Goal: Communication & Community: Answer question/provide support

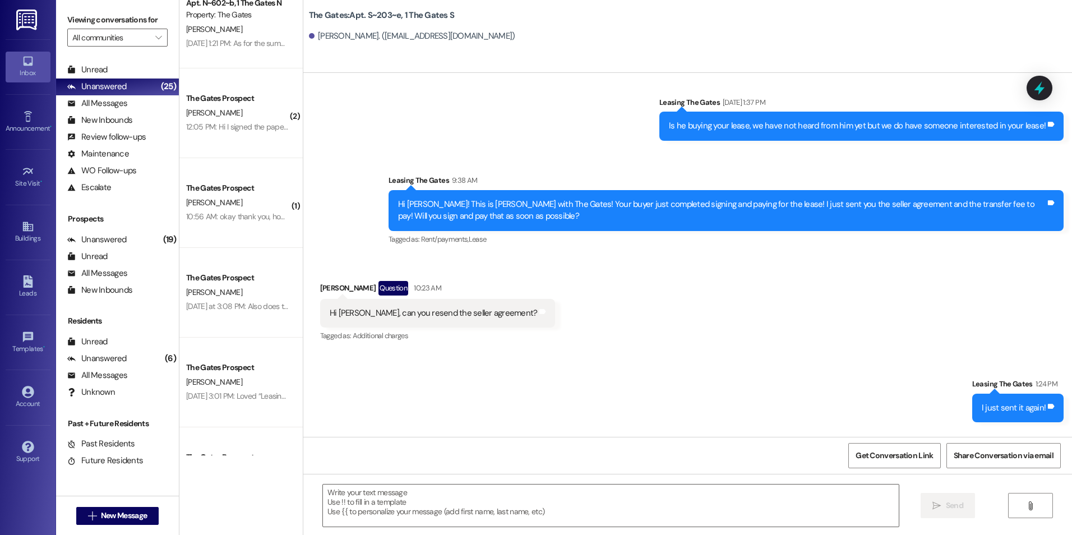
scroll to position [1121, 0]
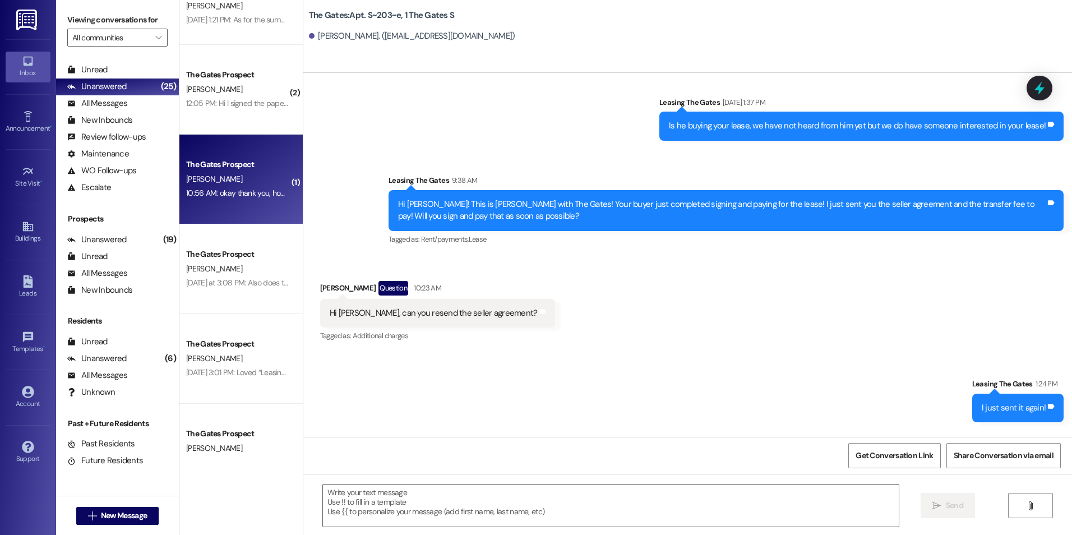
click at [248, 184] on div "[PERSON_NAME]" at bounding box center [238, 179] width 106 height 14
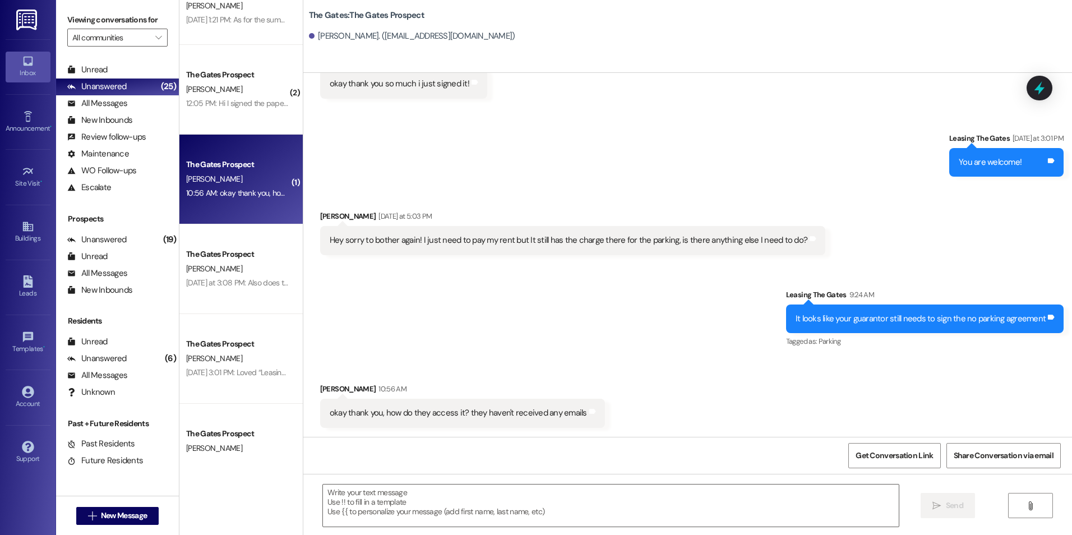
scroll to position [2579, 0]
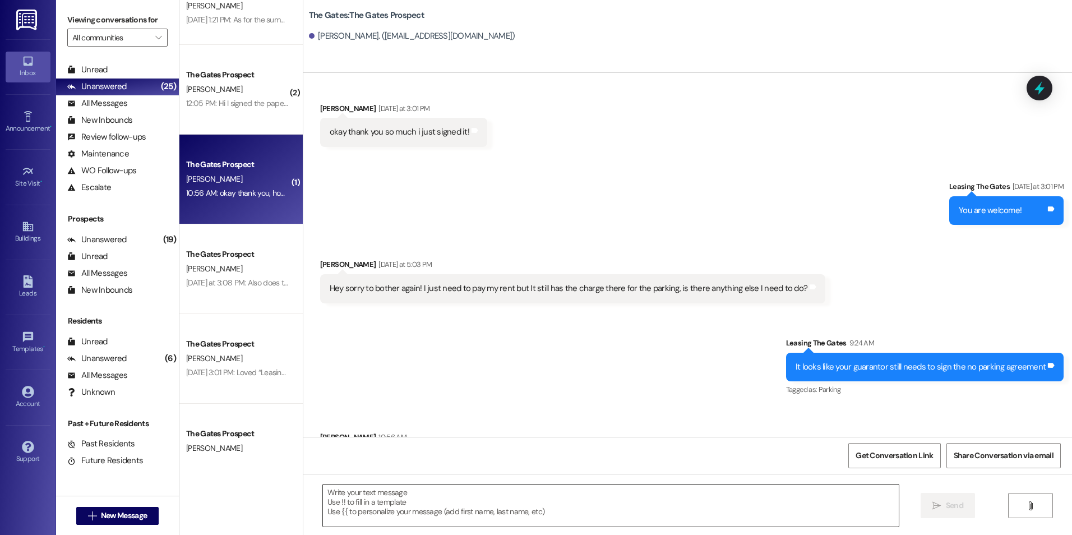
click at [624, 496] on textarea at bounding box center [610, 505] width 575 height 42
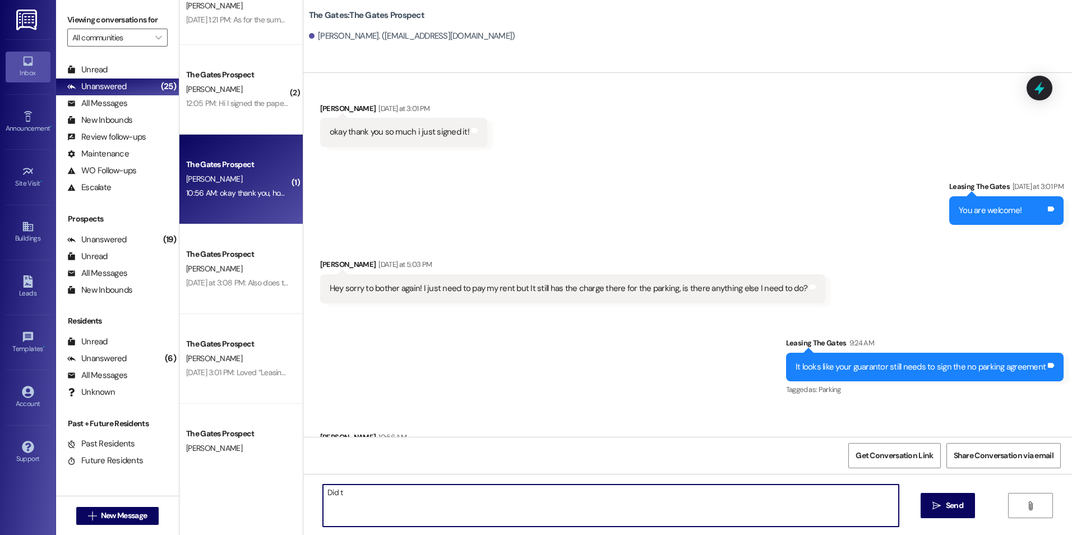
click at [434, 506] on textarea "Did t" at bounding box center [610, 505] width 575 height 42
type textarea "Did they find it?"
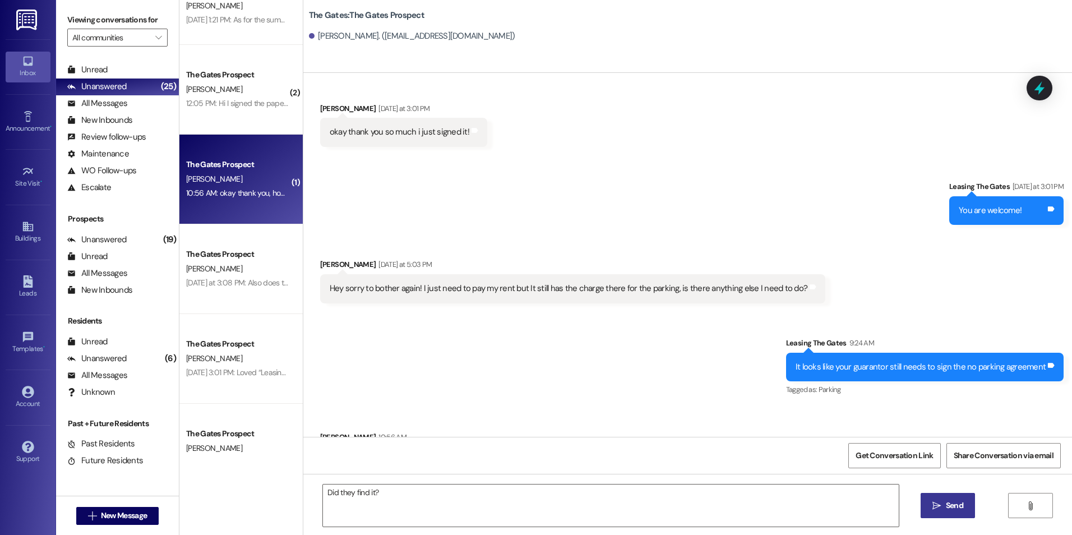
click at [938, 509] on icon "" at bounding box center [936, 505] width 8 height 9
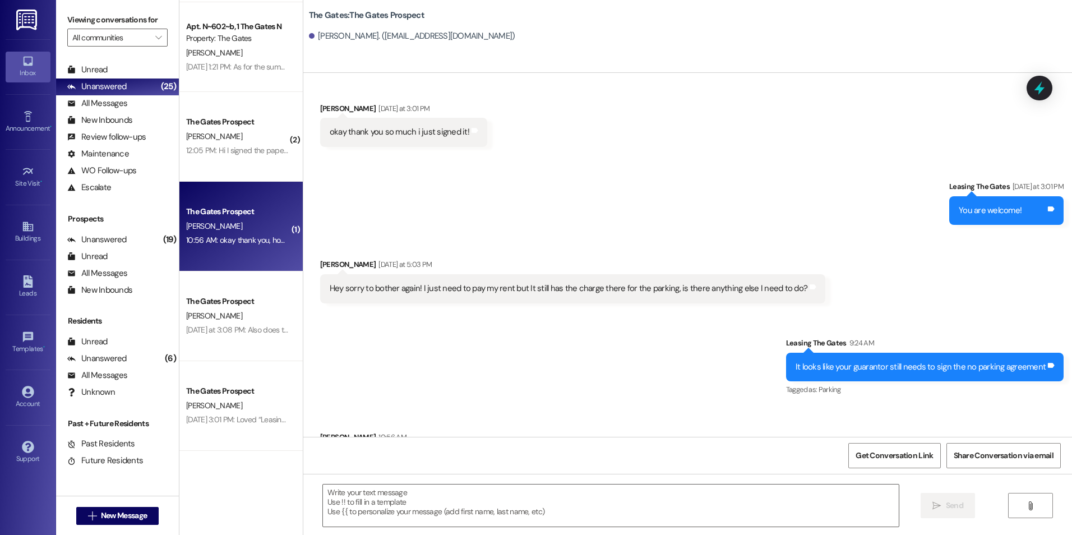
scroll to position [1009, 0]
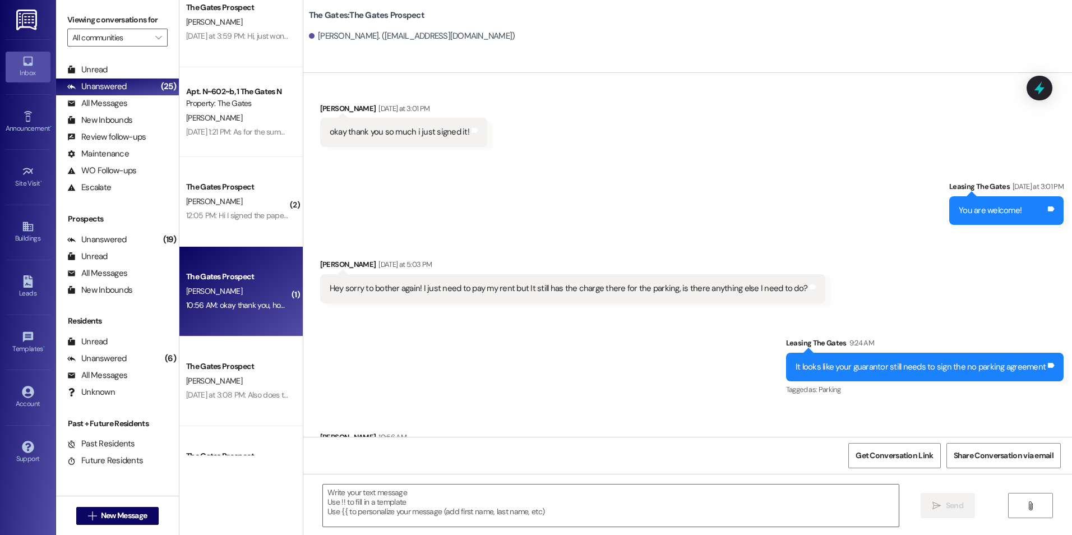
click at [209, 203] on div "[PERSON_NAME]" at bounding box center [238, 201] width 106 height 14
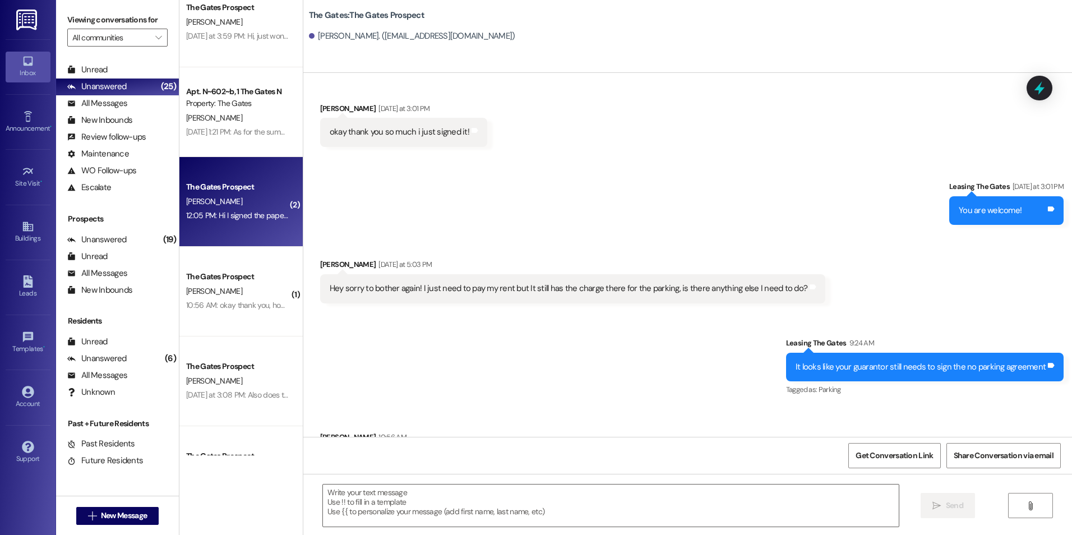
scroll to position [368, 0]
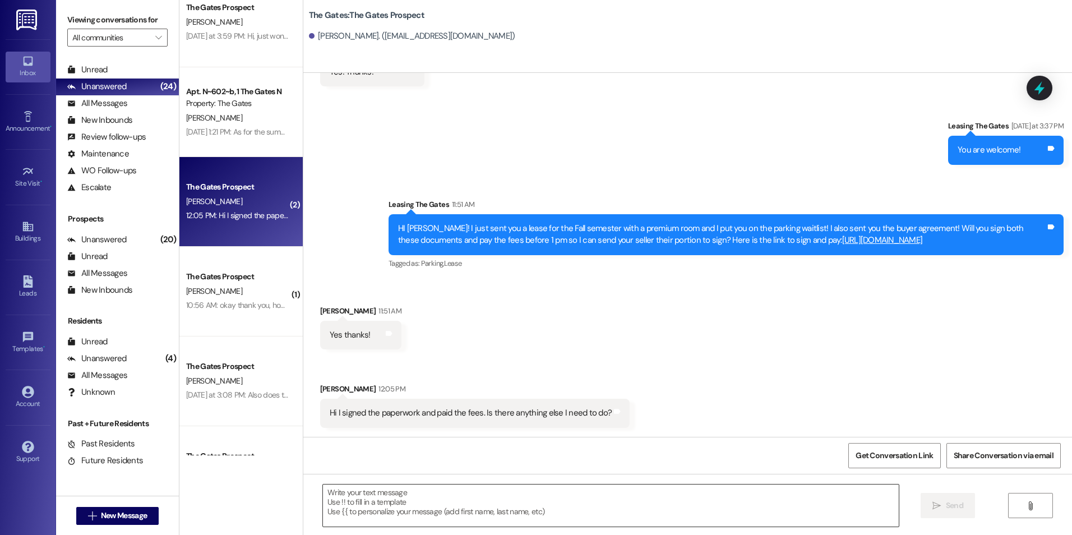
click at [728, 497] on textarea at bounding box center [610, 505] width 575 height 42
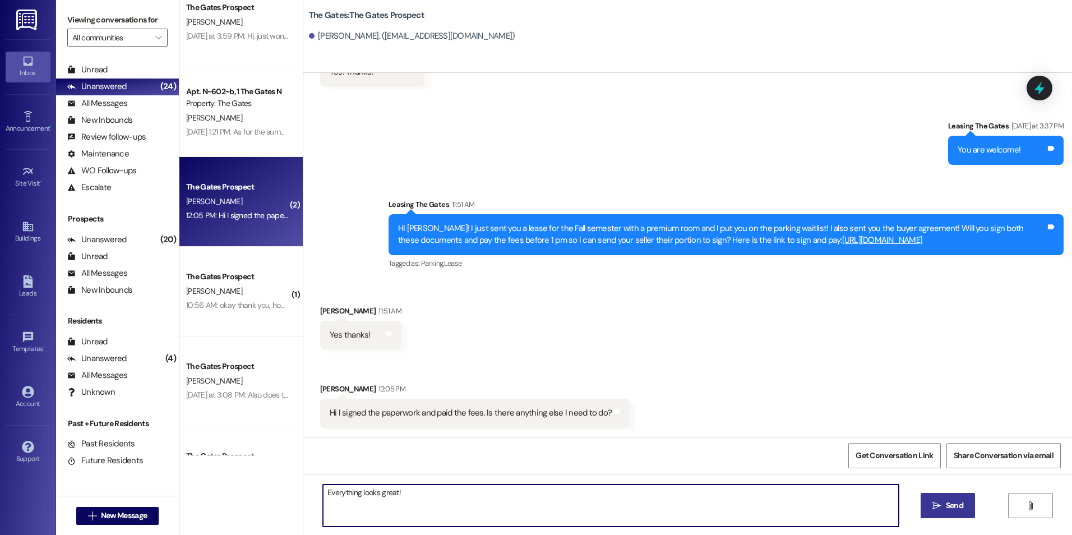
type textarea "Everything looks great!"
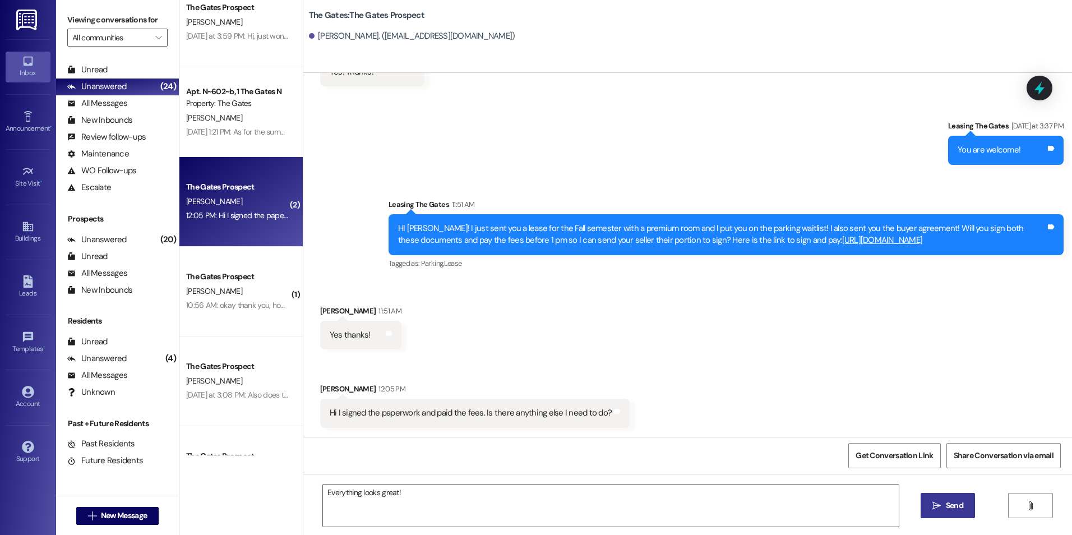
click at [959, 498] on button " Send" at bounding box center [947, 505] width 54 height 25
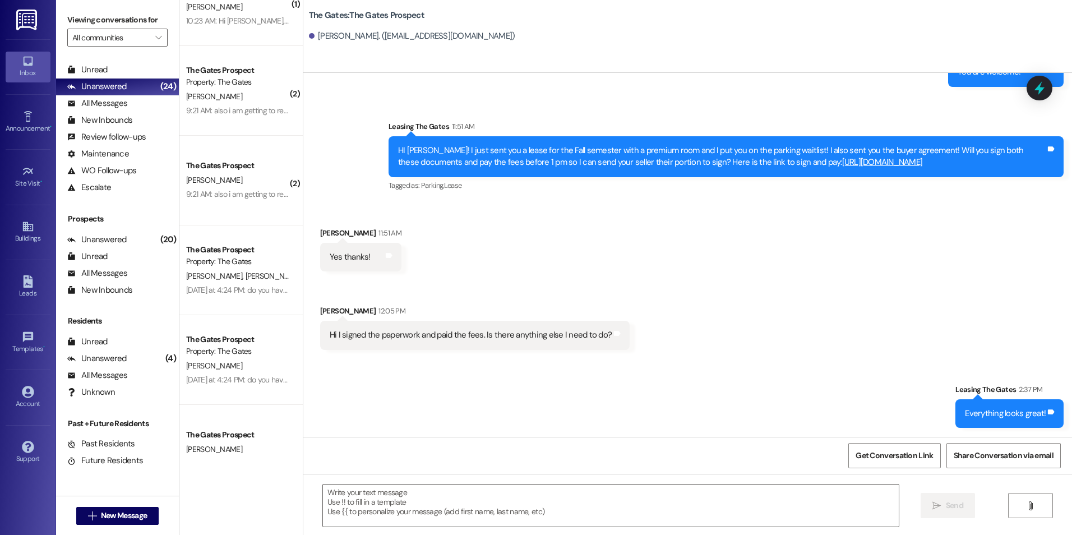
scroll to position [112, 0]
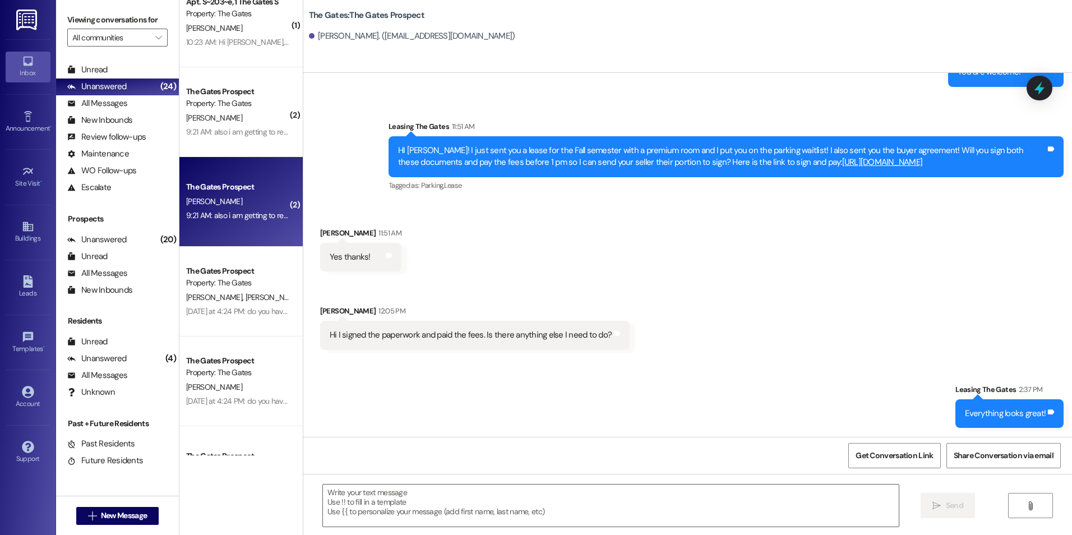
click at [234, 221] on div "9:21 AM: also i am getting to rexburg [DATE] morning and my stuff is in the sto…" at bounding box center [238, 216] width 106 height 14
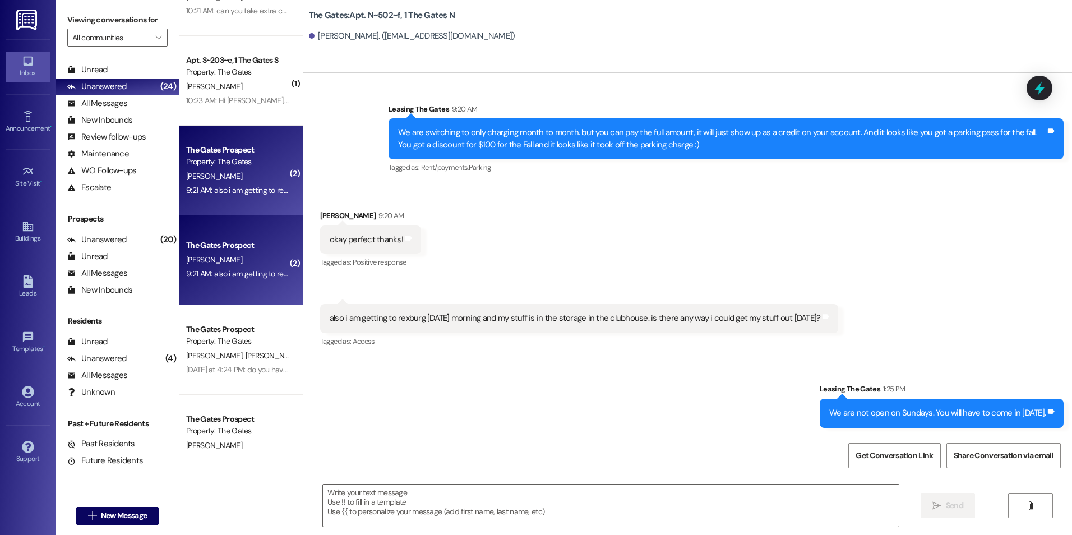
scroll to position [56, 0]
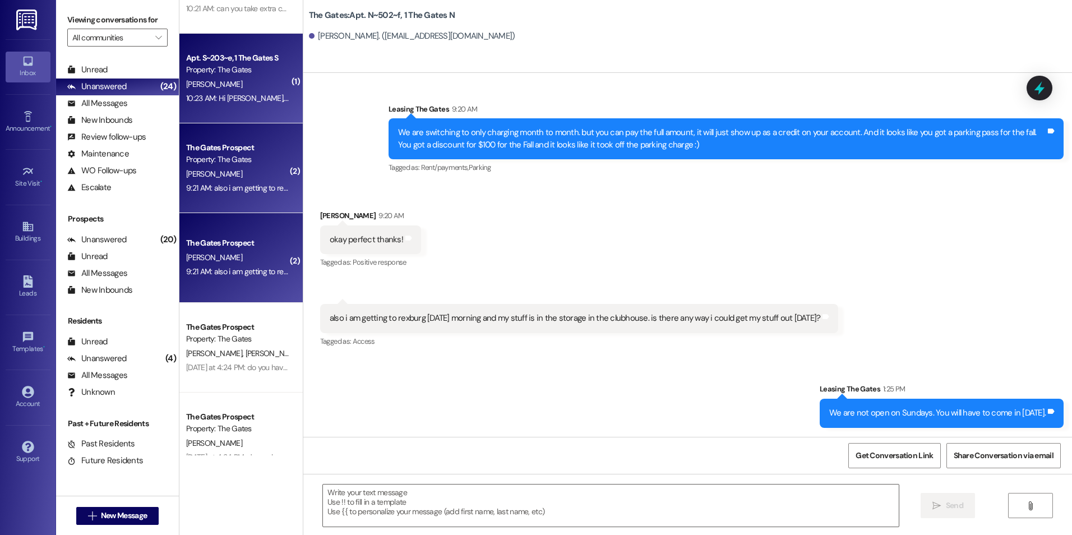
click at [263, 84] on div "[PERSON_NAME]" at bounding box center [238, 84] width 106 height 14
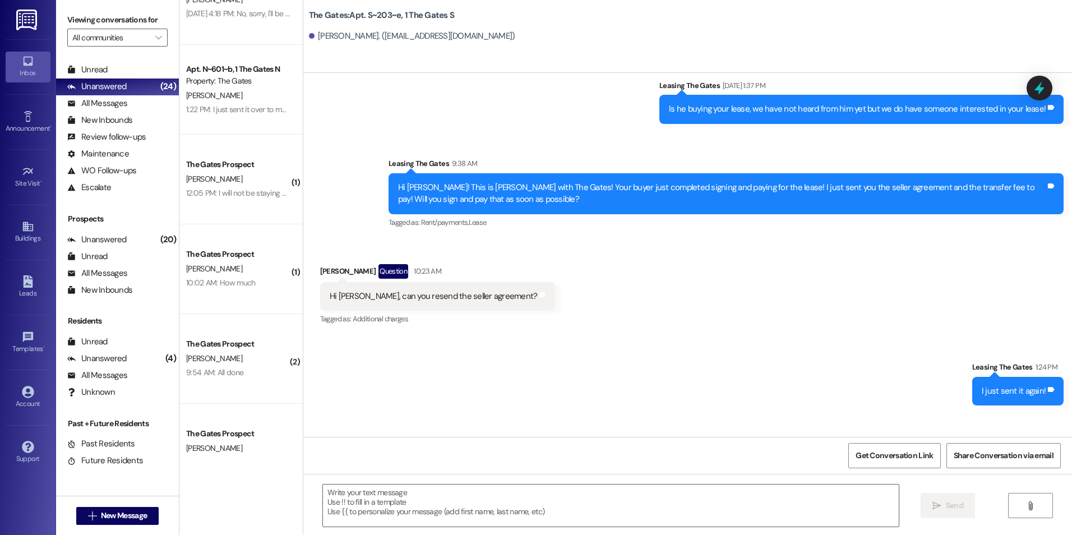
scroll to position [1608, 0]
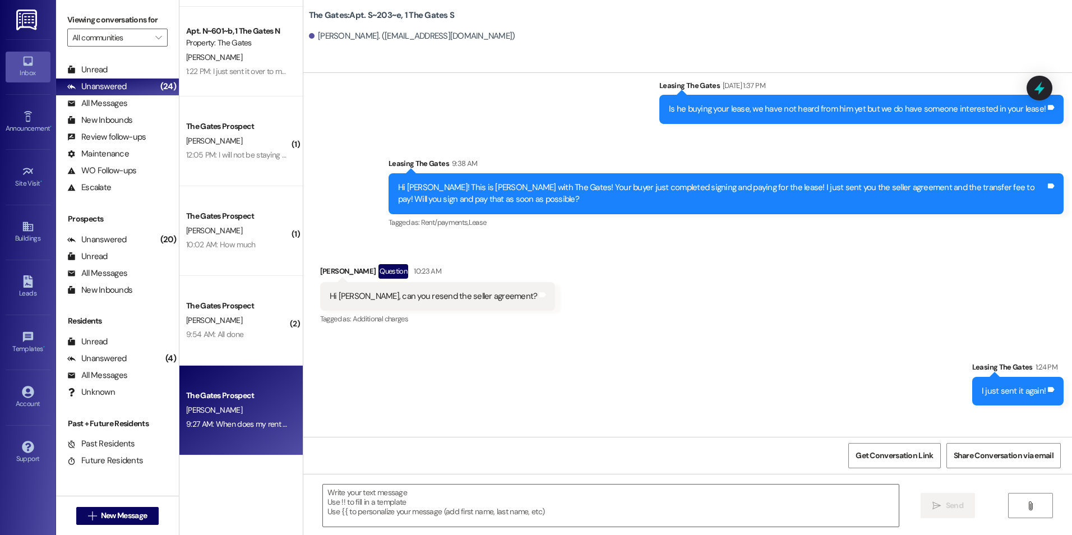
click at [203, 396] on div "The Gates Prospect" at bounding box center [238, 396] width 104 height 12
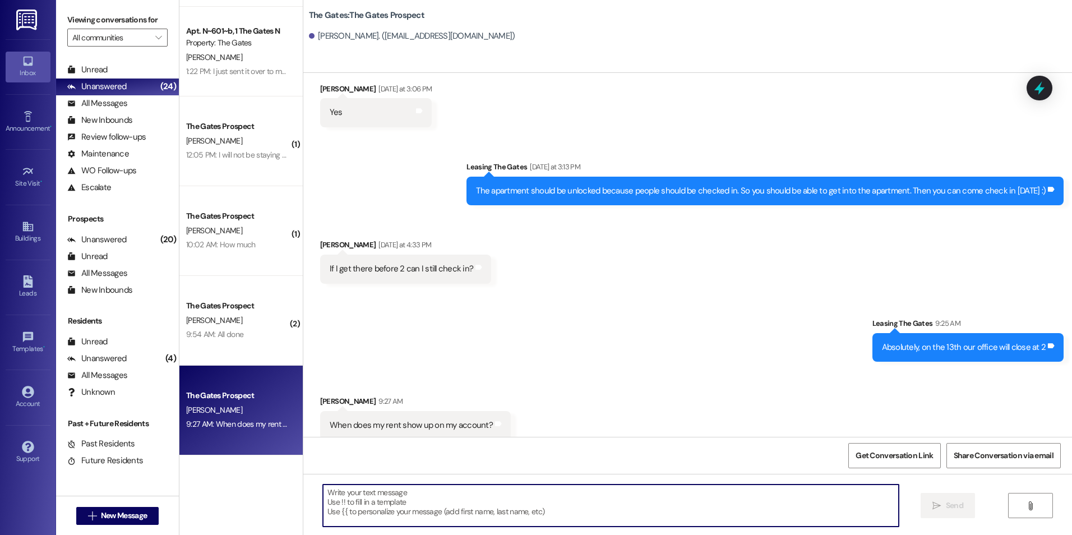
click at [521, 501] on textarea at bounding box center [610, 505] width 575 height 42
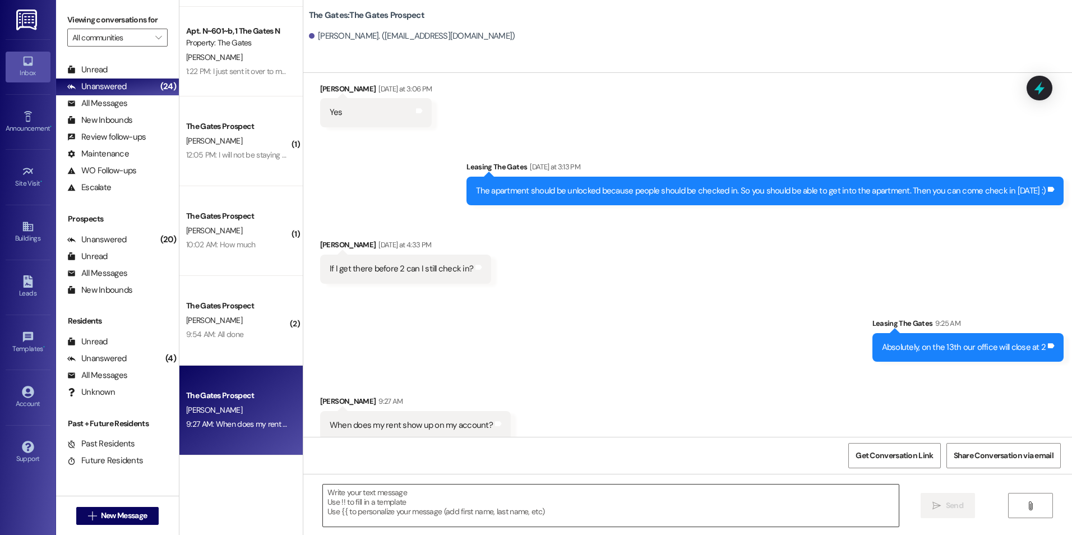
click at [499, 508] on textarea at bounding box center [610, 505] width 575 height 42
click at [601, 491] on textarea at bounding box center [610, 505] width 575 height 42
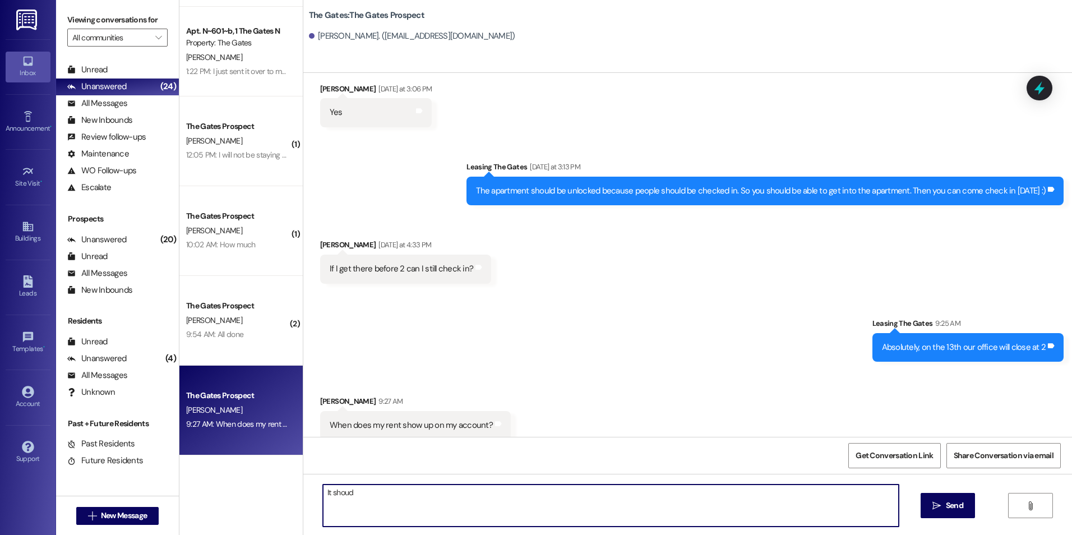
type textarea "It shoud"
drag, startPoint x: 420, startPoint y: 500, endPoint x: 229, endPoint y: 471, distance: 193.3
click at [229, 471] on div "The Gates Prospect [PERSON_NAME] [DATE] at 3:08 PM: Also does that price includ…" at bounding box center [625, 267] width 892 height 535
type textarea "We must have made a mistake on our end, we will post that asap!"
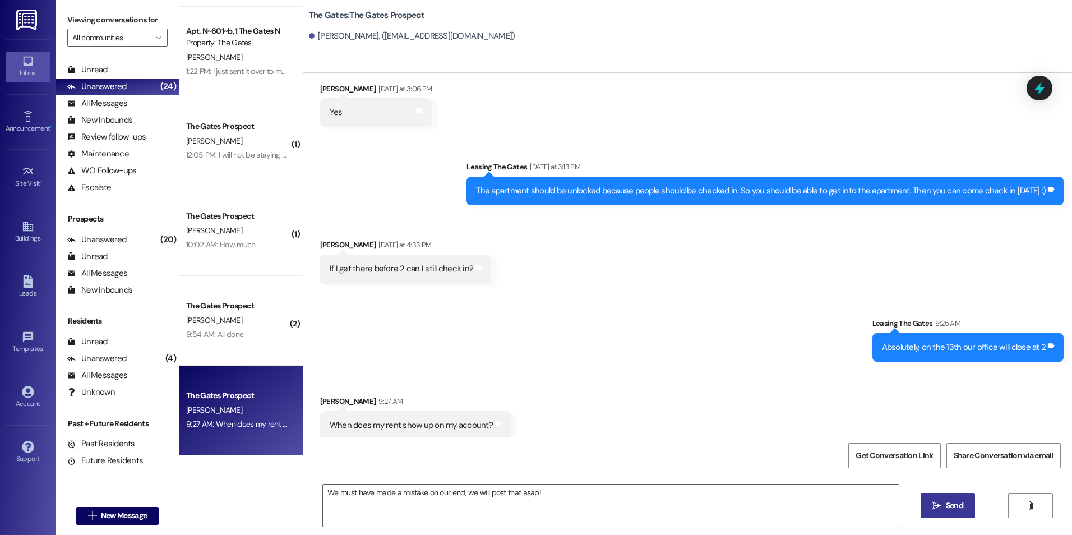
click at [935, 502] on icon "" at bounding box center [936, 505] width 8 height 9
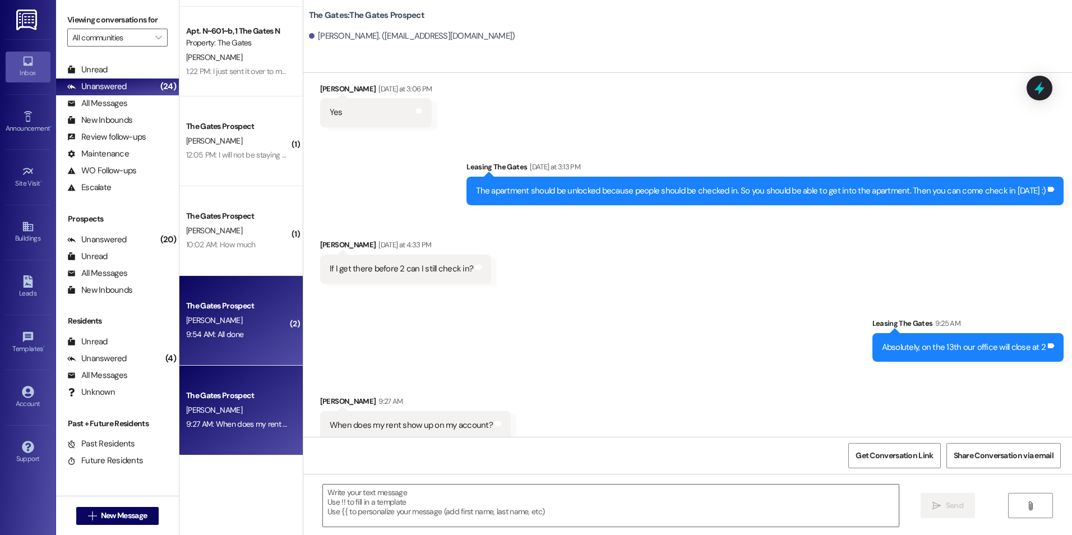
click at [254, 350] on div "The Gates Prospect [PERSON_NAME] 9:54 AM: All done 9:54 AM: All done" at bounding box center [240, 321] width 123 height 90
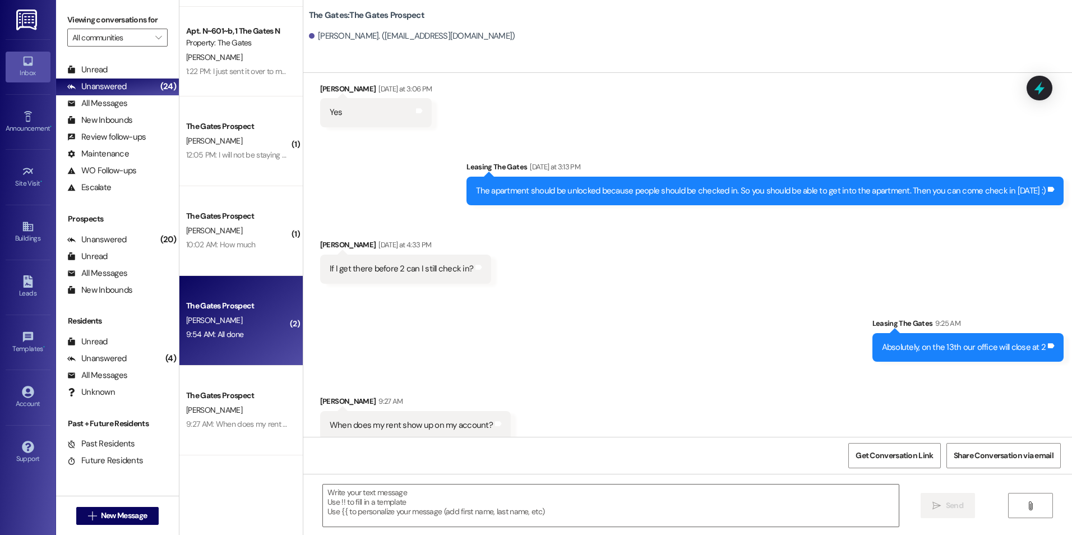
scroll to position [677, 0]
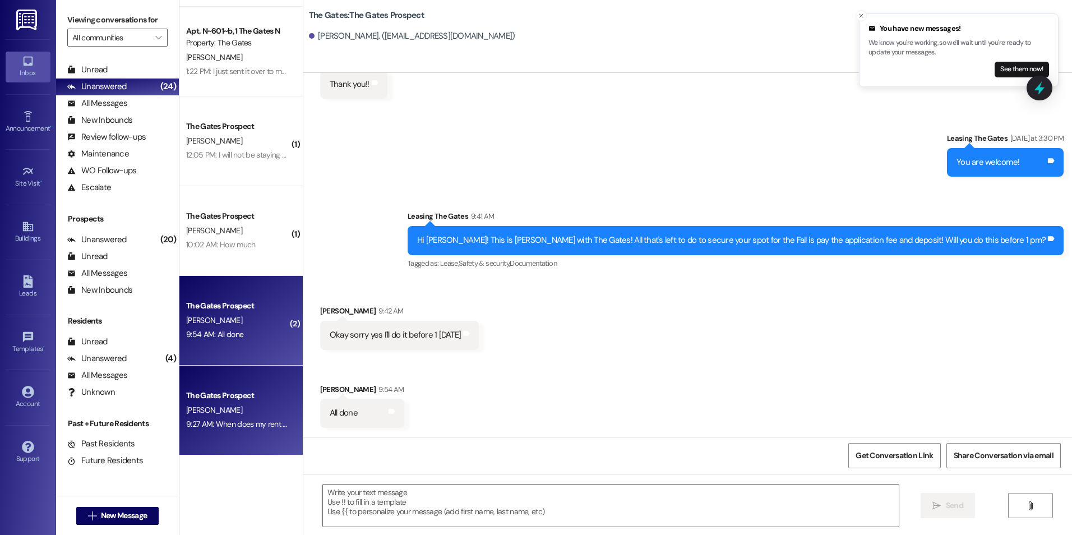
click at [240, 415] on div "[PERSON_NAME]" at bounding box center [238, 410] width 106 height 14
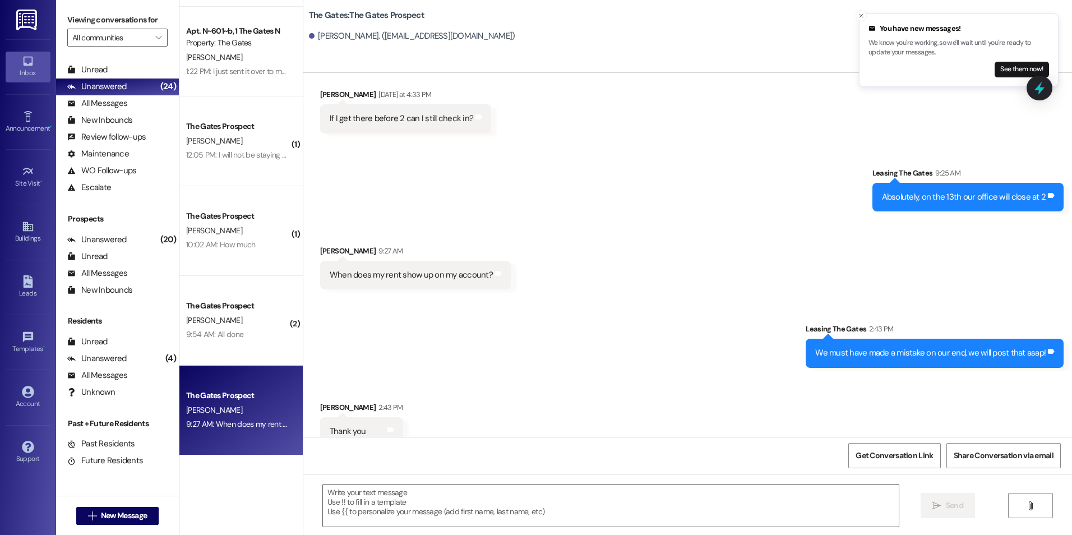
scroll to position [1753, 0]
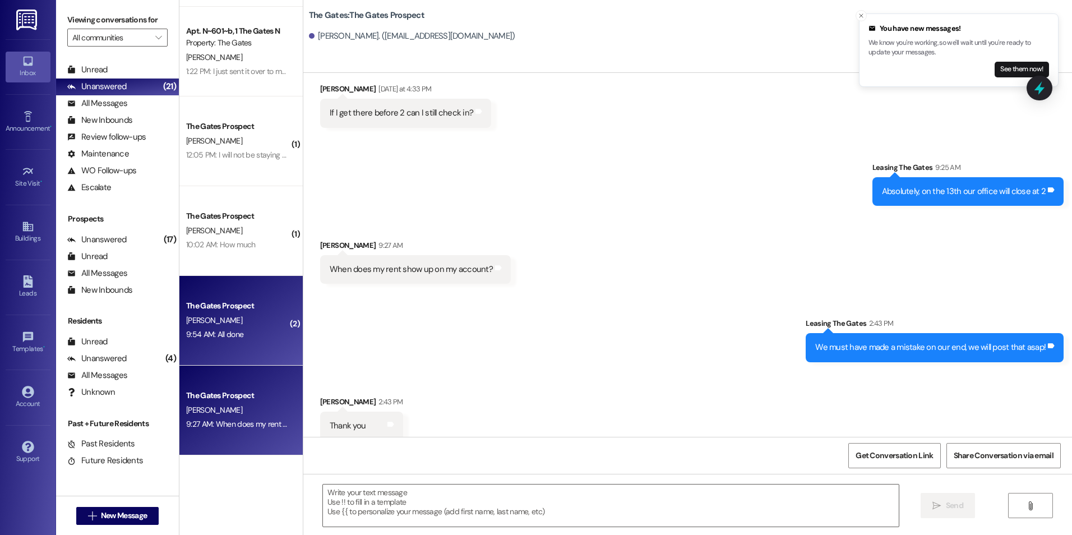
click at [257, 344] on div "The Gates Prospect [PERSON_NAME] 9:54 AM: All done 9:54 AM: All done" at bounding box center [240, 321] width 123 height 90
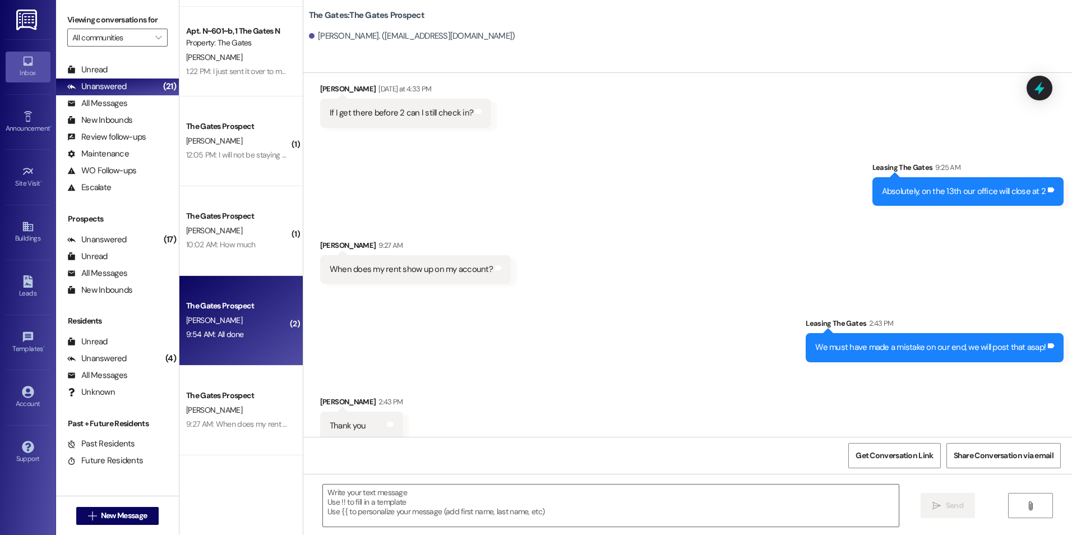
scroll to position [677, 0]
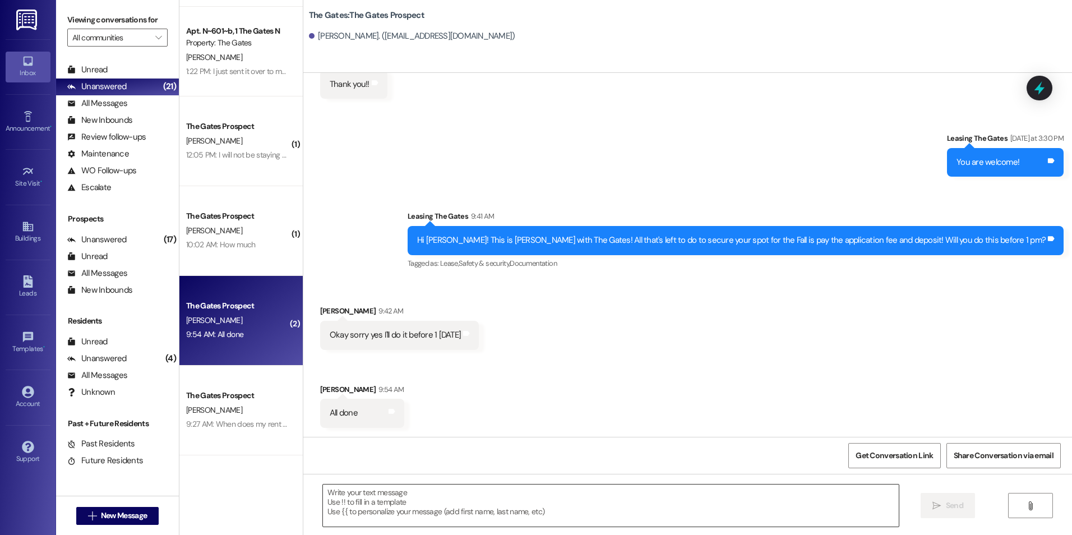
click at [606, 497] on textarea at bounding box center [610, 505] width 575 height 42
click at [421, 498] on textarea at bounding box center [610, 505] width 575 height 42
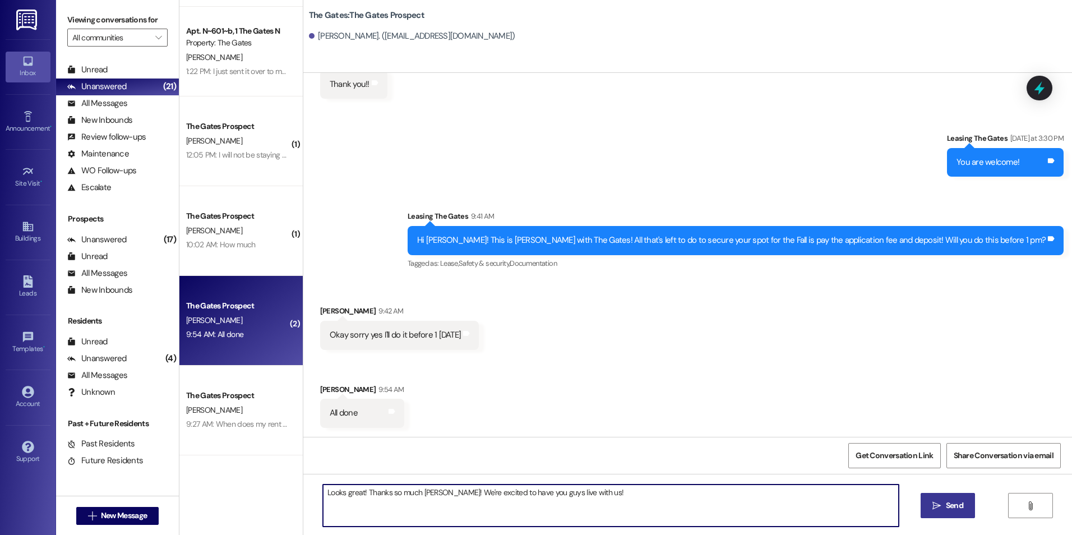
type textarea "Looks great! Thanks so much [PERSON_NAME]! We're excited to have you guys live …"
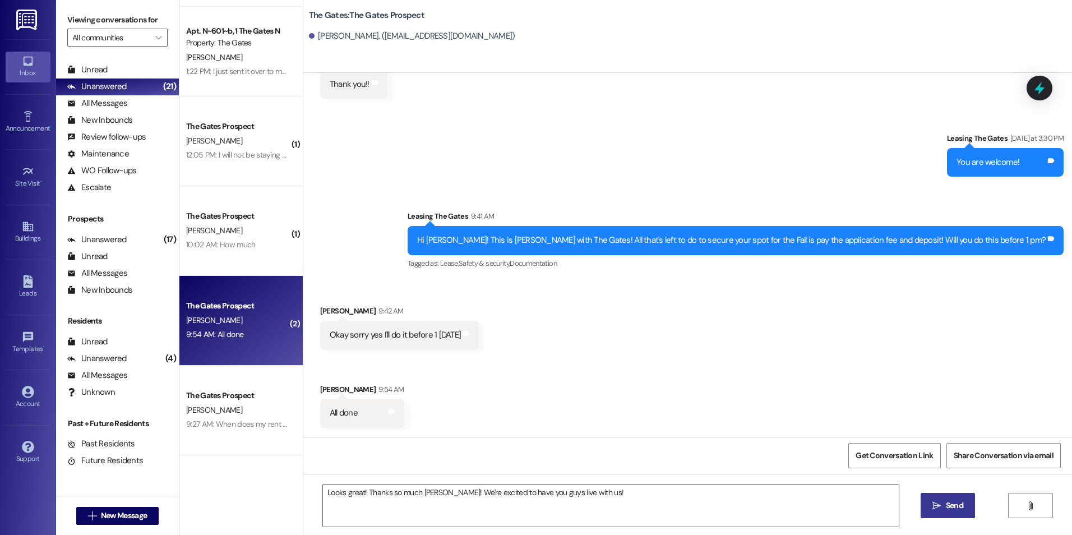
click at [936, 505] on icon "" at bounding box center [936, 505] width 8 height 9
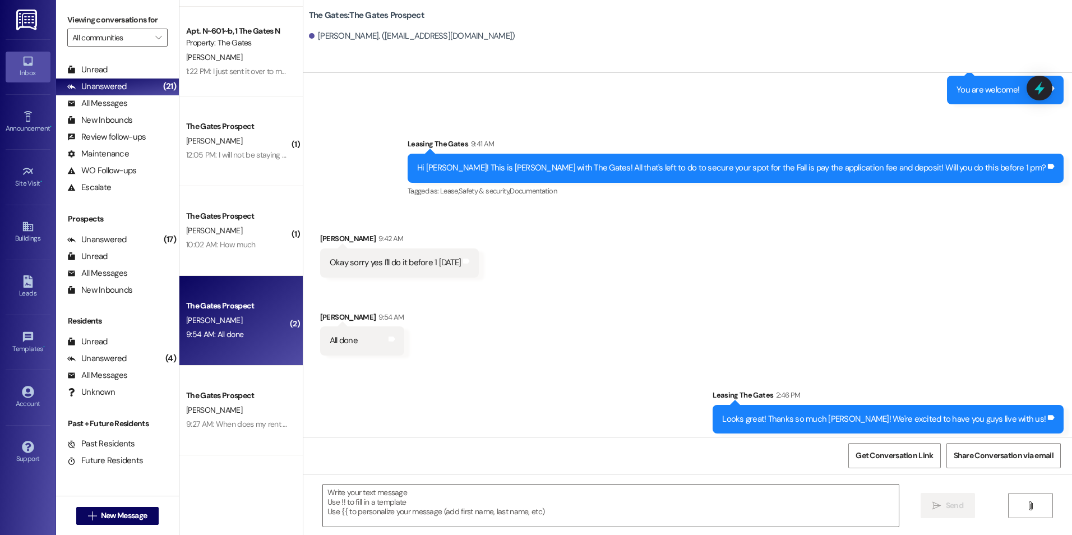
scroll to position [754, 0]
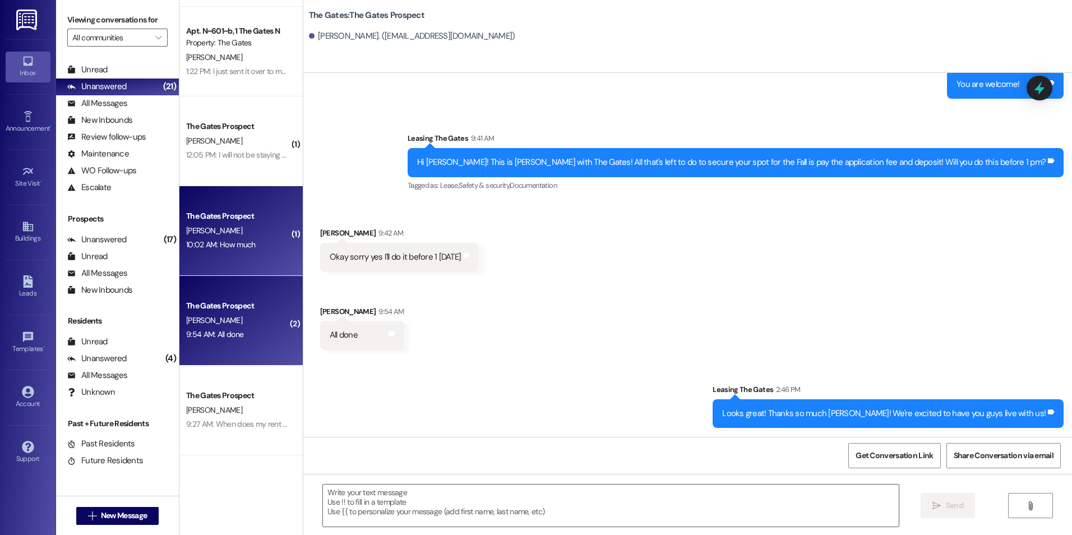
click at [194, 227] on span "[PERSON_NAME]" at bounding box center [214, 230] width 56 height 10
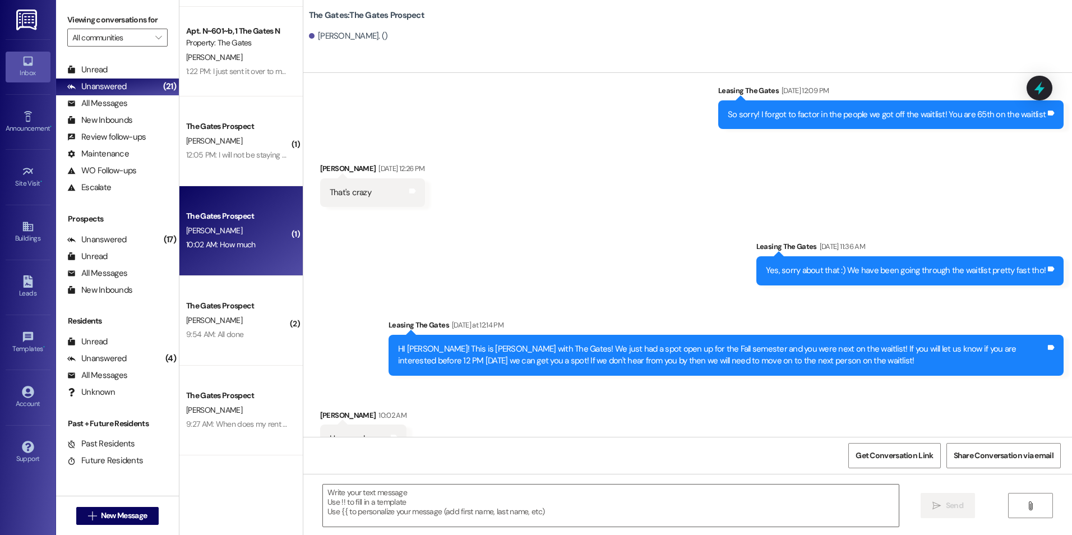
scroll to position [716, 0]
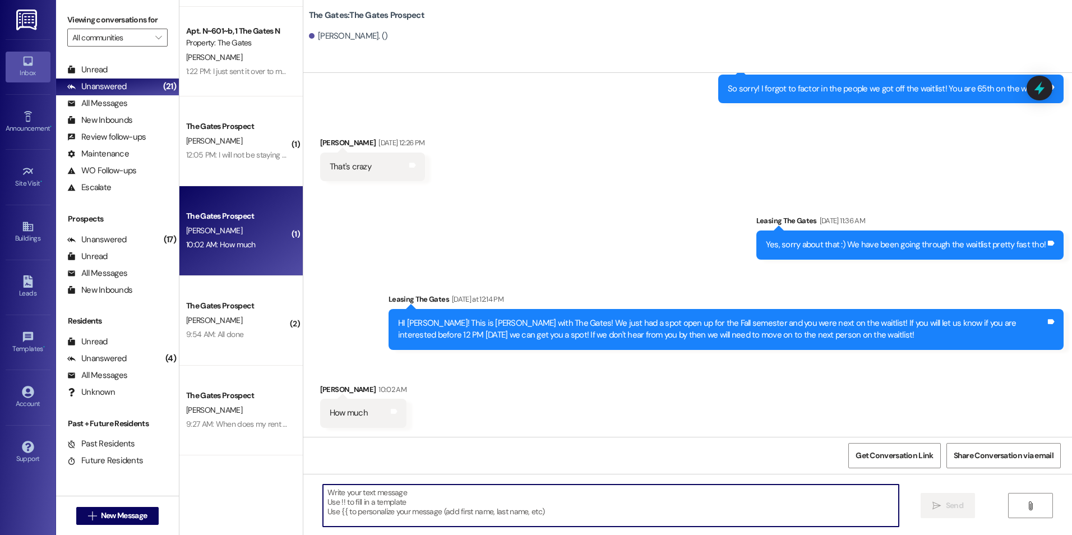
click at [647, 500] on textarea at bounding box center [610, 505] width 575 height 42
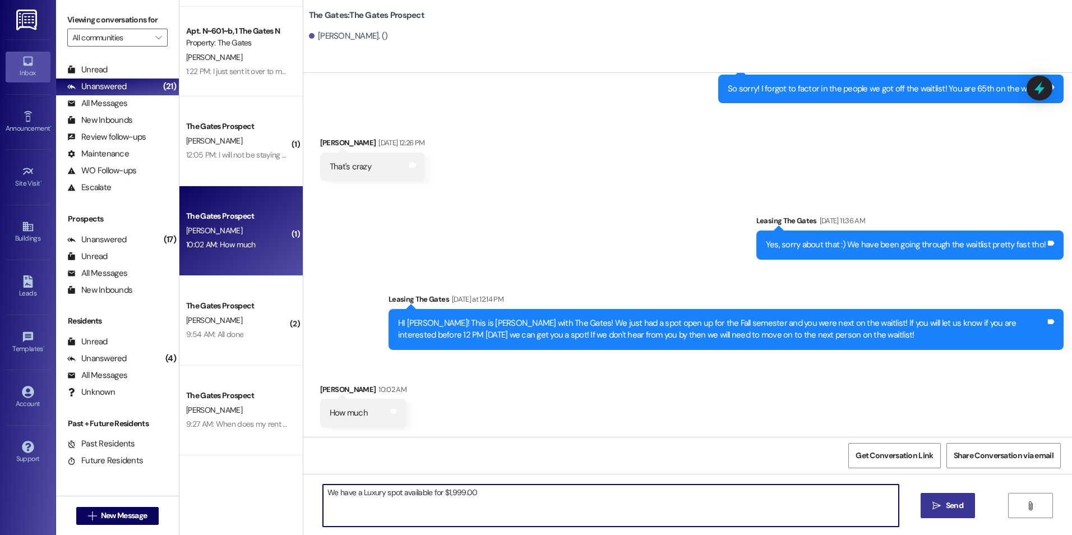
type textarea "We have a Luxury spot available for $1,999.00"
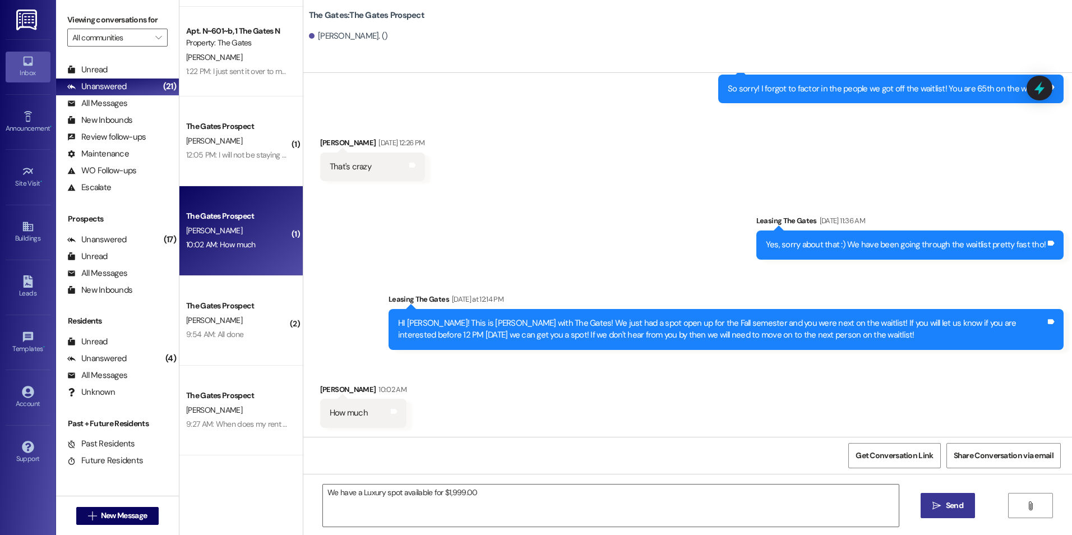
click at [969, 515] on button " Send" at bounding box center [947, 505] width 54 height 25
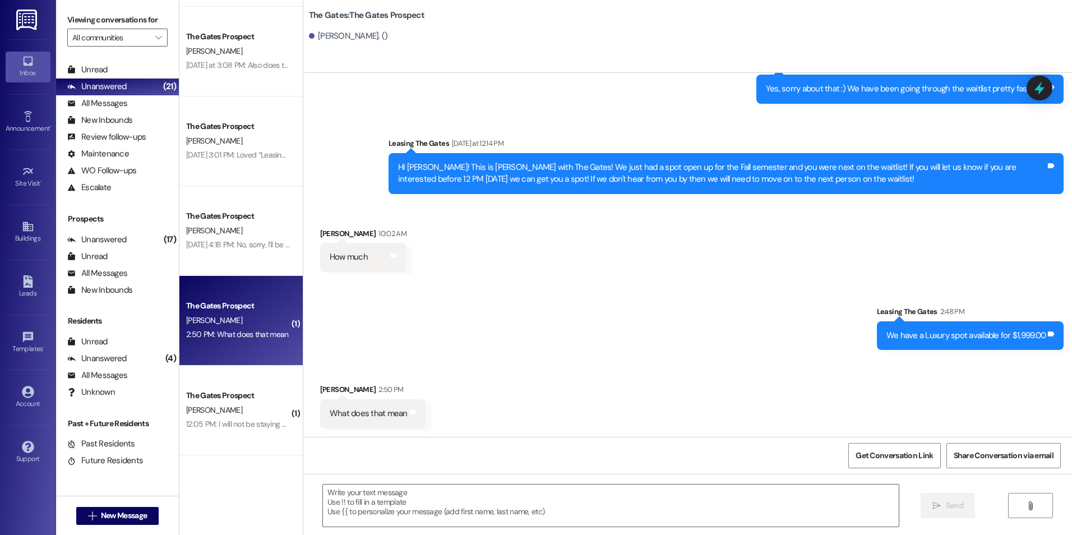
scroll to position [873, 0]
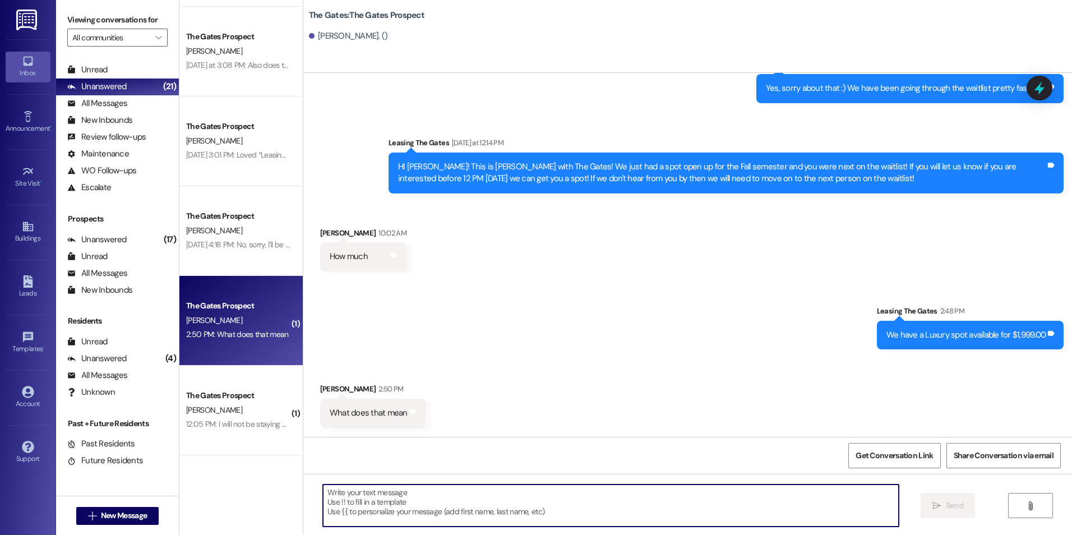
click at [415, 508] on textarea at bounding box center [610, 505] width 575 height 42
click at [323, 492] on textarea "it's the larger" at bounding box center [610, 505] width 575 height 42
click at [386, 489] on textarea "It's the larger" at bounding box center [610, 505] width 575 height 42
type textarea "It's the larger oversized room."
click at [956, 501] on span "Send" at bounding box center [954, 505] width 17 height 12
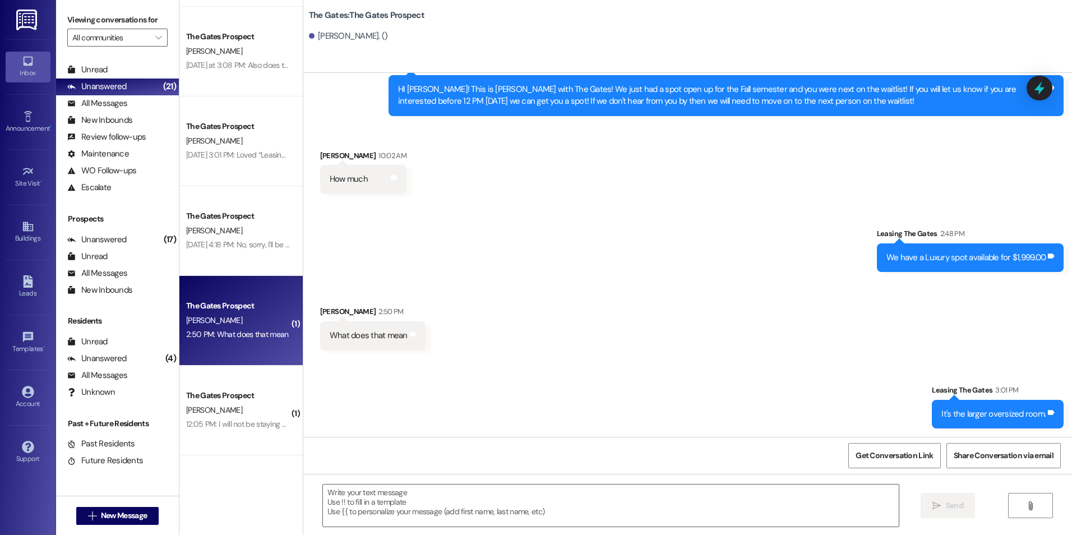
scroll to position [951, 0]
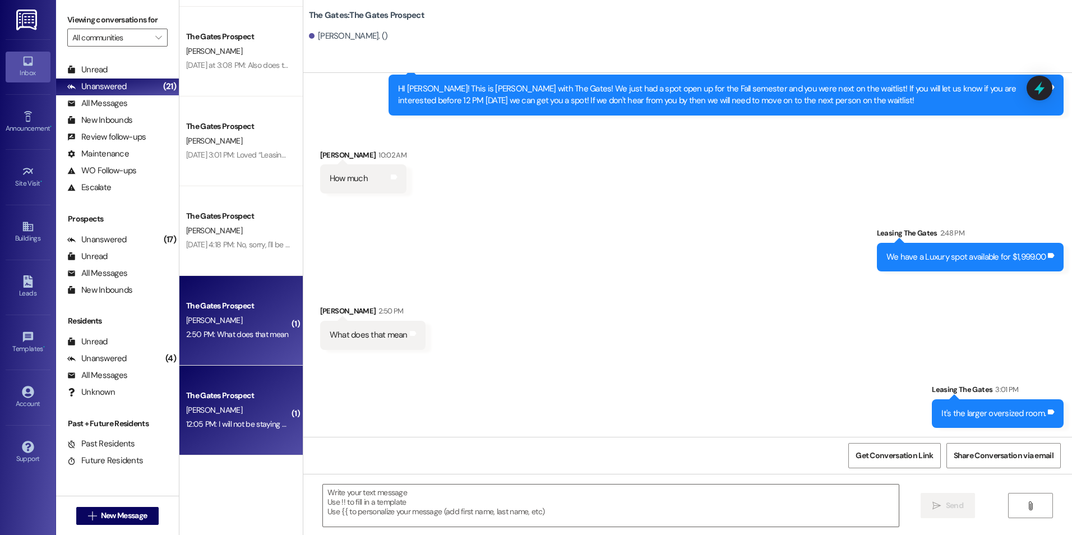
click at [230, 391] on div "The Gates Prospect" at bounding box center [238, 396] width 104 height 12
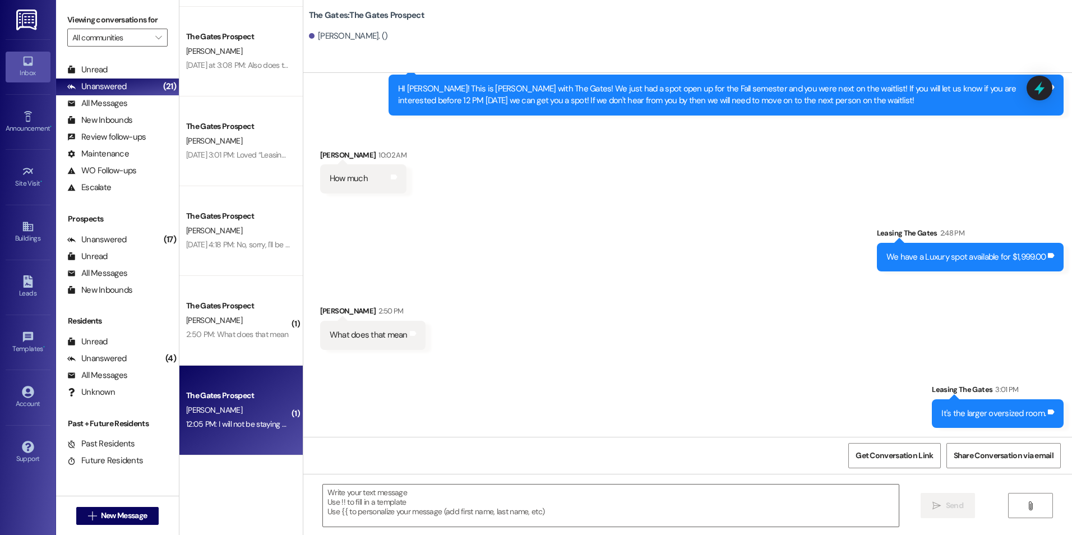
scroll to position [0, 0]
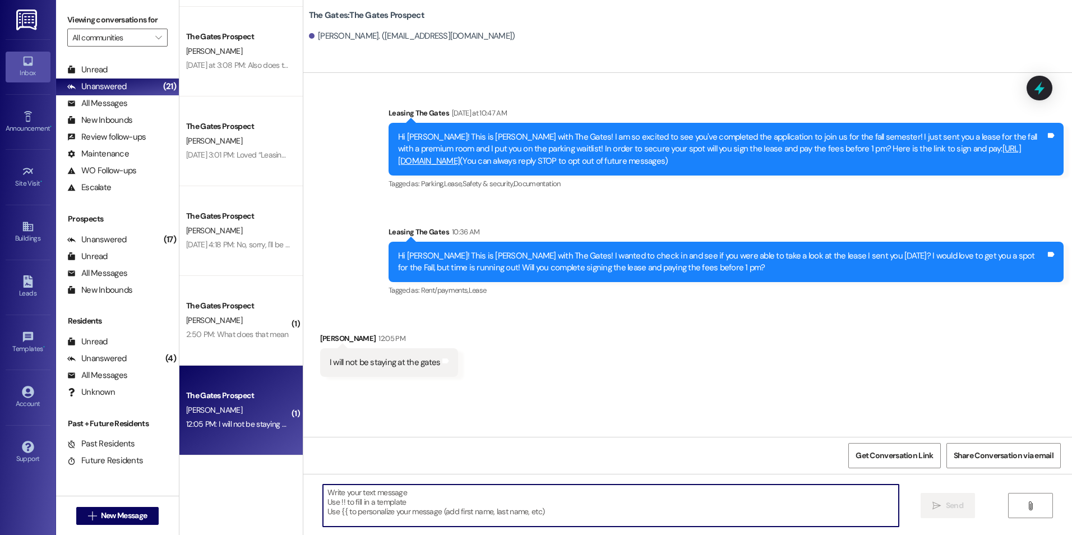
click at [553, 506] on textarea at bounding box center [610, 505] width 575 height 42
type textarea "Thanks for letting us know!"
click at [940, 502] on span " Send" at bounding box center [947, 505] width 35 height 12
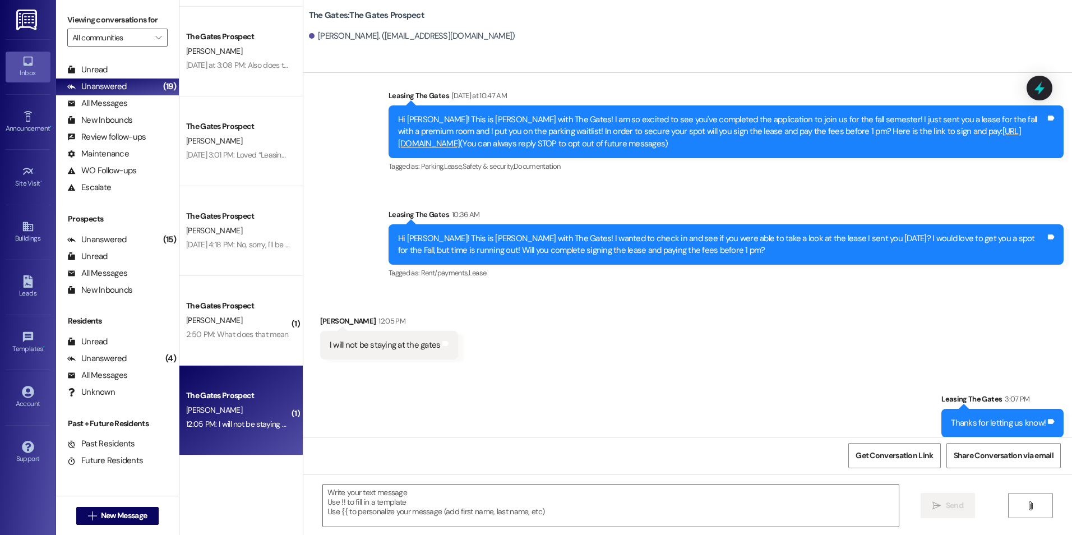
scroll to position [27, 0]
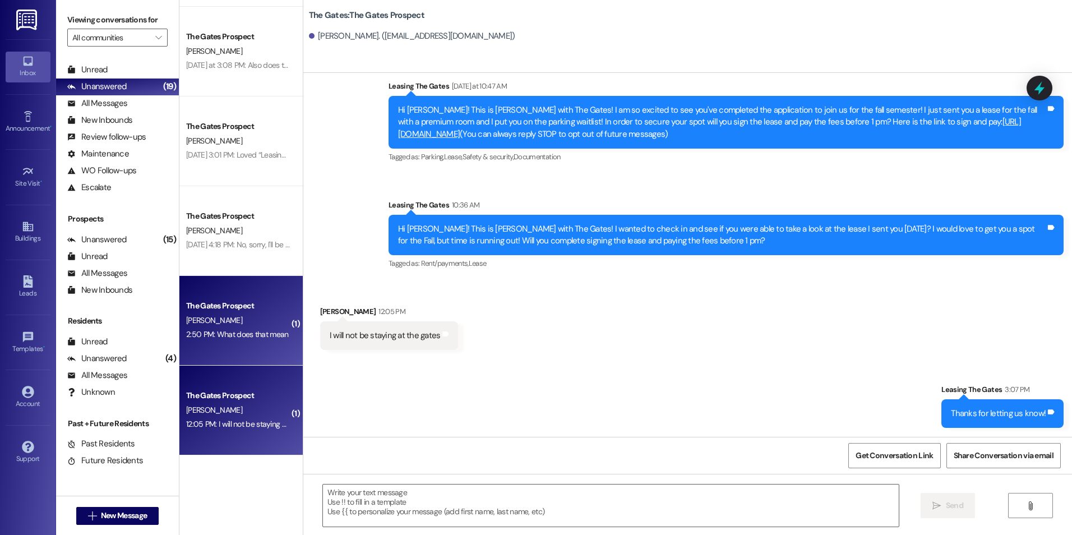
click at [262, 319] on div "[PERSON_NAME]" at bounding box center [238, 320] width 106 height 14
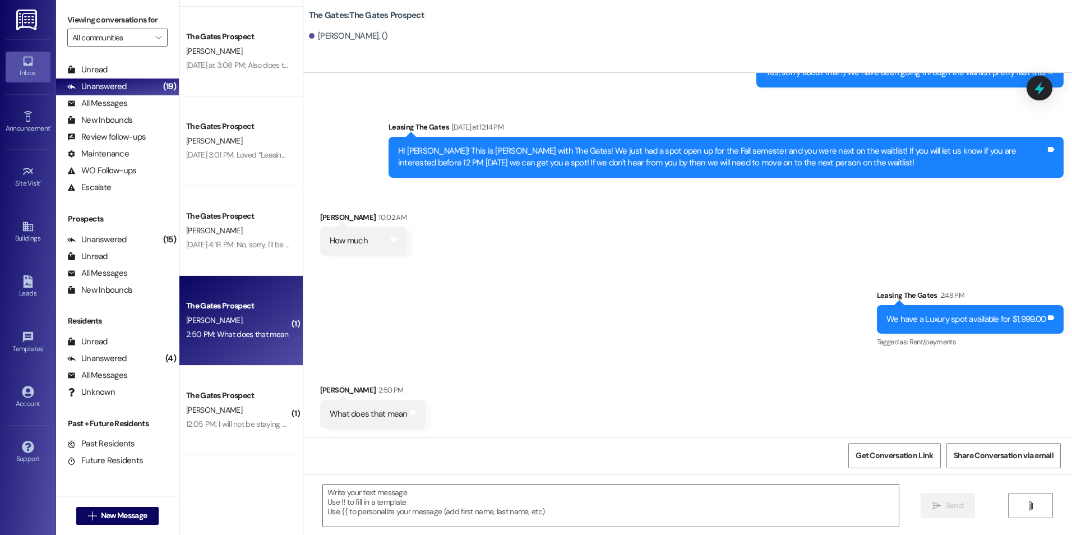
scroll to position [967, 0]
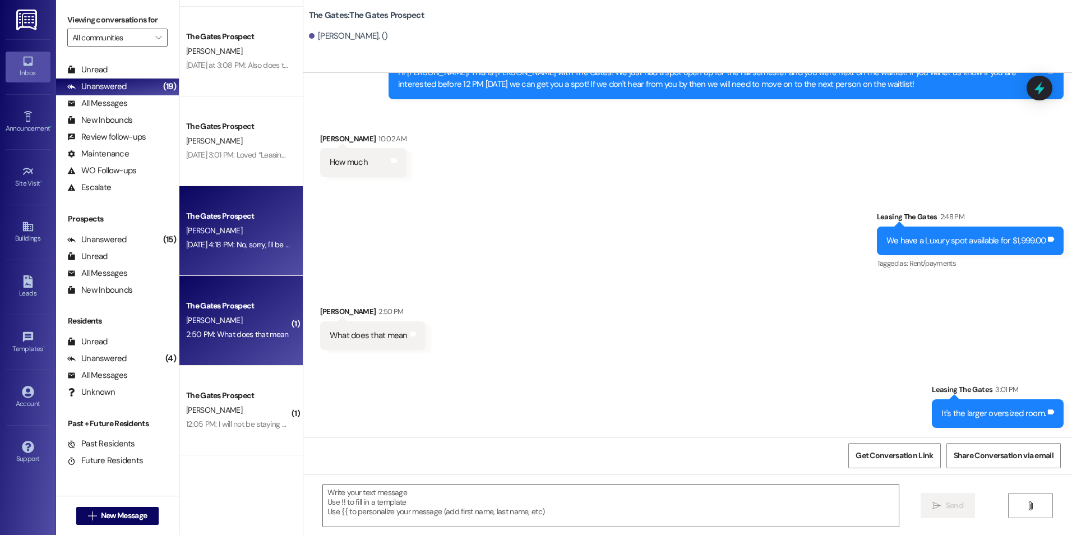
click at [250, 224] on div "[PERSON_NAME]" at bounding box center [238, 231] width 106 height 14
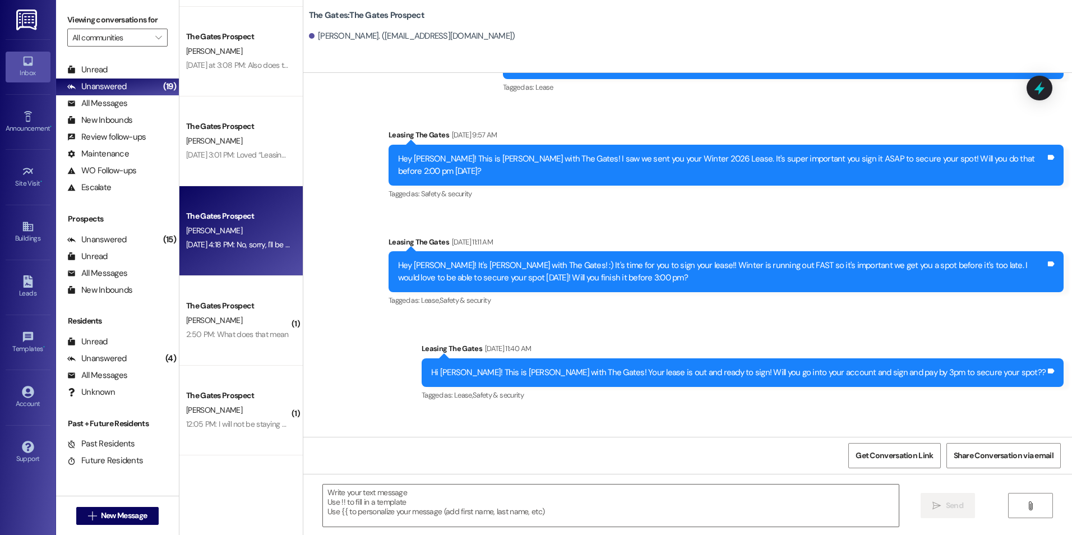
scroll to position [1052, 0]
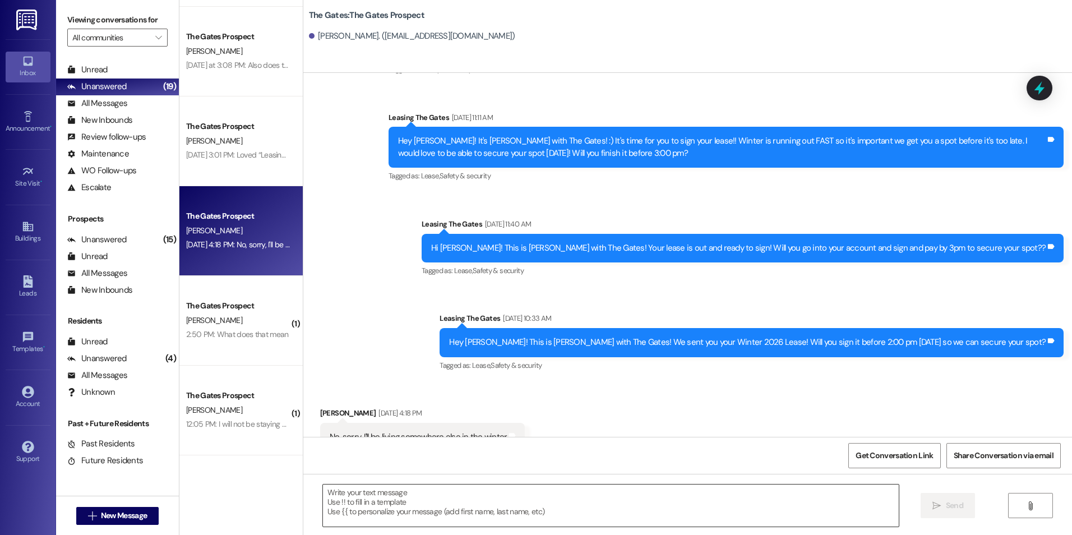
click at [447, 512] on textarea at bounding box center [610, 505] width 575 height 42
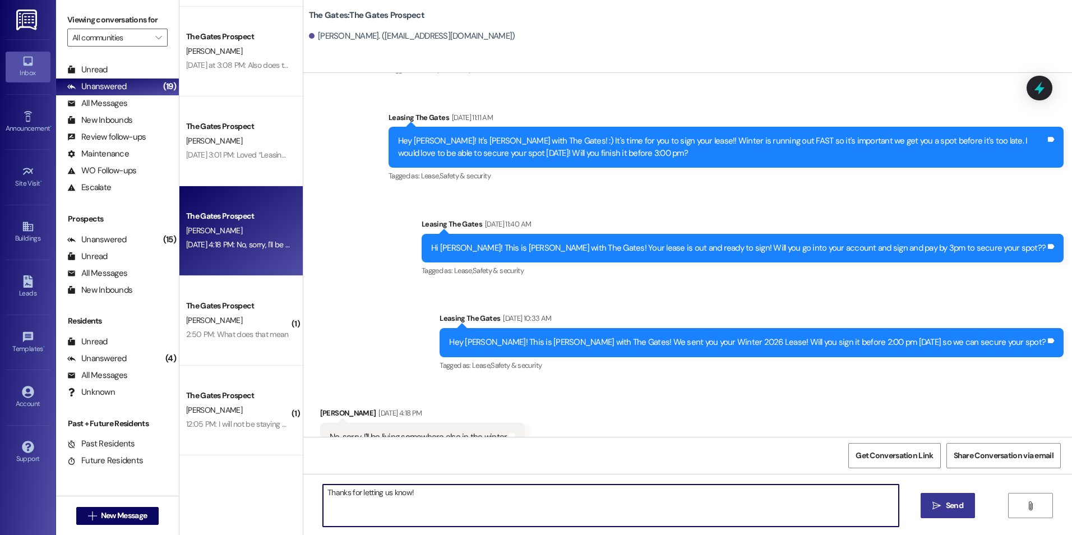
type textarea "Thanks for letting us know!"
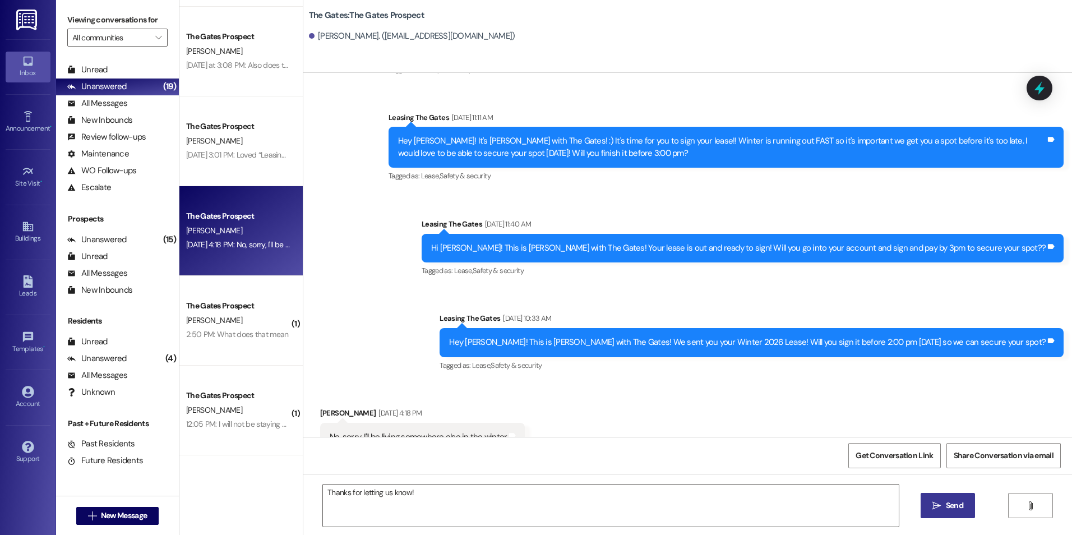
click at [943, 504] on span "Send" at bounding box center [954, 505] width 22 height 12
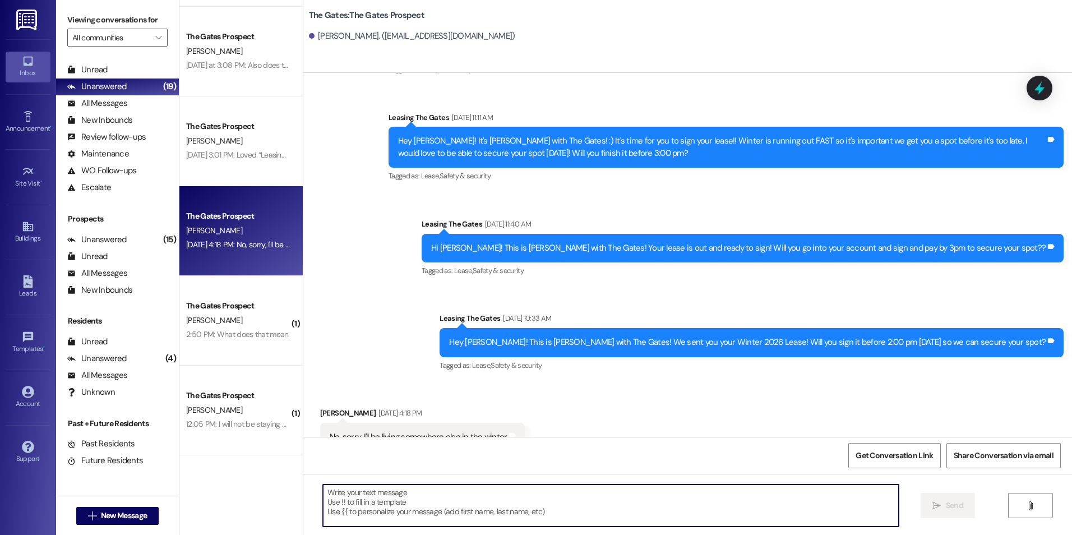
click at [408, 500] on textarea at bounding box center [610, 505] width 575 height 42
type textarea "Thanks for letting us know!"
click at [933, 507] on icon "" at bounding box center [936, 505] width 8 height 9
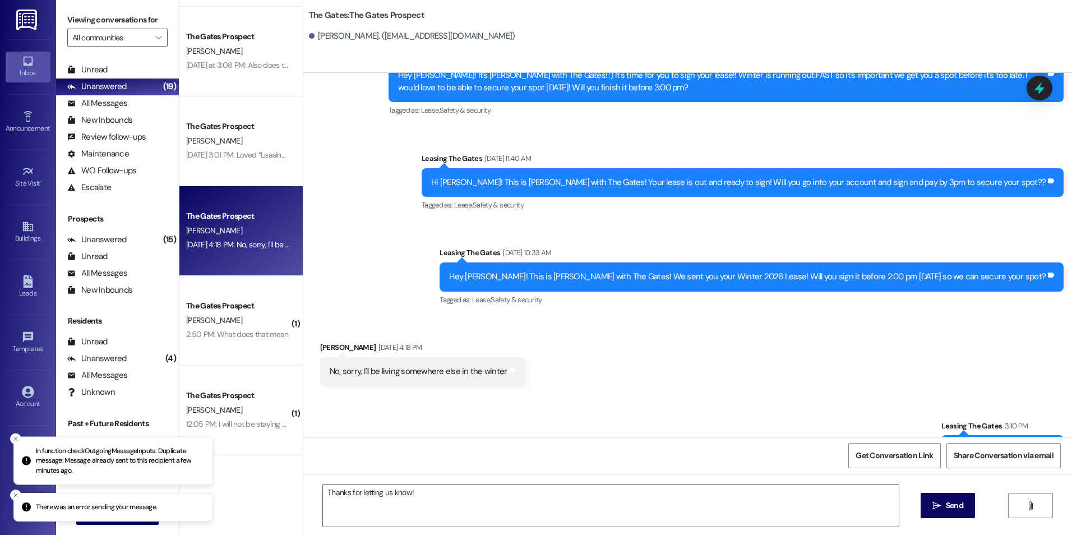
scroll to position [1129, 0]
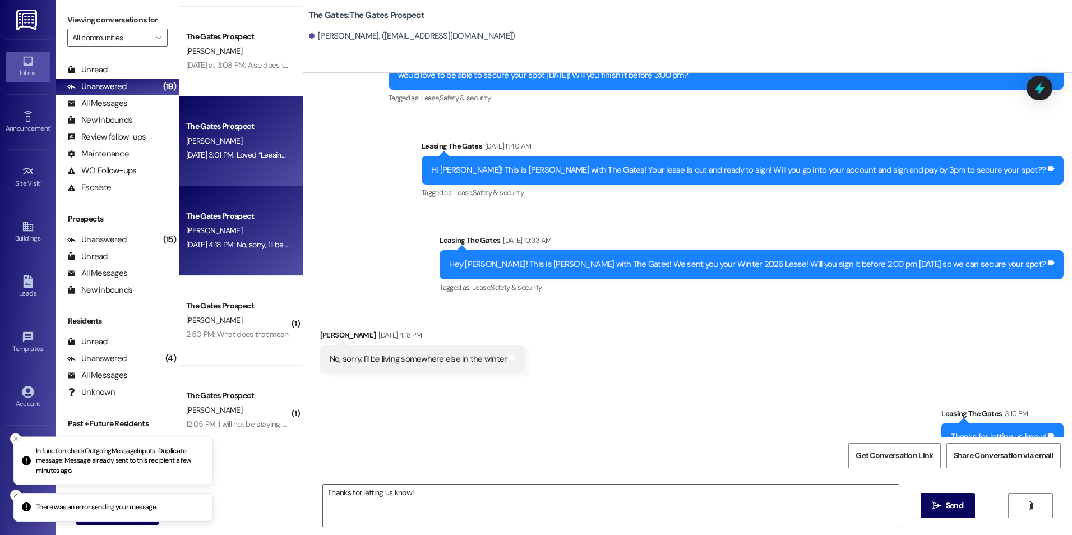
click at [255, 160] on div "[DATE] 3:01 PM: Loved “Leasing The Gates (The Gates): You are totally okay! It …" at bounding box center [238, 155] width 106 height 14
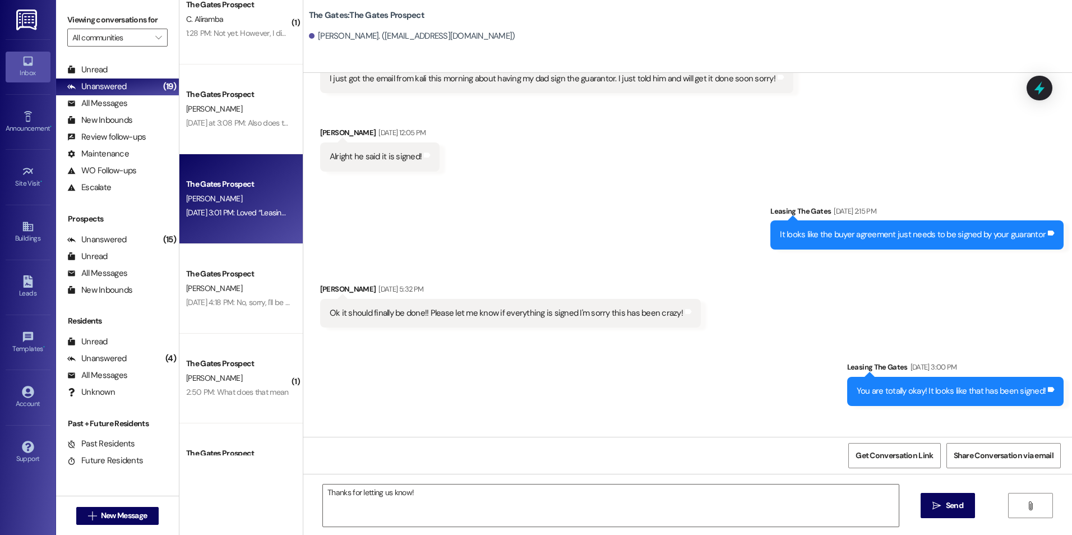
scroll to position [1406, 0]
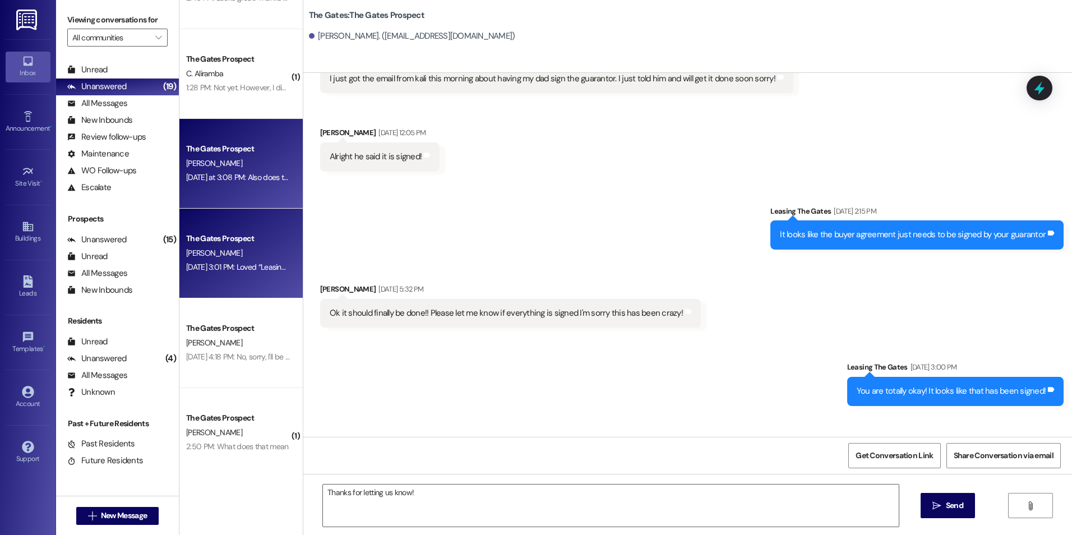
click at [225, 166] on div "[PERSON_NAME]" at bounding box center [238, 163] width 106 height 14
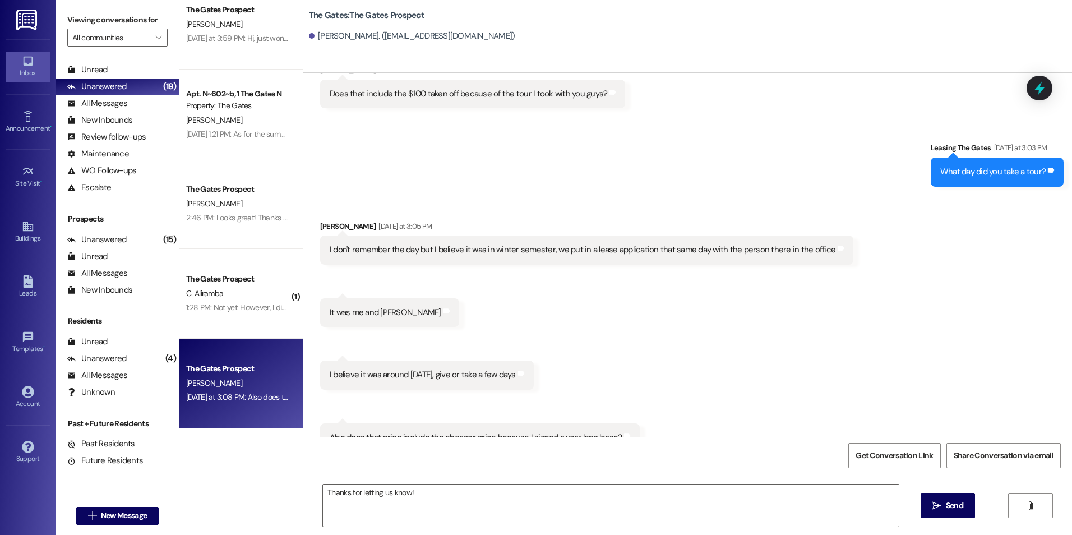
scroll to position [1182, 0]
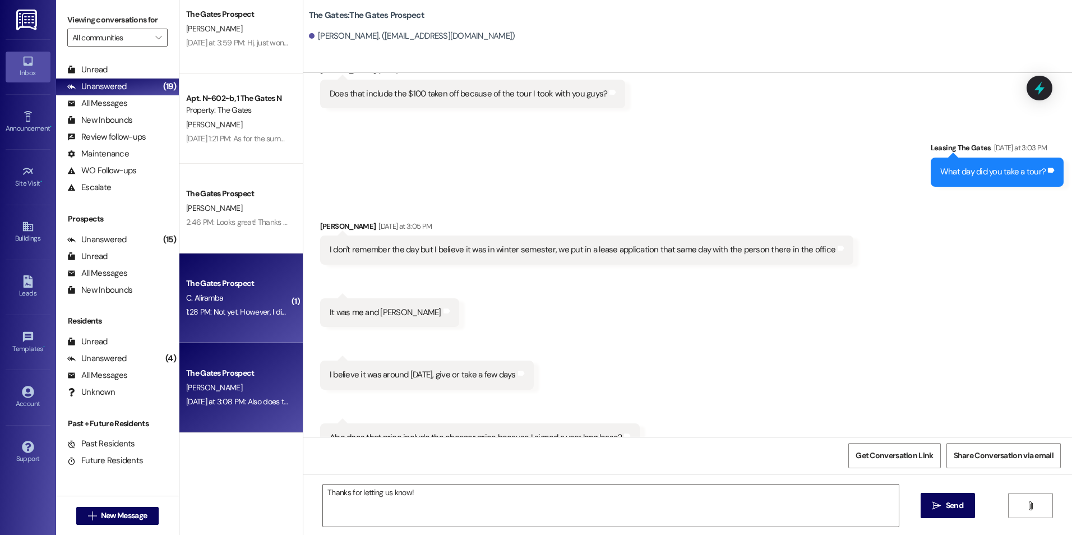
click at [238, 311] on div "1:28 PM: Not yet. However, I did some research, and I think it is because I am …" at bounding box center [322, 312] width 272 height 10
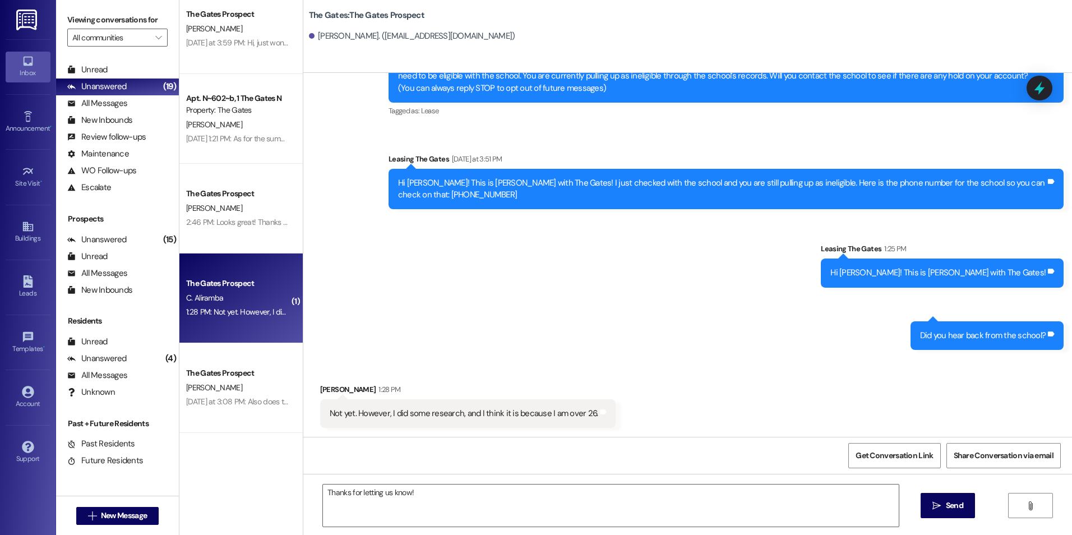
scroll to position [73, 0]
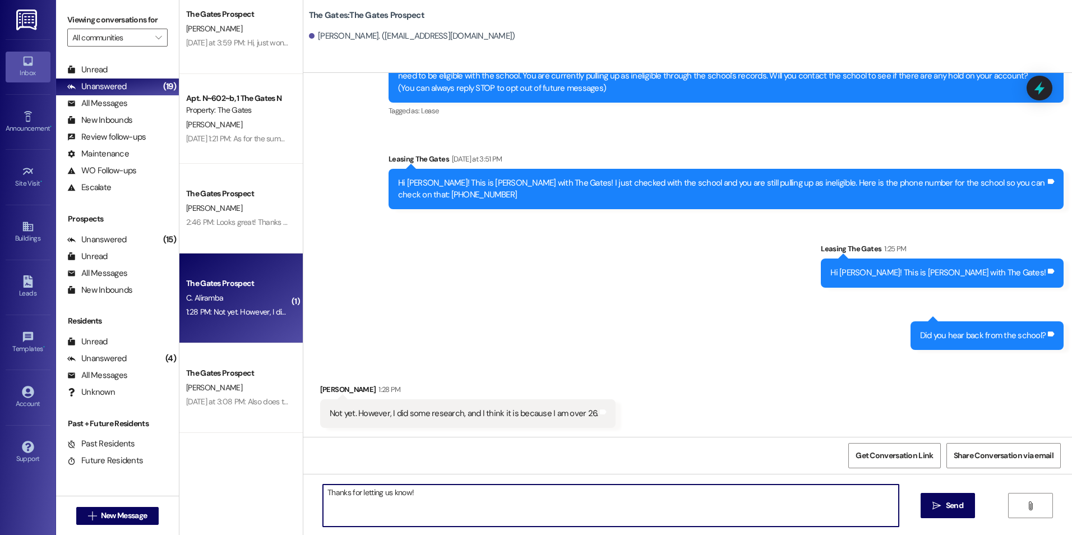
click at [525, 499] on textarea "Thanks for letting us know!" at bounding box center [610, 505] width 575 height 42
drag, startPoint x: 442, startPoint y: 498, endPoint x: 300, endPoint y: 488, distance: 142.7
click at [303, 488] on div "Thanks for letting us know!  Send " at bounding box center [687, 516] width 768 height 84
type textarea "Yes, unfortunately if you are above 26 you are ineligible."
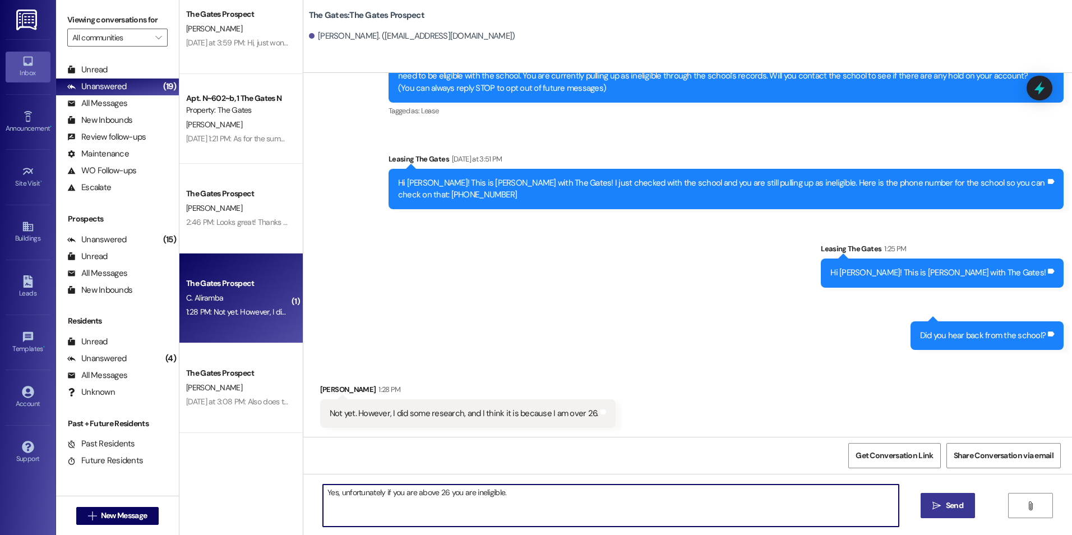
click at [941, 504] on span " Send" at bounding box center [947, 505] width 35 height 12
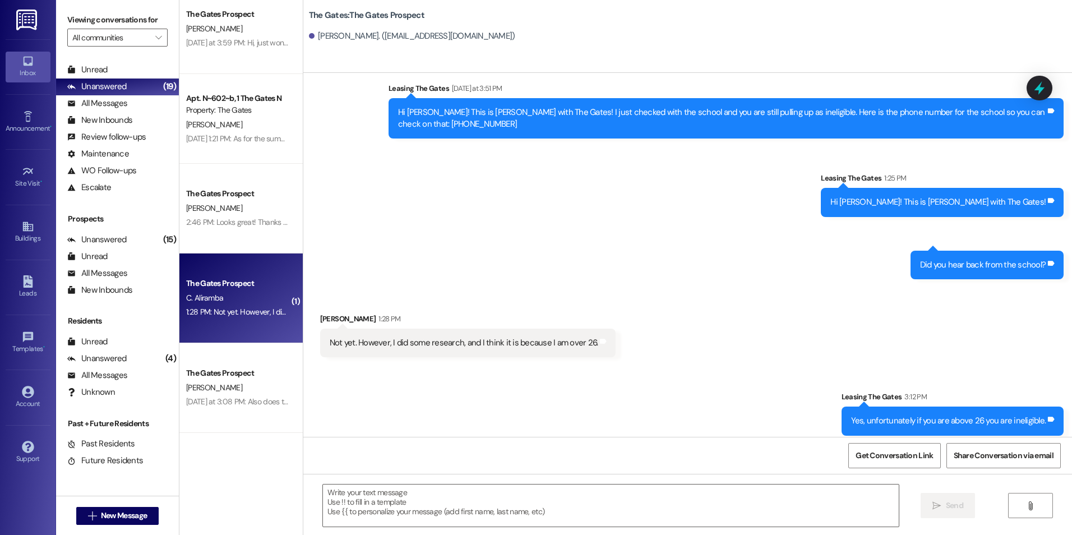
scroll to position [151, 0]
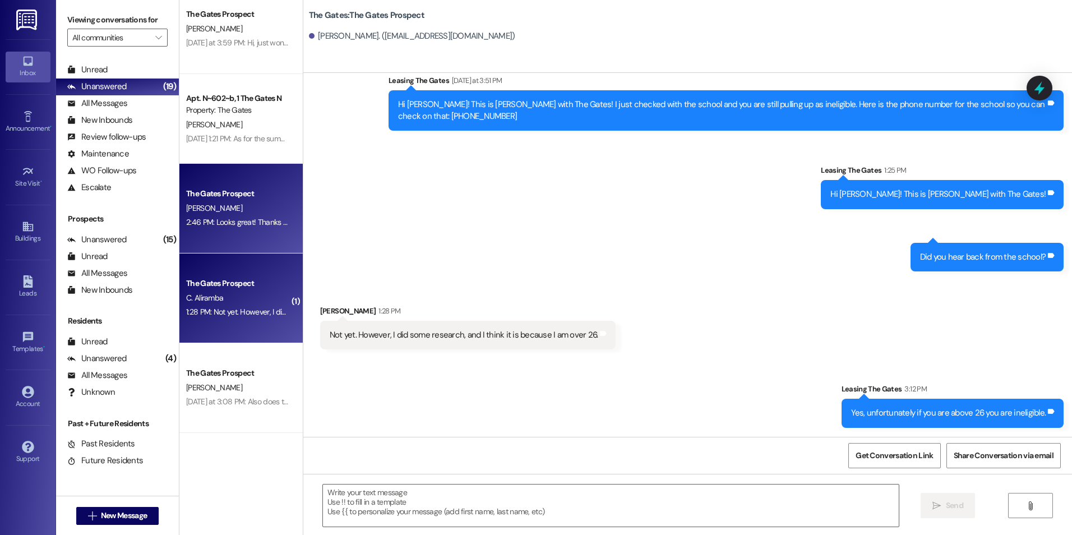
click at [235, 237] on div "The Gates Prospect [PERSON_NAME] 2:46 PM: Looks great! Thanks so much [PERSON_N…" at bounding box center [240, 209] width 123 height 90
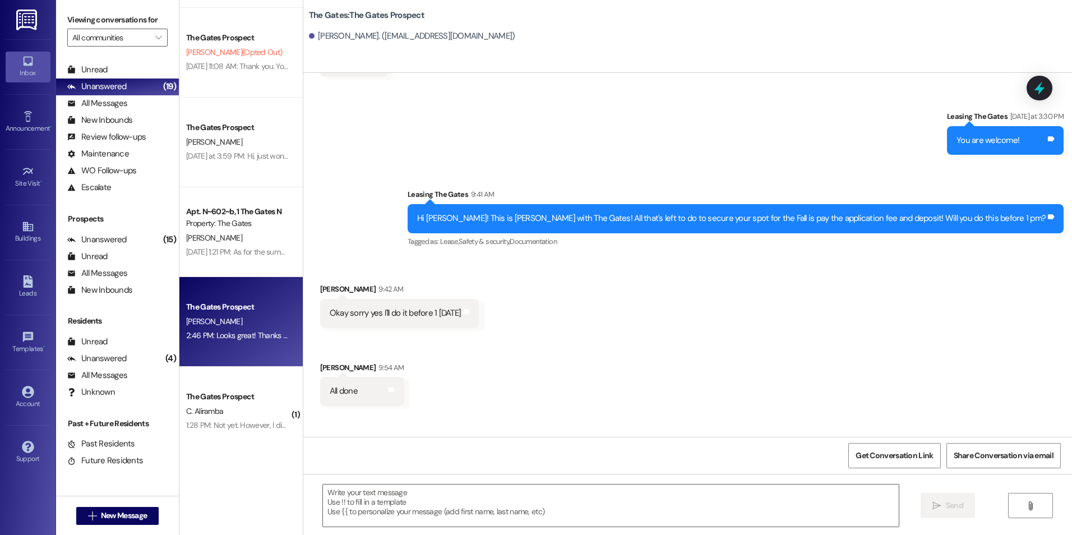
scroll to position [1069, 0]
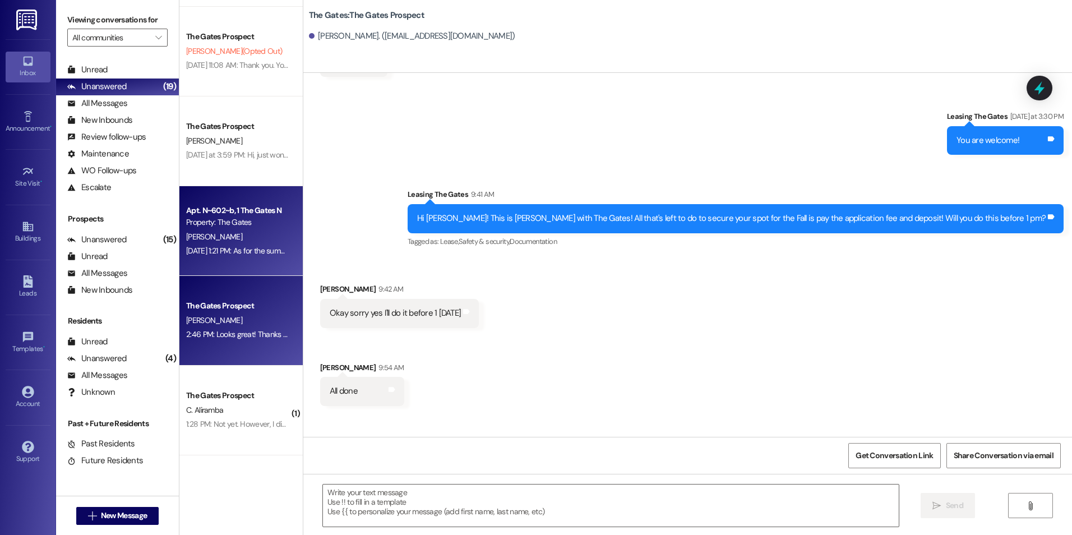
click at [218, 230] on div "[PERSON_NAME]" at bounding box center [238, 237] width 106 height 14
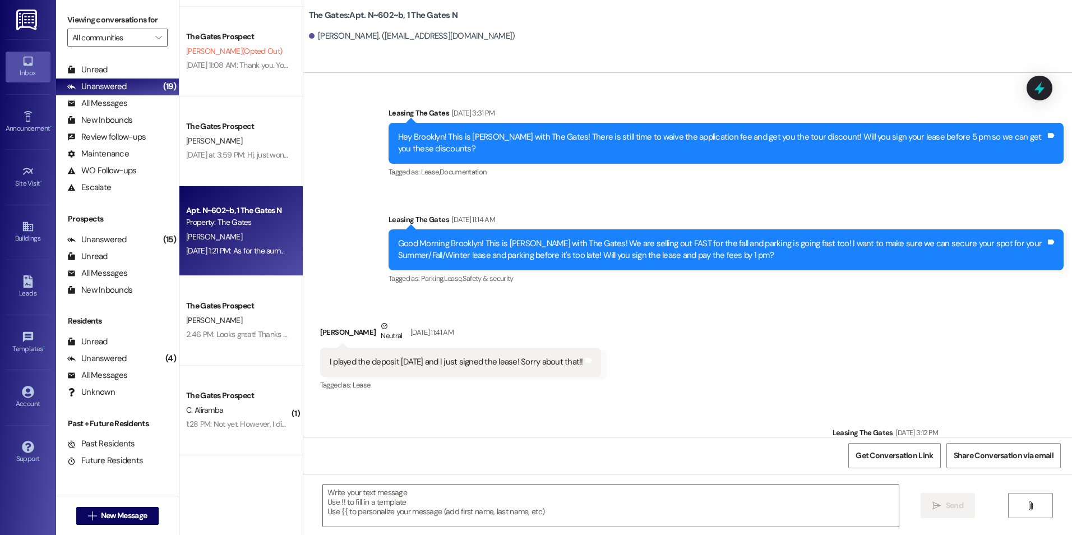
scroll to position [18119, 0]
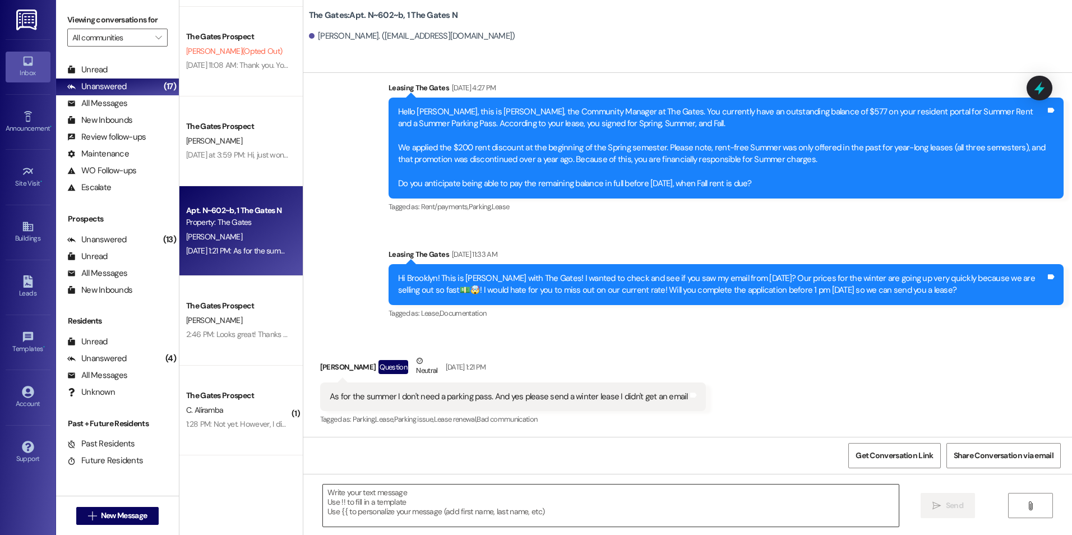
click at [334, 502] on textarea at bounding box center [610, 505] width 575 height 42
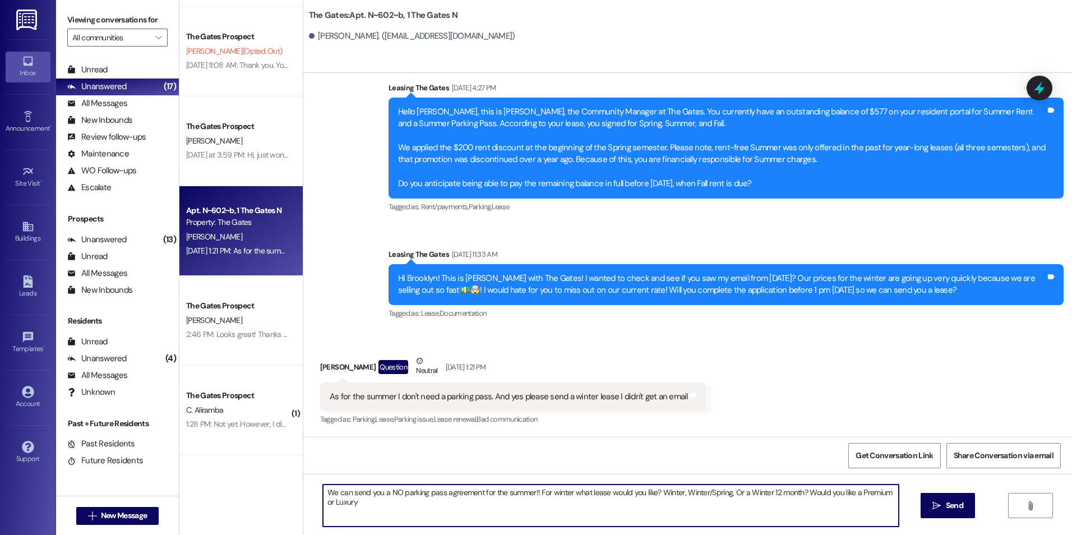
click at [847, 505] on textarea "We can send you a NO parking pass agreement for the summer!! For winter what le…" at bounding box center [610, 505] width 575 height 42
click at [530, 493] on textarea "We can send you a NO parking pass agreement for the summer!! For winter what le…" at bounding box center [610, 505] width 575 height 42
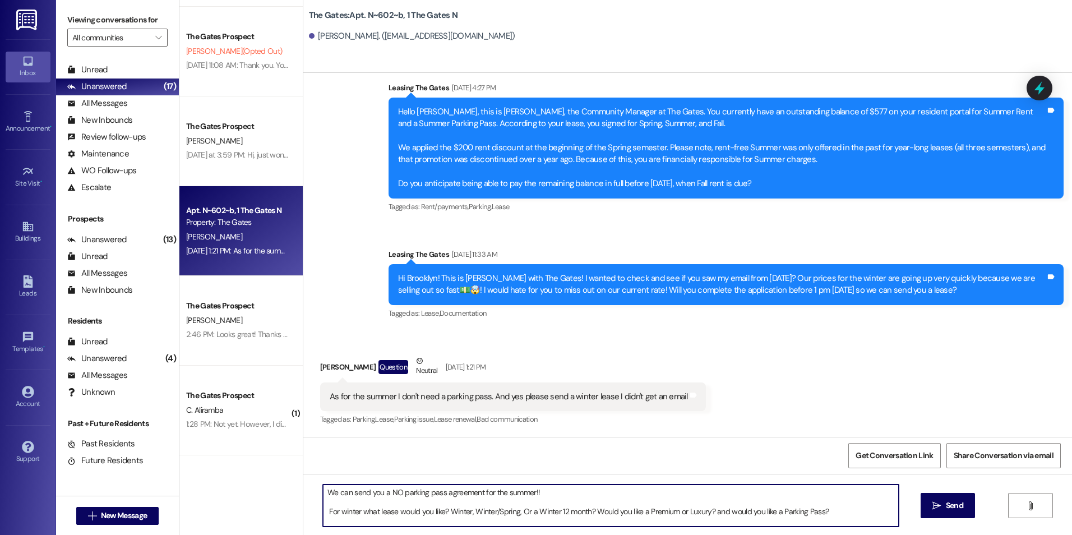
click at [704, 511] on textarea "We can send you a NO parking pass agreement for the summer!! For winter what le…" at bounding box center [610, 505] width 575 height 42
type textarea "We can send you a NO parking pass agreement for the summer!! For winter what le…"
click at [933, 493] on button " Send" at bounding box center [947, 505] width 54 height 25
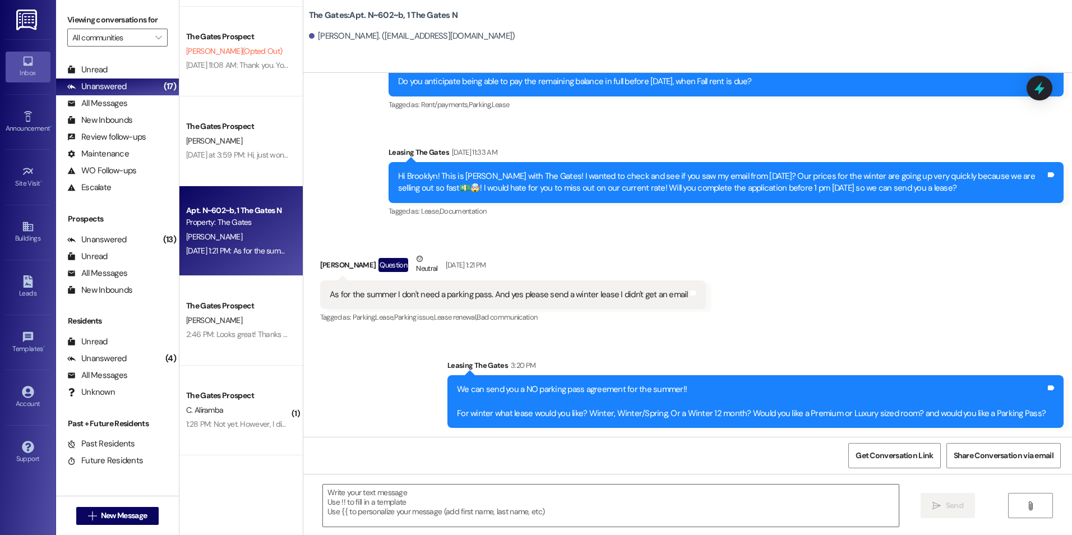
scroll to position [957, 0]
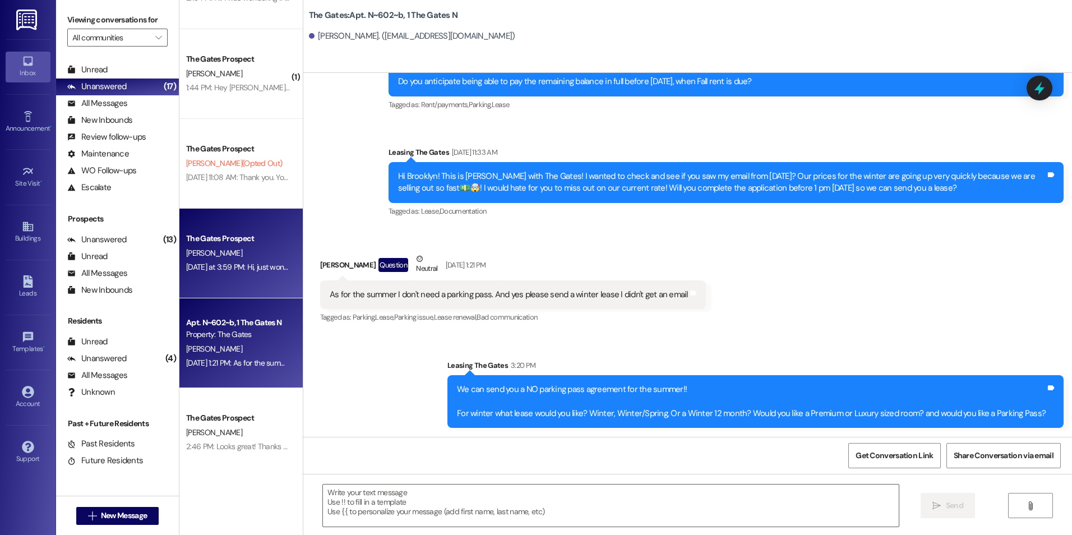
click at [206, 279] on div "The Gates Prospect [PERSON_NAME] [DATE] at 3:59 PM: Hi, just wondering if [PERS…" at bounding box center [240, 254] width 123 height 90
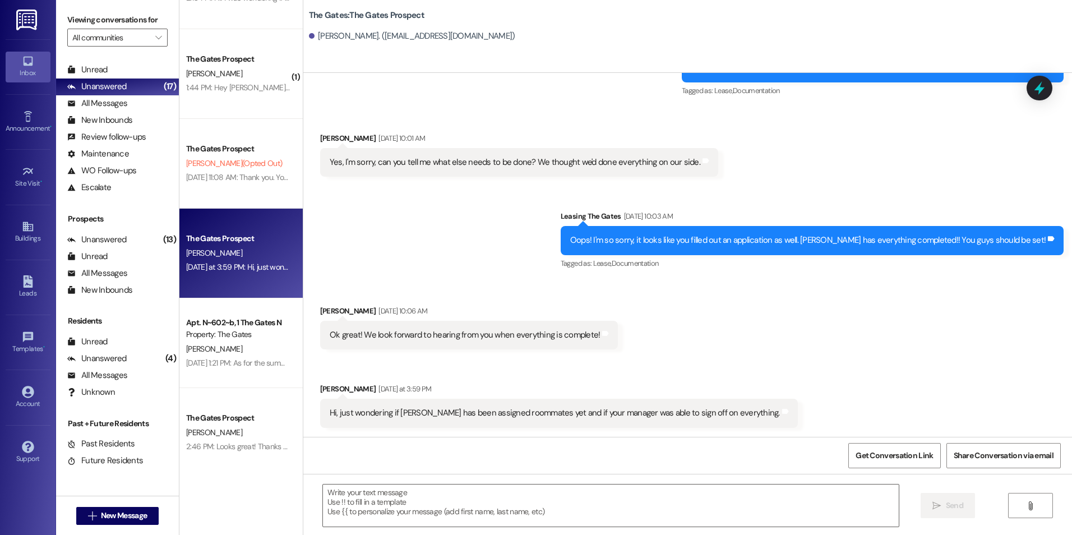
scroll to position [2479, 0]
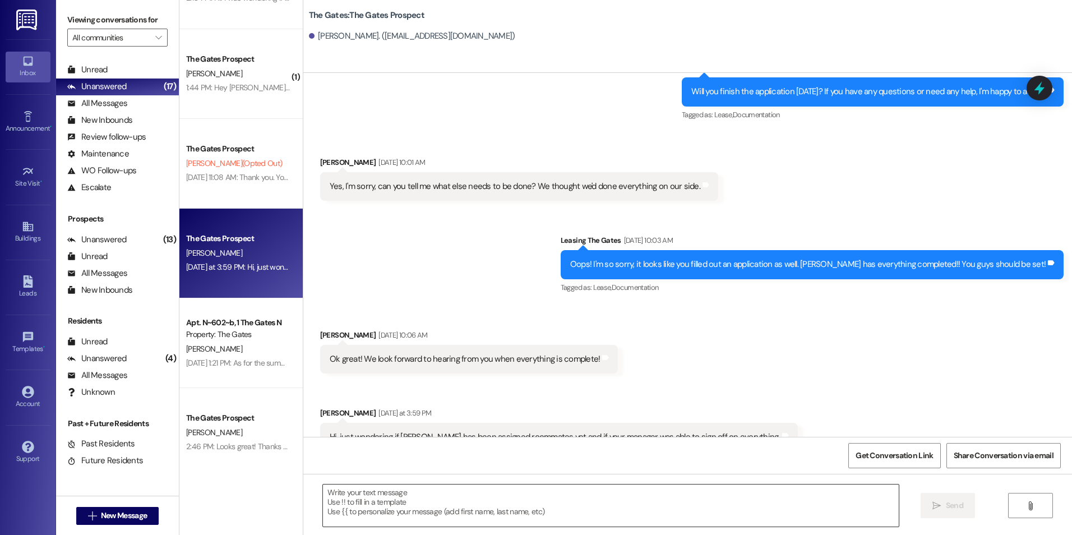
click at [405, 498] on textarea at bounding box center [610, 505] width 575 height 42
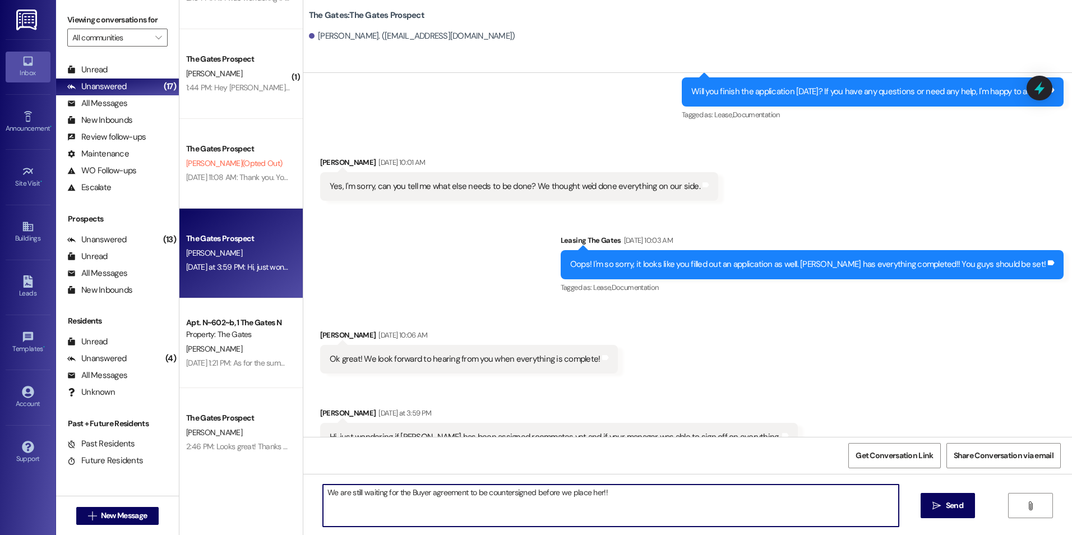
click at [409, 494] on textarea "We are still waiting for the Buyer agreement to be countersigned before we plac…" at bounding box center [610, 505] width 575 height 42
click at [602, 490] on textarea "We are still waiting for the buyer agreement to be countersigned before we plac…" at bounding box center [610, 505] width 575 height 42
type textarea "We are still waiting for the buyer agreement to be countersigned before we plac…"
drag, startPoint x: 940, startPoint y: 501, endPoint x: 933, endPoint y: 494, distance: 9.1
click at [937, 499] on button " Send" at bounding box center [947, 505] width 54 height 25
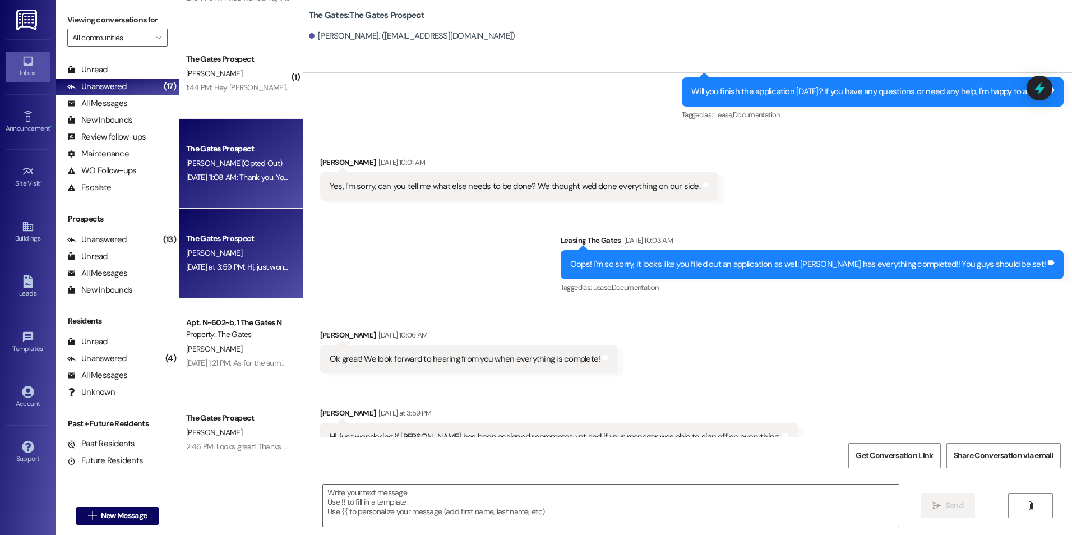
click at [231, 175] on div "[DATE] 11:08 AM: Thank you. You will no longer receive texts from this thread. …" at bounding box center [463, 177] width 554 height 10
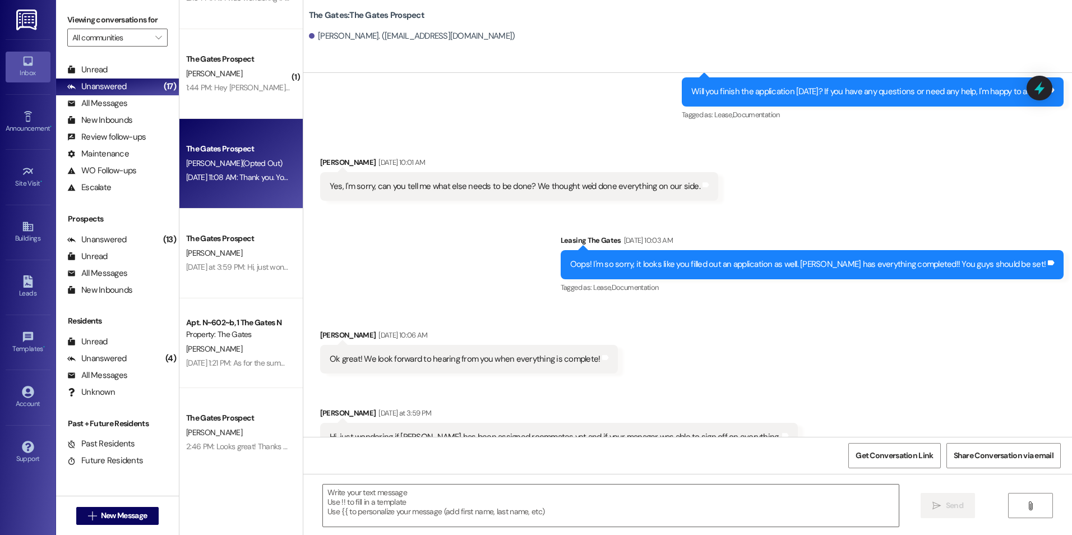
scroll to position [0, 0]
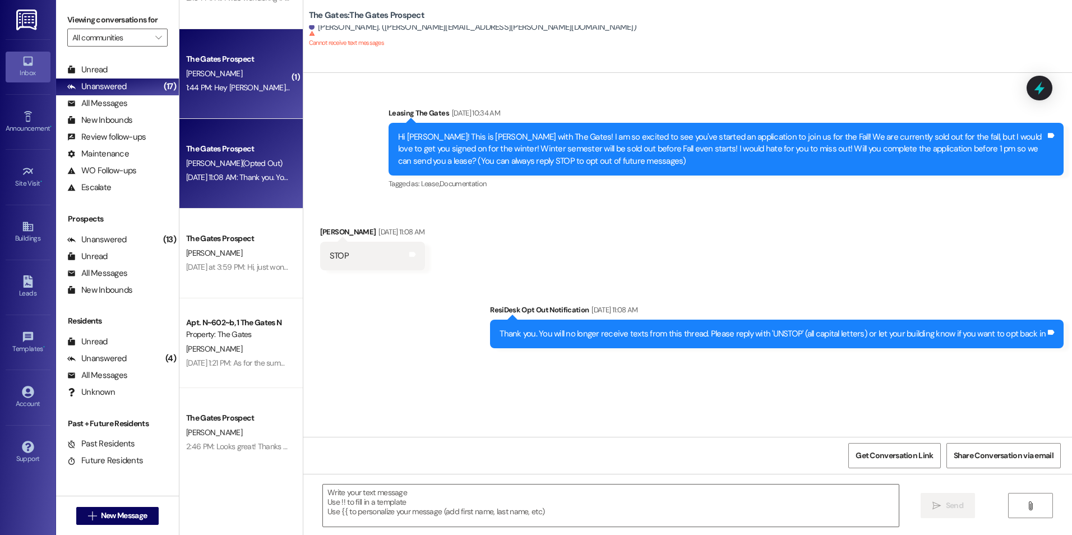
click at [219, 88] on div "1:44 PM: Hey [PERSON_NAME]. The lease is all signed and paid, but there wasn't …" at bounding box center [468, 87] width 564 height 10
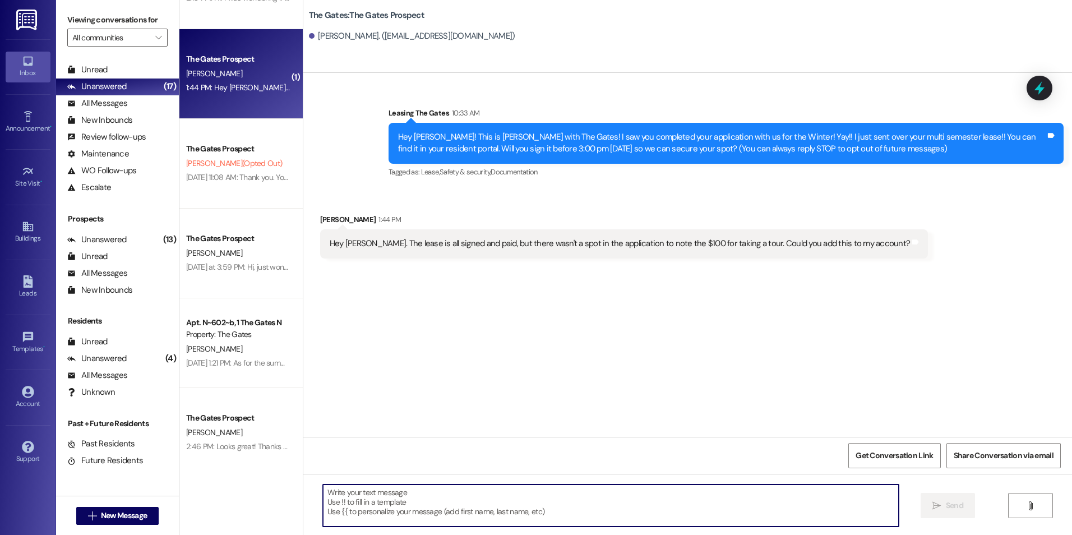
click at [377, 511] on textarea at bounding box center [610, 505] width 575 height 42
type textarea "W"
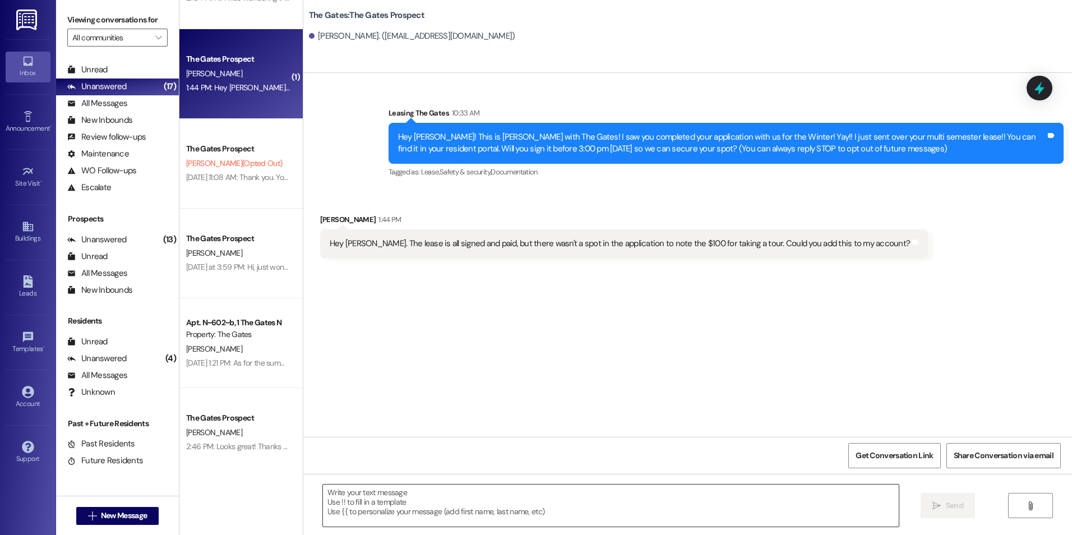
click at [478, 496] on textarea at bounding box center [610, 505] width 575 height 42
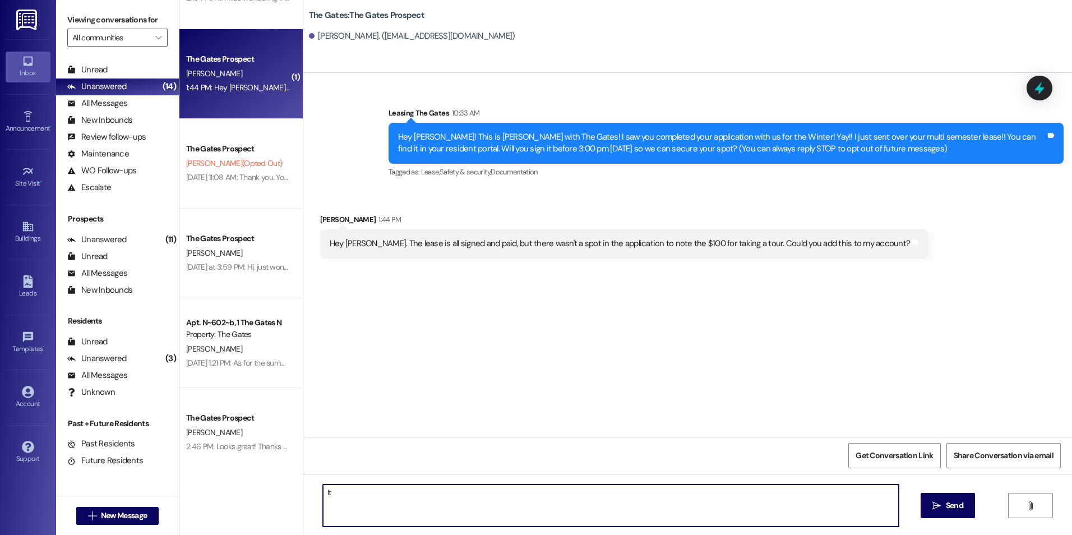
type textarea "I"
click at [530, 492] on textarea "We will send you a separate concession agreement before" at bounding box center [610, 505] width 575 height 42
type textarea "We will send you a separate concession agreement after you have completed and s…"
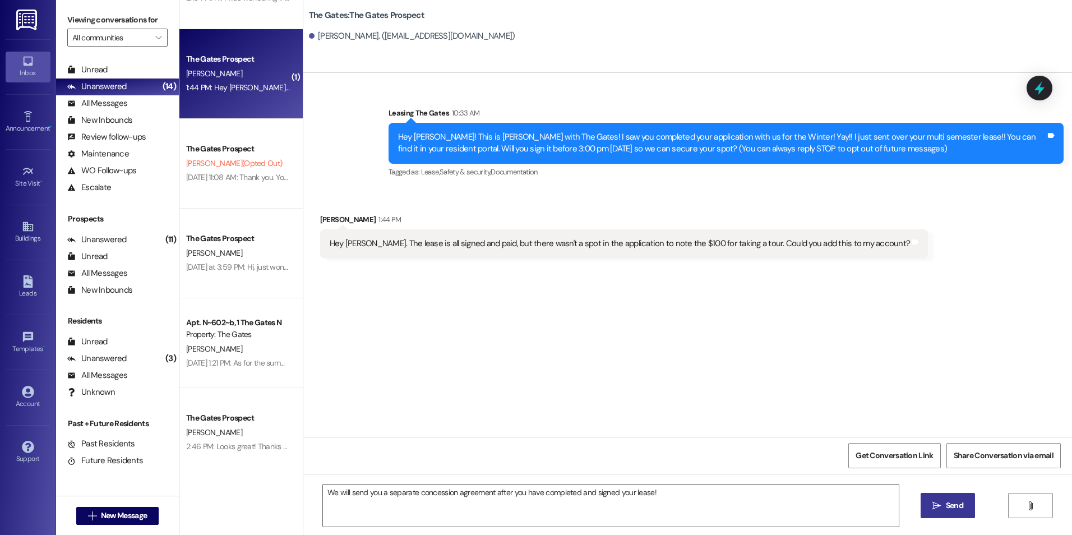
click at [952, 503] on span "Send" at bounding box center [954, 505] width 17 height 12
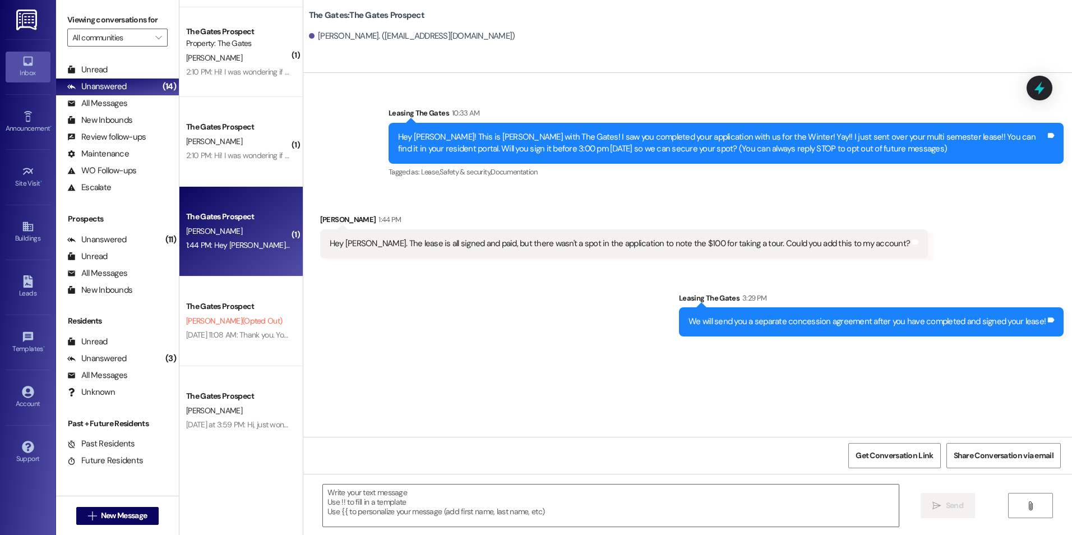
scroll to position [733, 0]
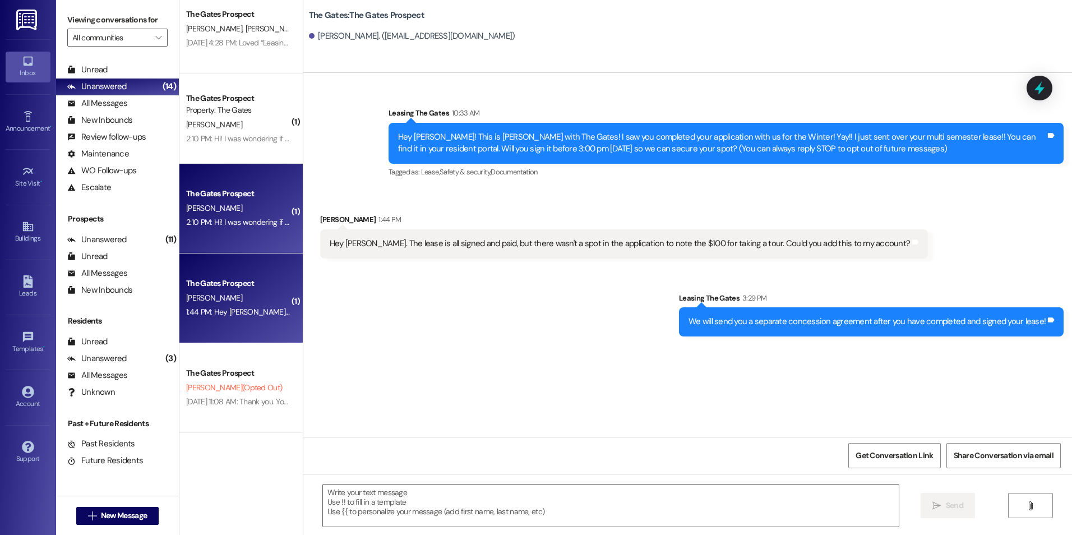
click at [256, 223] on div "2:10 PM: Hi! I was wondering if it would be possible for me to have my summer c…" at bounding box center [795, 222] width 1218 height 10
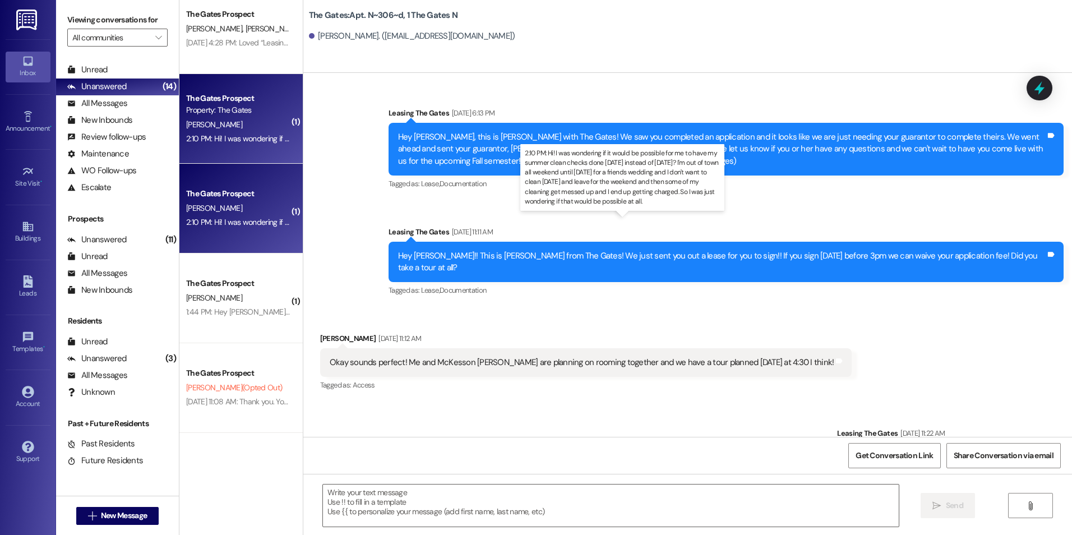
scroll to position [16838, 0]
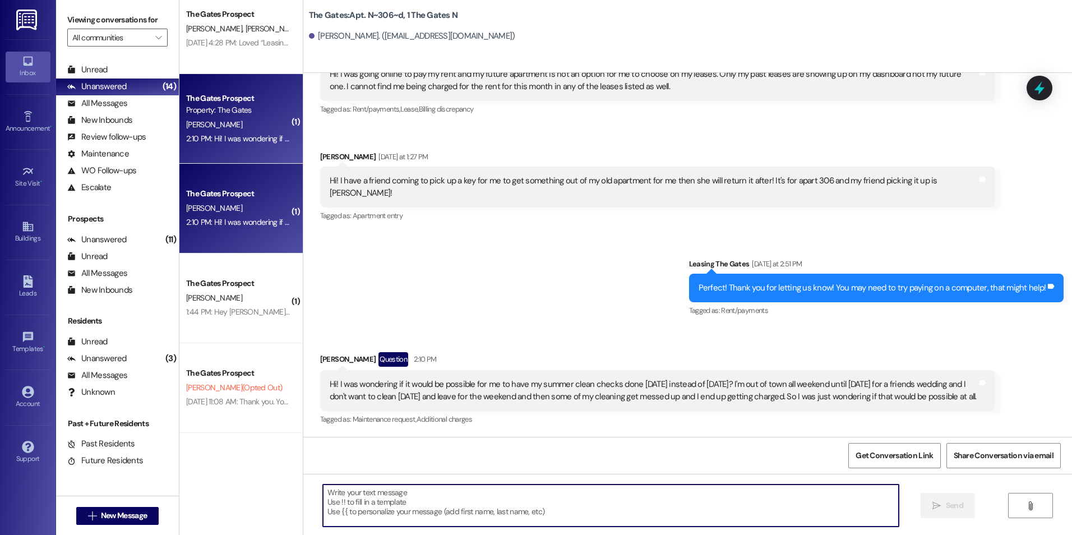
click at [629, 513] on textarea at bounding box center [610, 505] width 575 height 42
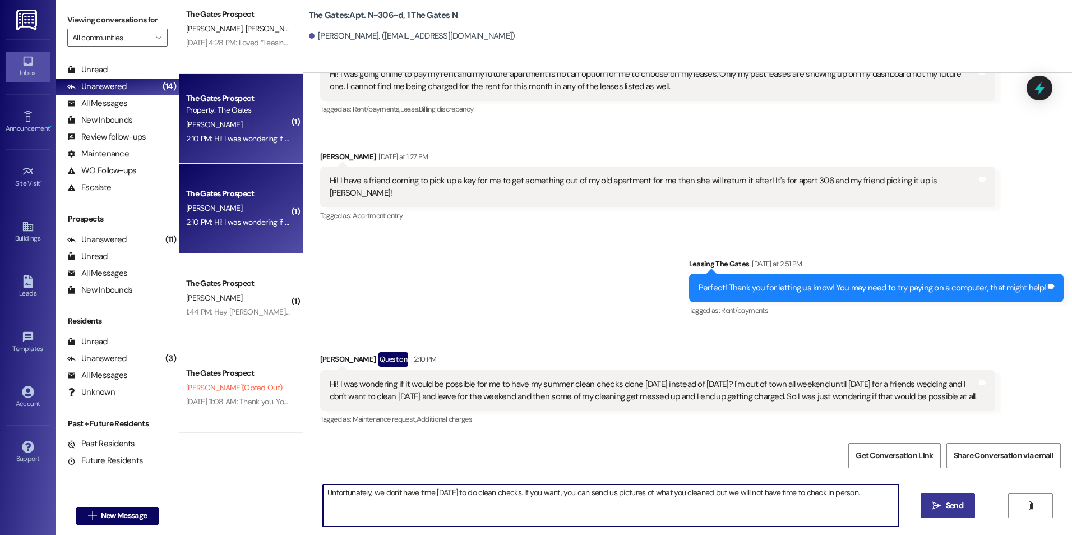
click at [872, 492] on textarea "Unfortunately, we don't have time [DATE] to do clean checks. If you want, you c…" at bounding box center [610, 505] width 575 height 42
type textarea "Unfortunately, we don't have time [DATE] to do clean checks. If you want, you c…"
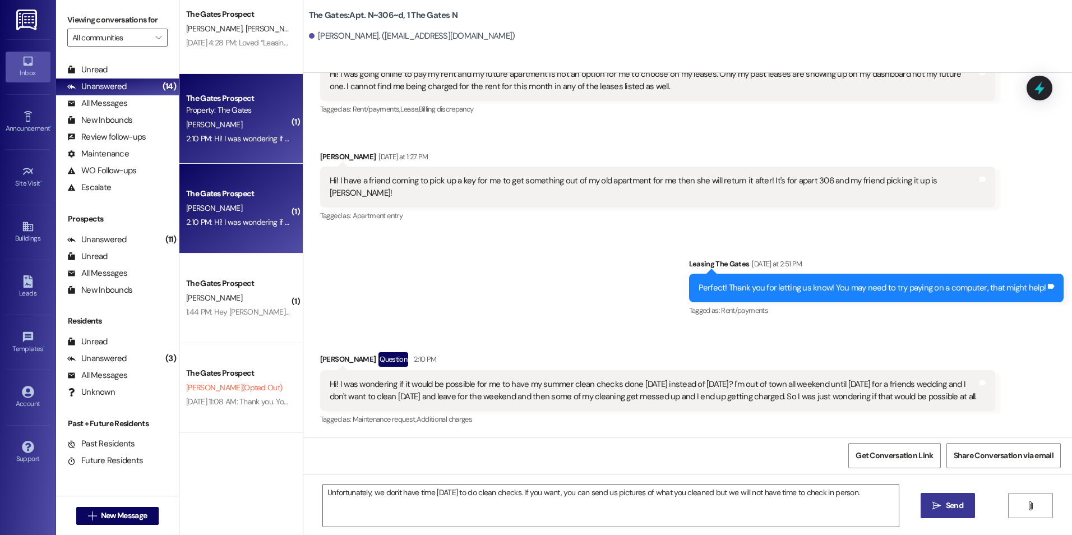
click at [935, 506] on icon "" at bounding box center [936, 505] width 8 height 9
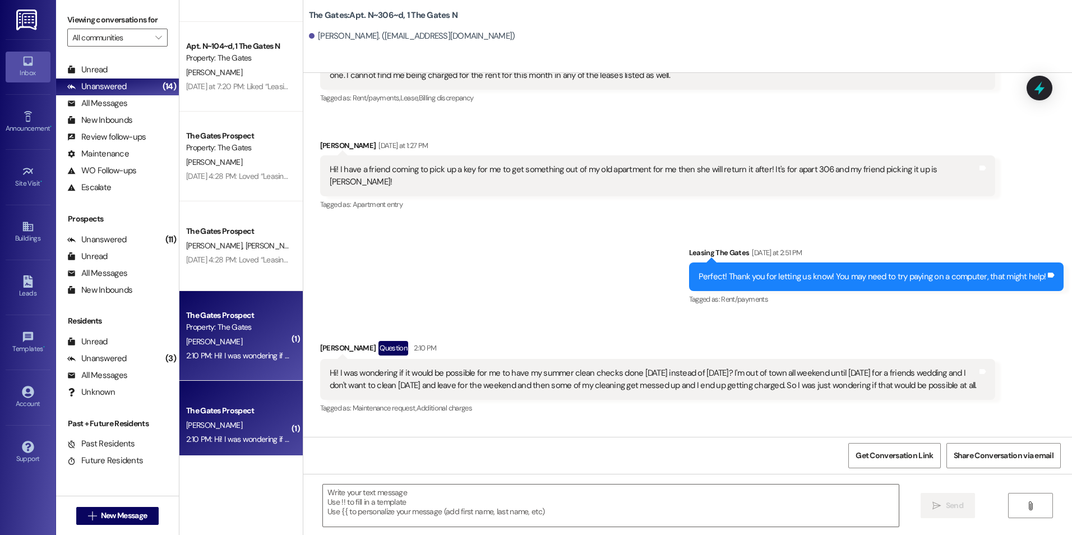
scroll to position [509, 0]
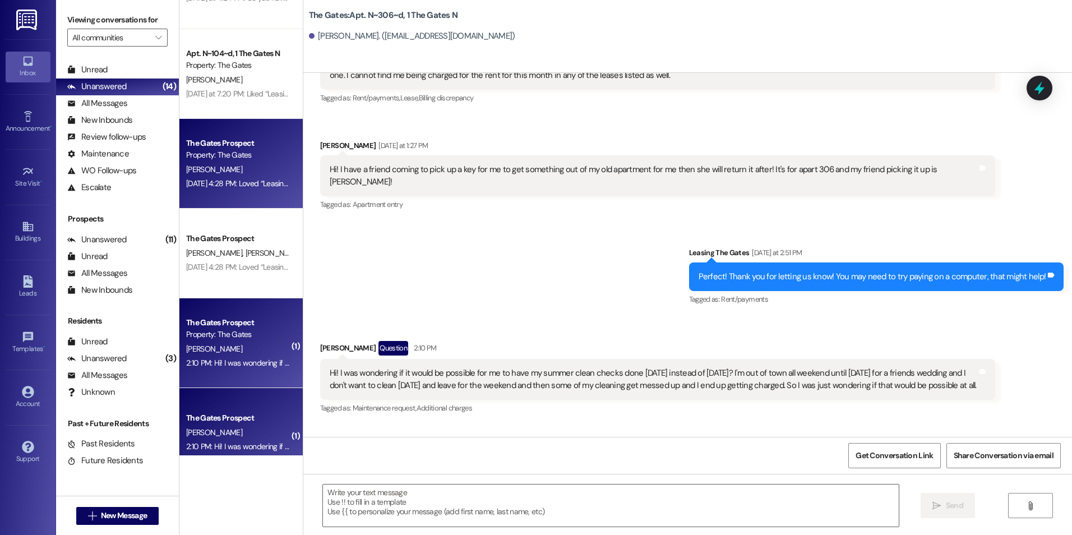
click at [243, 186] on div "[DATE] 4:28 PM: Loved “Leasing The Gates (The Gates): HI Guys! This is The Gate…" at bounding box center [887, 183] width 1403 height 10
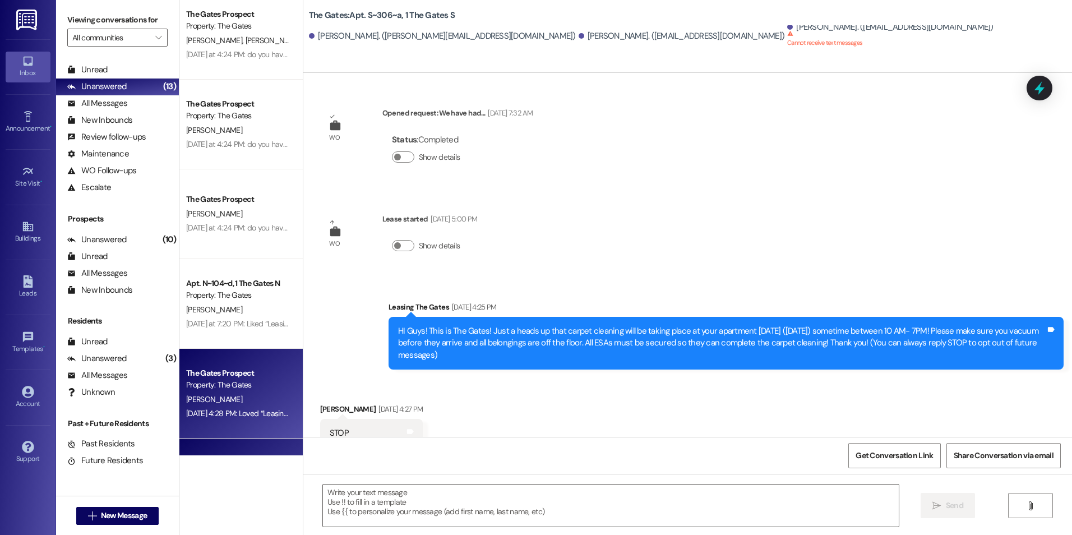
scroll to position [397, 0]
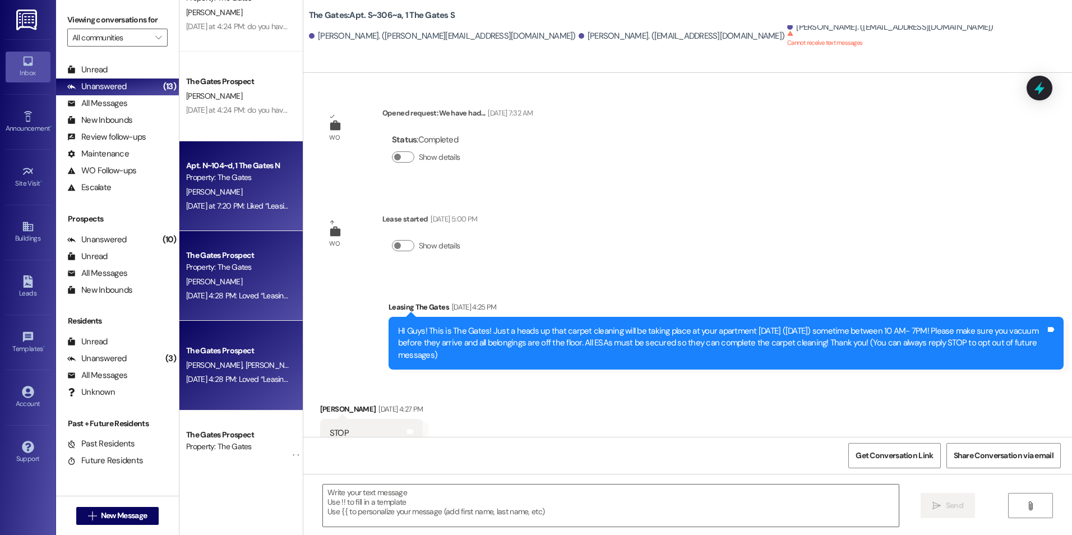
click at [246, 197] on div "[PERSON_NAME]" at bounding box center [238, 192] width 106 height 14
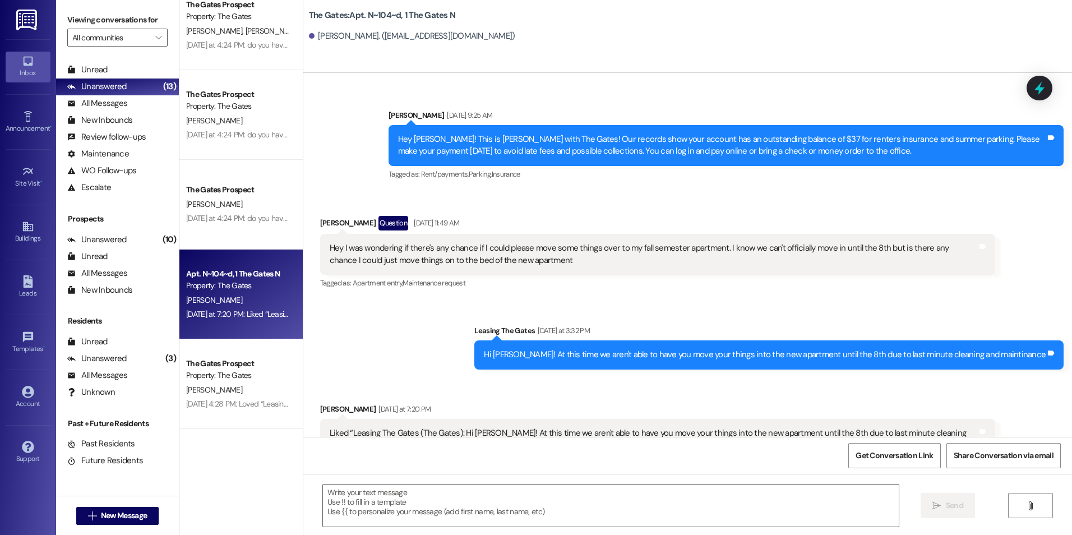
scroll to position [229, 0]
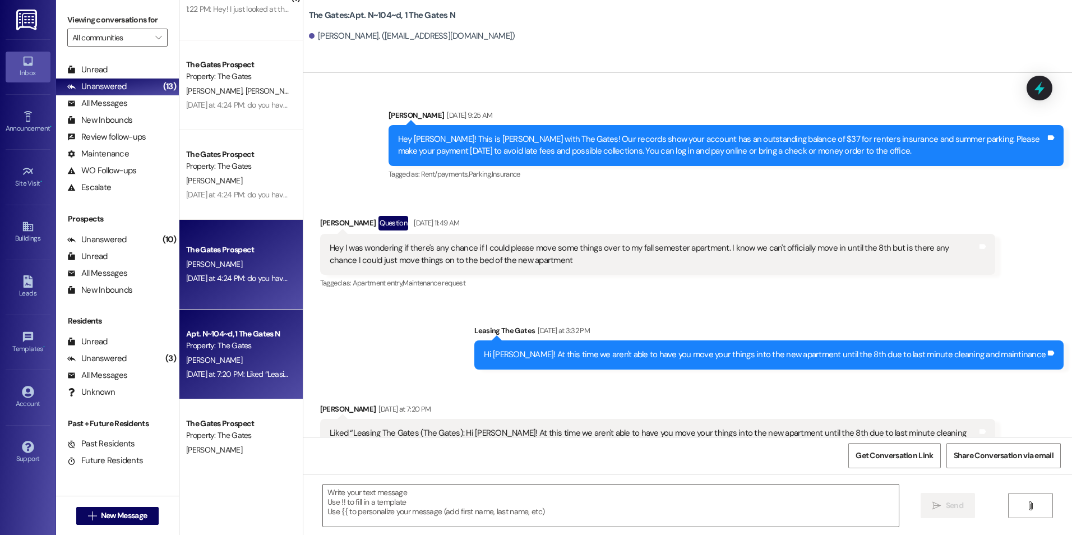
click at [267, 288] on div "The Gates Prospect [PERSON_NAME] [DATE] at 4:24 PM: do you have her number? [DA…" at bounding box center [240, 265] width 123 height 90
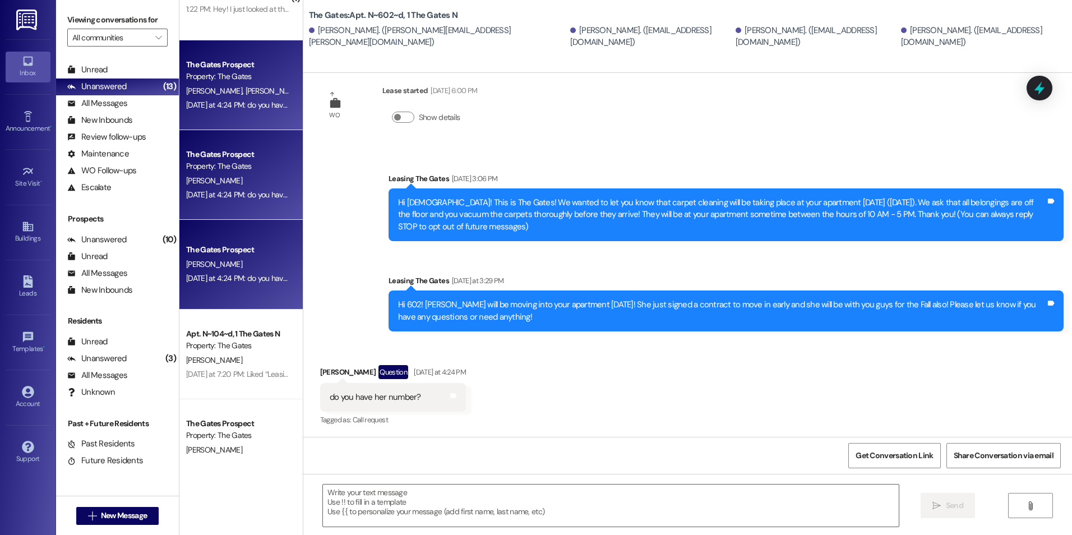
scroll to position [129, 0]
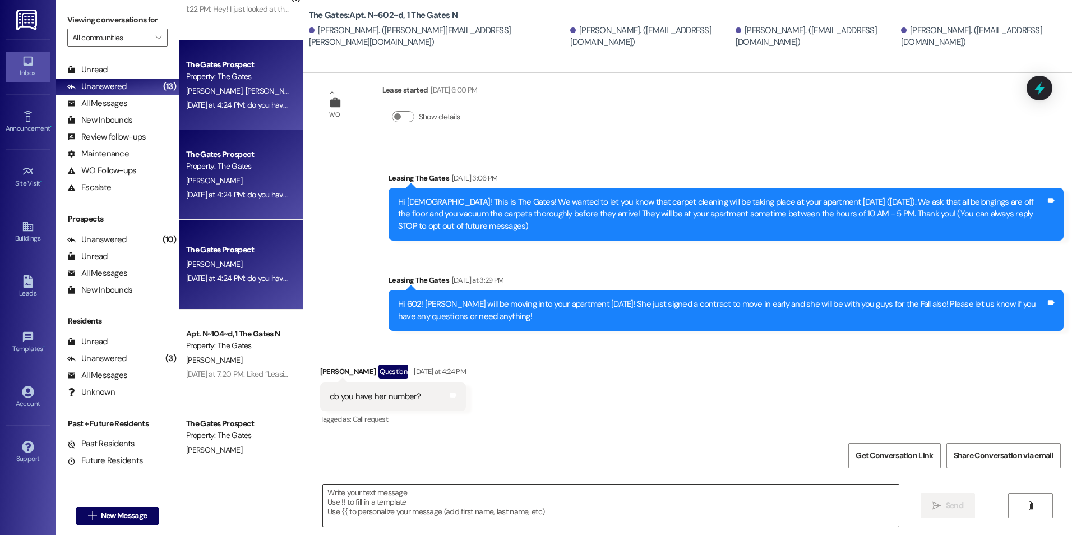
click at [445, 497] on textarea at bounding box center [610, 505] width 575 height 42
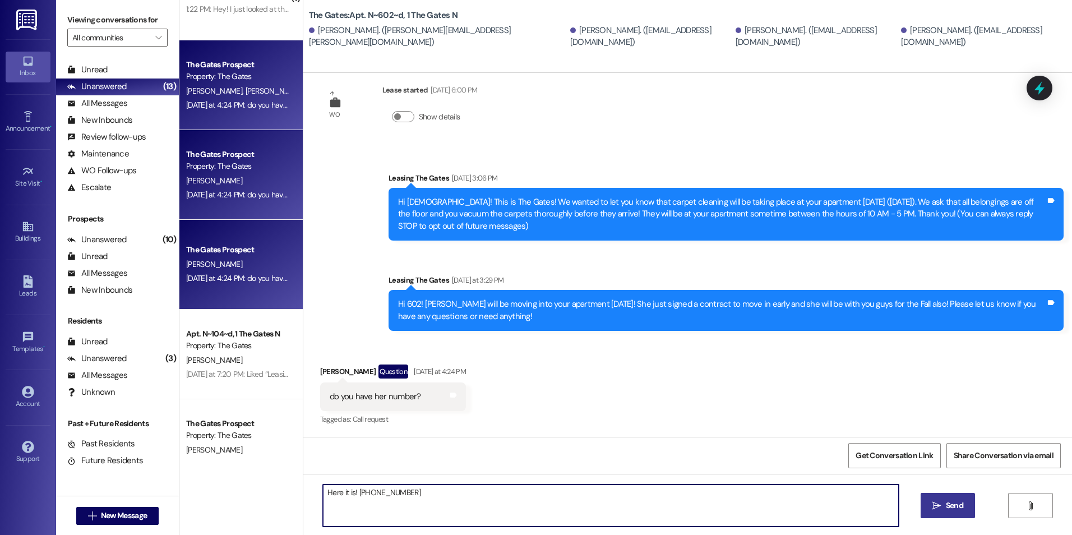
type textarea "Here it is! [PHONE_NUMBER]"
click at [957, 509] on span "Send" at bounding box center [954, 505] width 17 height 12
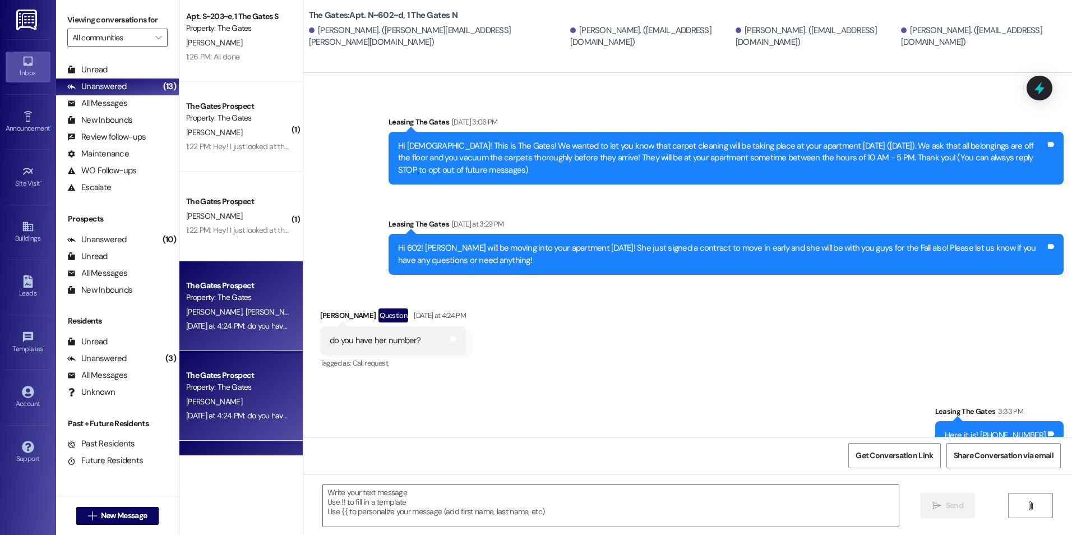
scroll to position [0, 0]
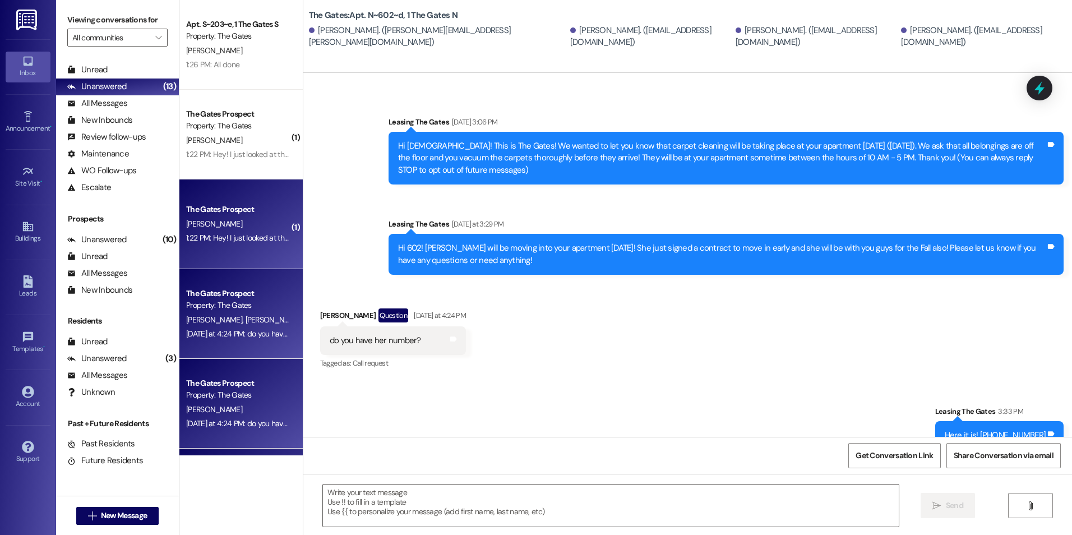
click at [216, 215] on div "The Gates Prospect" at bounding box center [238, 209] width 104 height 12
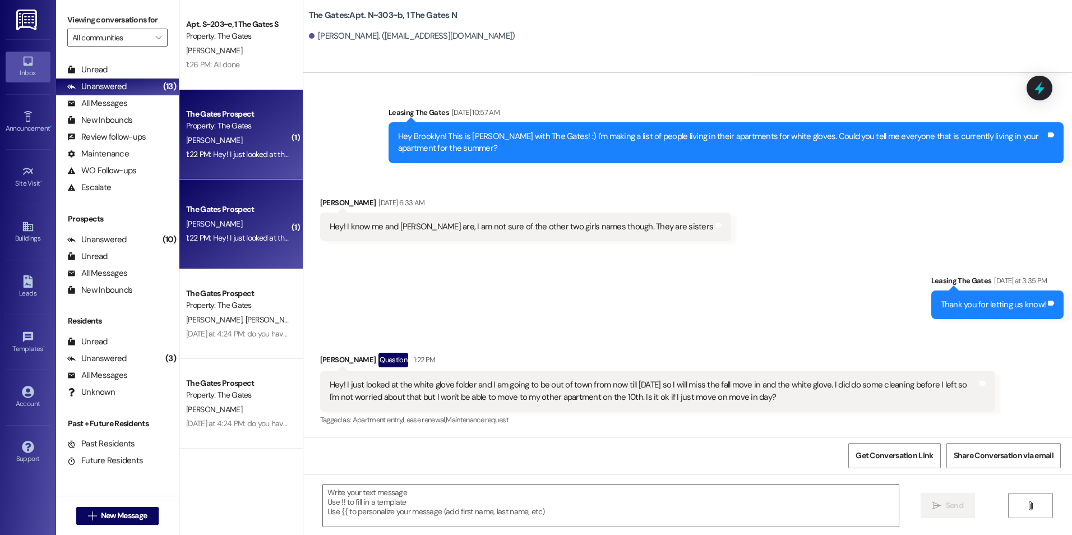
scroll to position [31163, 0]
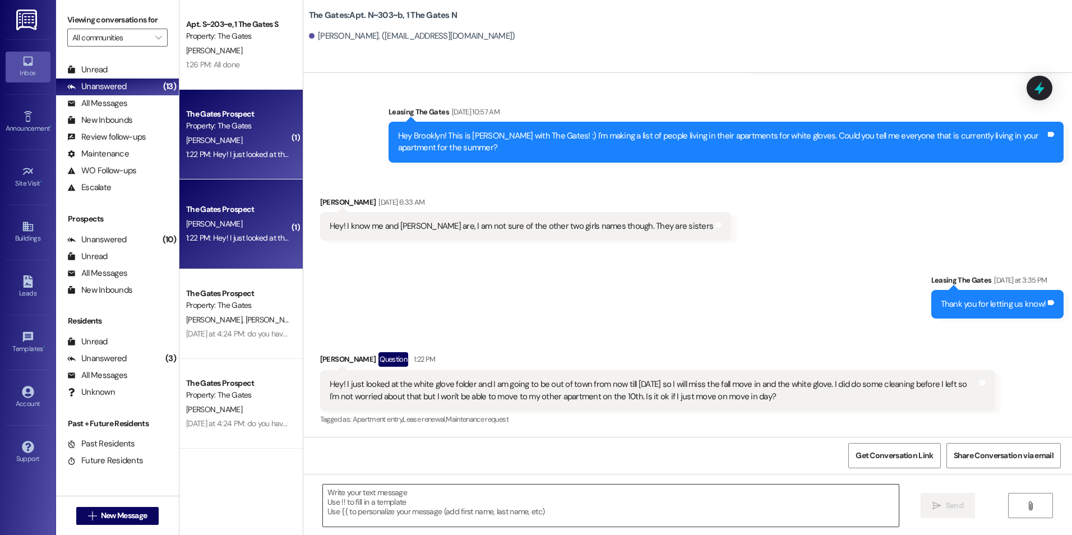
click at [446, 484] on div at bounding box center [610, 505] width 576 height 43
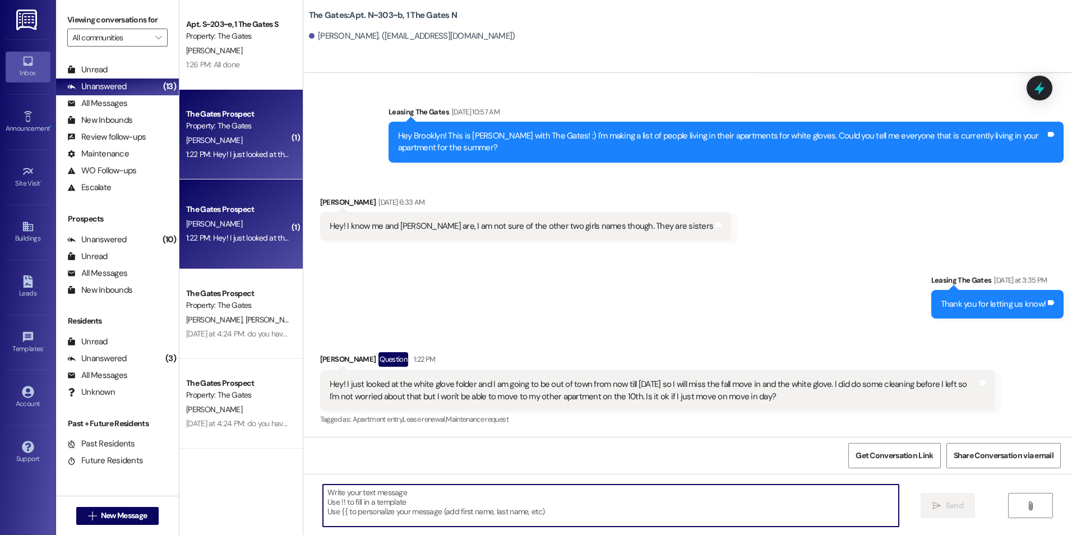
click at [392, 512] on textarea at bounding box center [610, 505] width 575 height 42
type textarea "T"
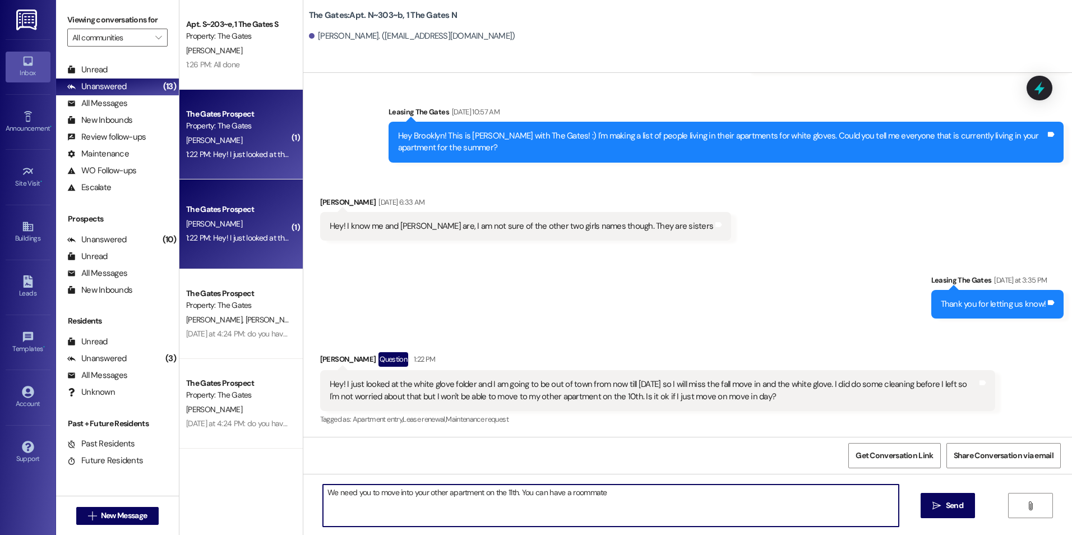
click at [614, 487] on textarea "We need you to move into your other apartment on the 11th. You can have a roomm…" at bounding box center [610, 505] width 575 height 42
type textarea "We need you to move into your other apartment on the 11th. You can have a roomm…"
click at [927, 499] on button " Send" at bounding box center [947, 505] width 54 height 25
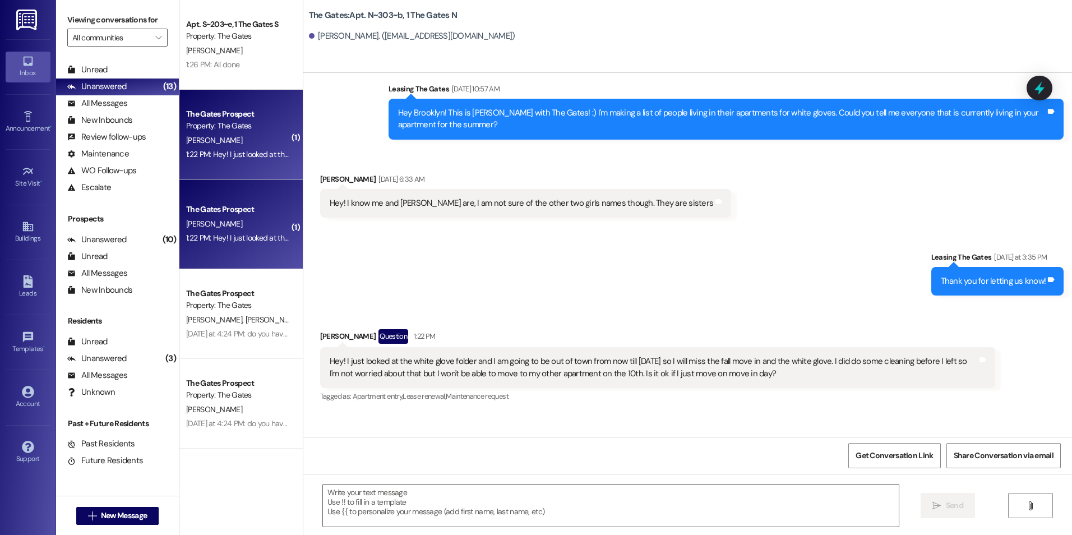
scroll to position [31241, 0]
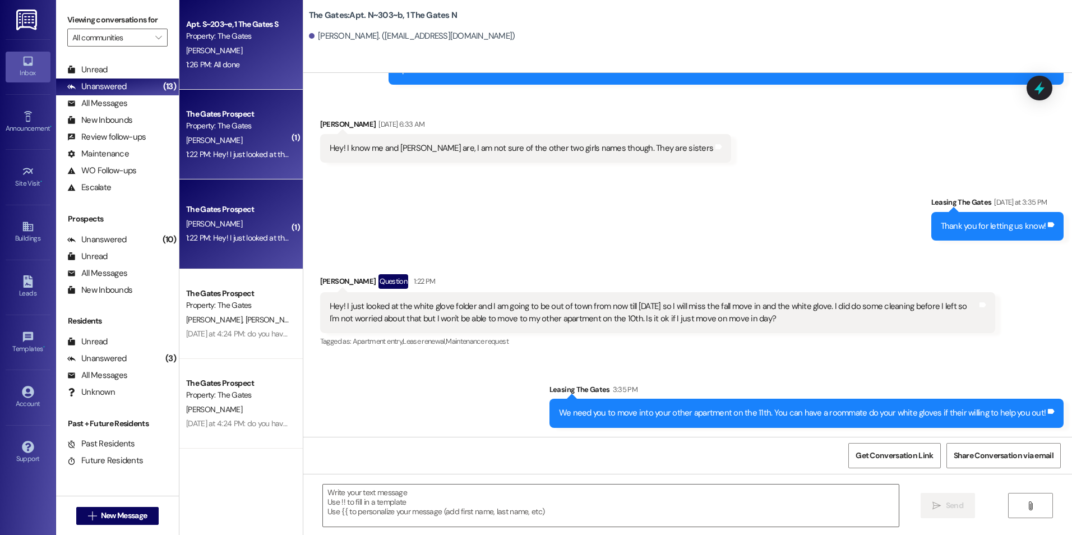
click at [263, 58] on div "1:26 PM: All done 1:26 PM: All done" at bounding box center [238, 65] width 106 height 14
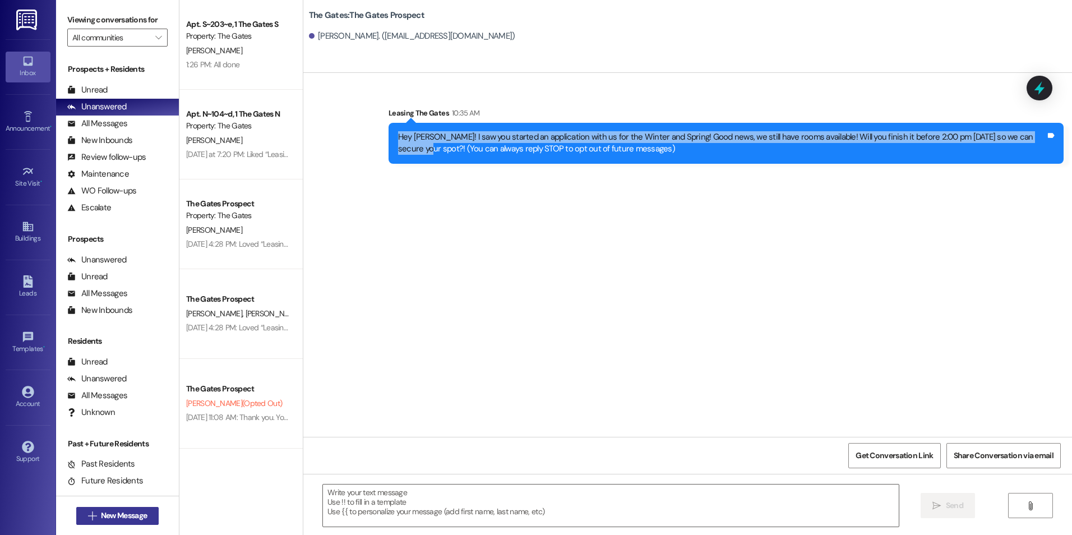
click at [126, 516] on span "New Message" at bounding box center [124, 516] width 46 height 12
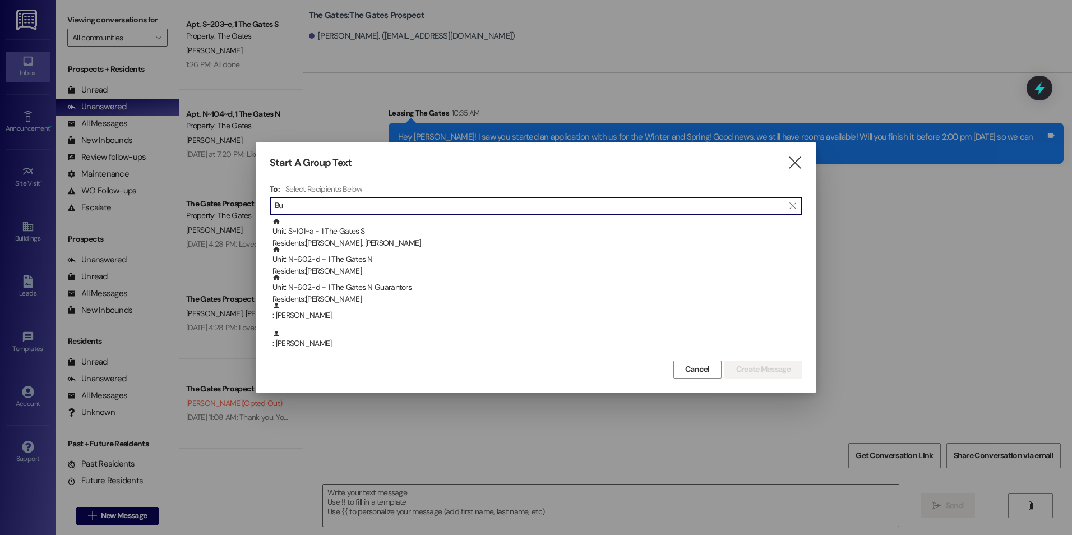
type input "B"
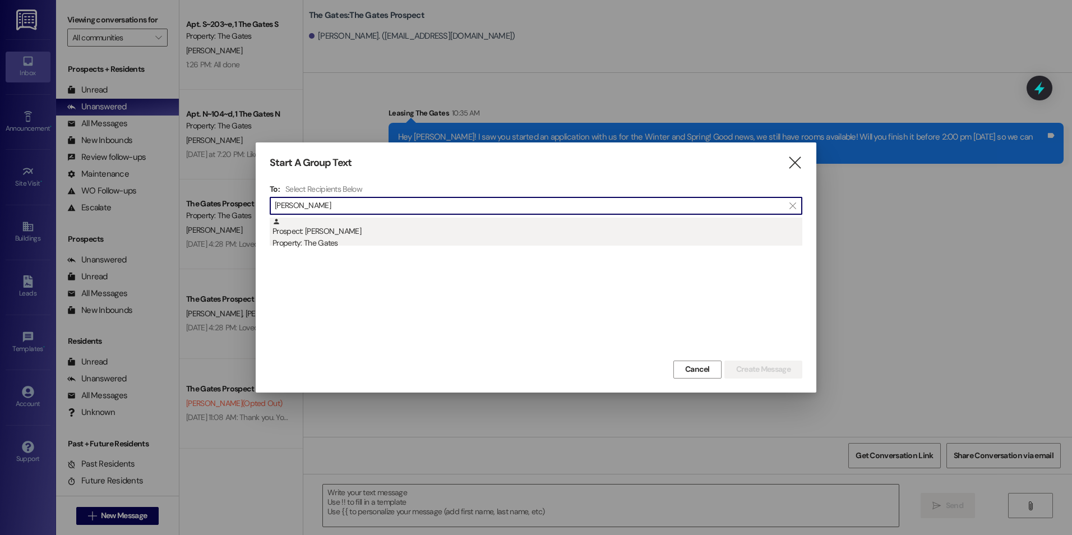
type input "Rachel Burt"
click at [380, 246] on div "Property: The Gates" at bounding box center [537, 243] width 530 height 12
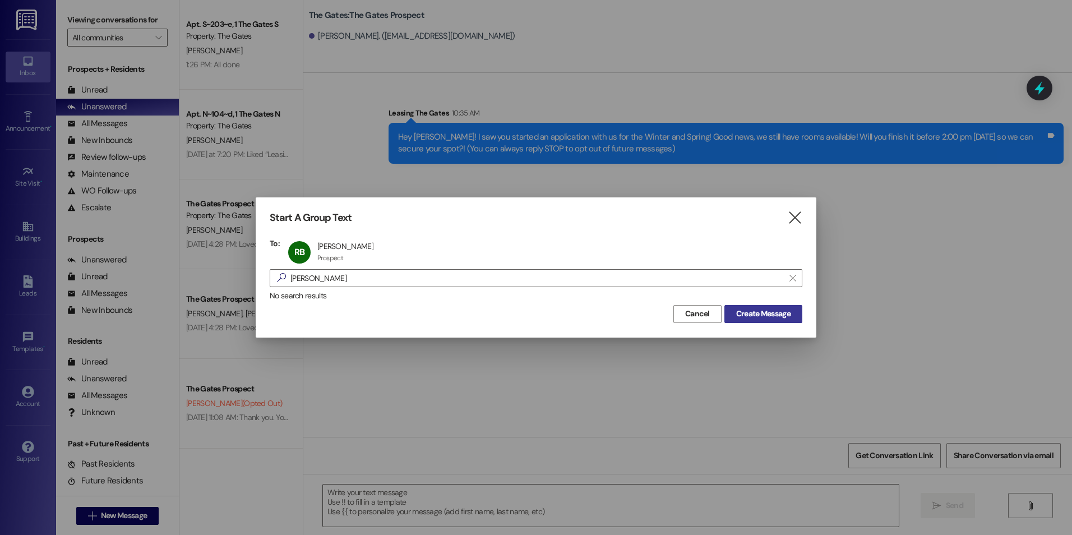
click at [789, 312] on span "Create Message" at bounding box center [763, 314] width 54 height 12
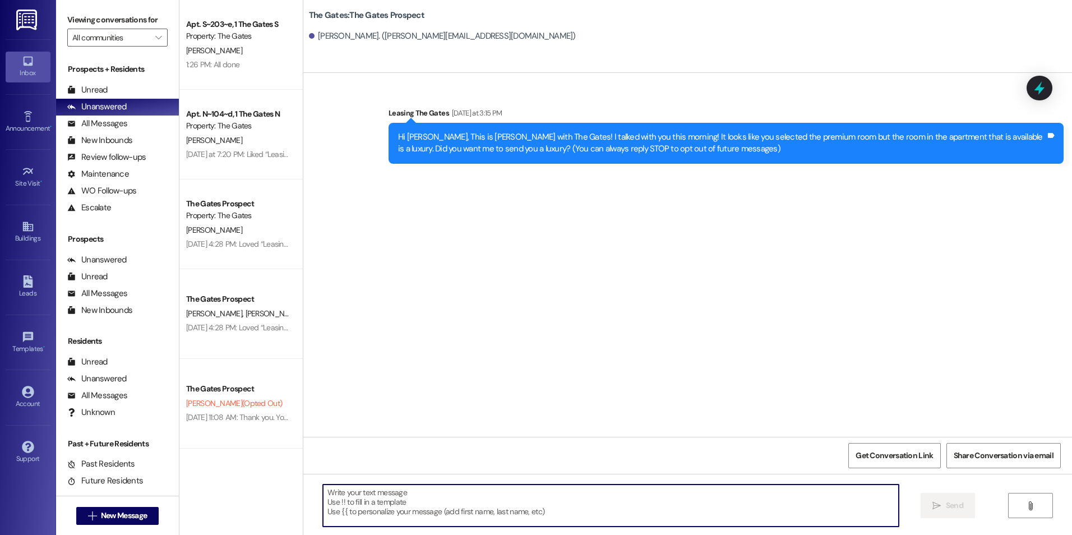
click at [488, 505] on textarea at bounding box center [610, 505] width 575 height 42
click at [517, 503] on textarea at bounding box center [610, 505] width 575 height 42
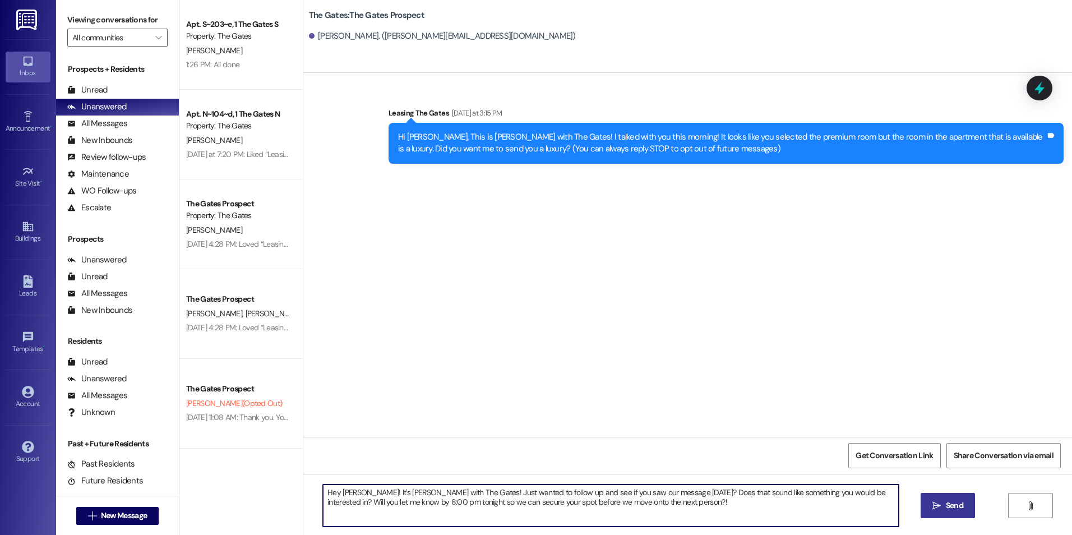
type textarea "Hey Rachel! It's Kali with The Gates! Just wanted to follow up and see if you s…"
click at [951, 505] on span "Send" at bounding box center [954, 505] width 17 height 12
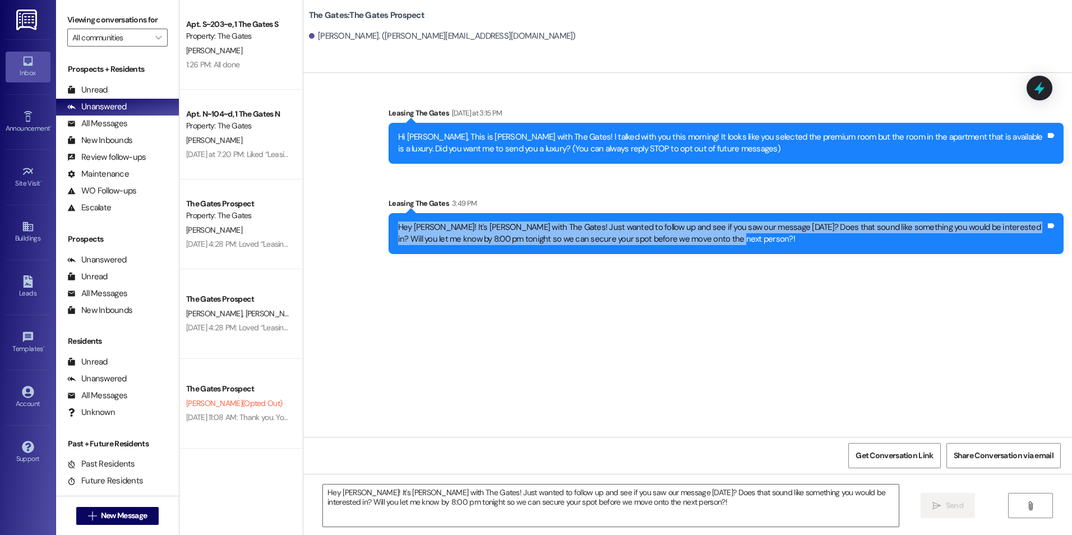
drag, startPoint x: 388, startPoint y: 223, endPoint x: 694, endPoint y: 249, distance: 306.6
click at [694, 249] on div "Hey Rachel! It's Kali with The Gates! Just wanted to follow up and see if you s…" at bounding box center [725, 233] width 675 height 41
drag, startPoint x: 694, startPoint y: 249, endPoint x: 602, endPoint y: 231, distance: 93.6
copy div "Hey Rachel! It's Kali with The Gates! Just wanted to follow up and see if you s…"
click at [112, 515] on span "New Message" at bounding box center [124, 516] width 46 height 12
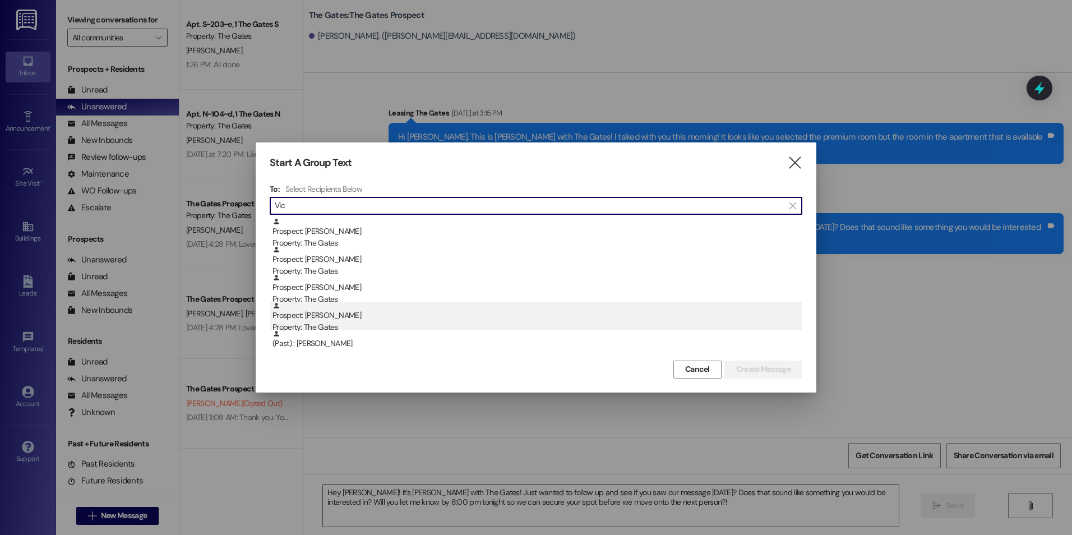
type input "Vic"
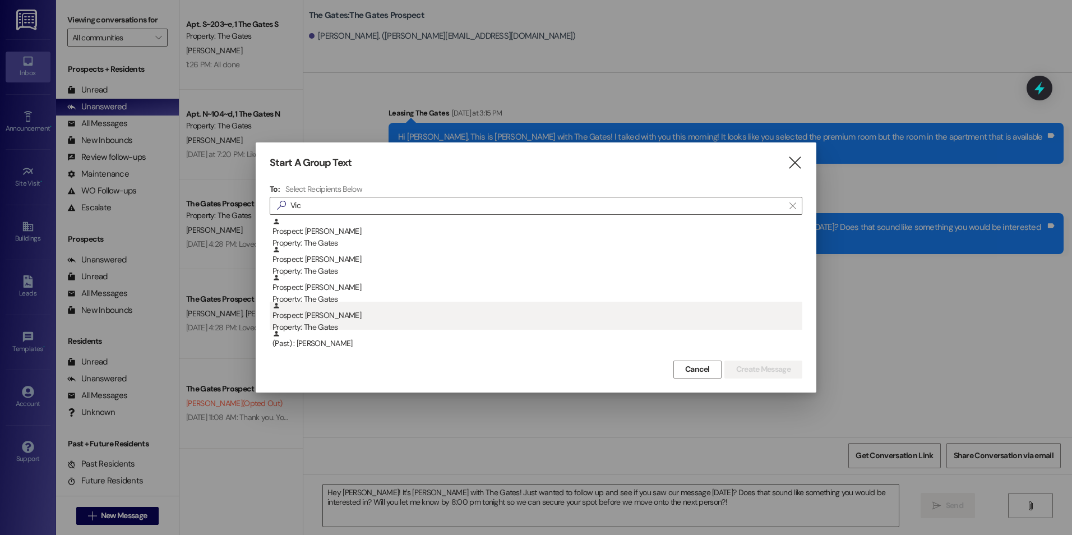
click at [379, 316] on div "Prospect: Victoria Cabezas Property: The Gates" at bounding box center [537, 318] width 530 height 32
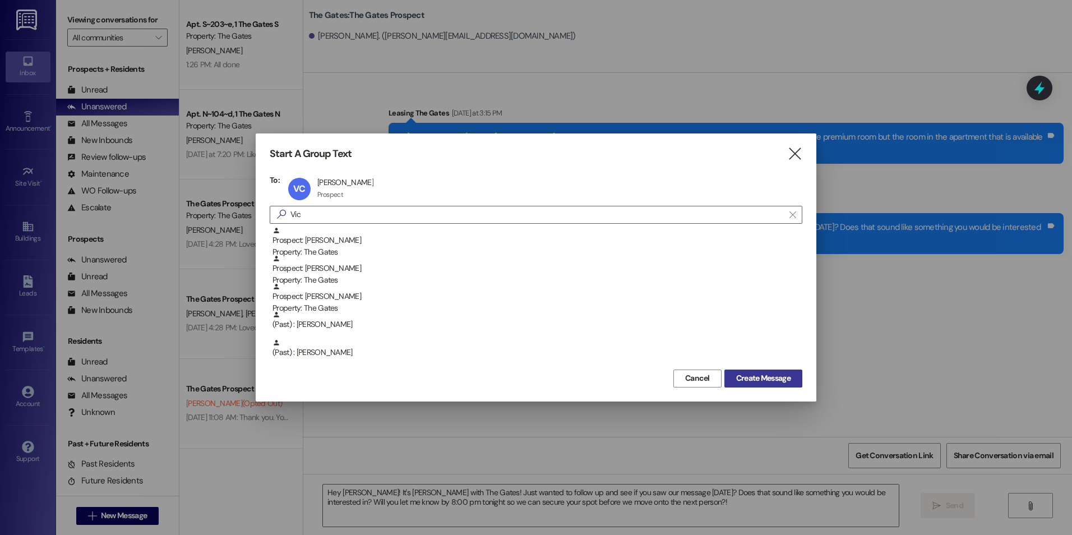
click at [763, 379] on span "Create Message" at bounding box center [763, 378] width 54 height 12
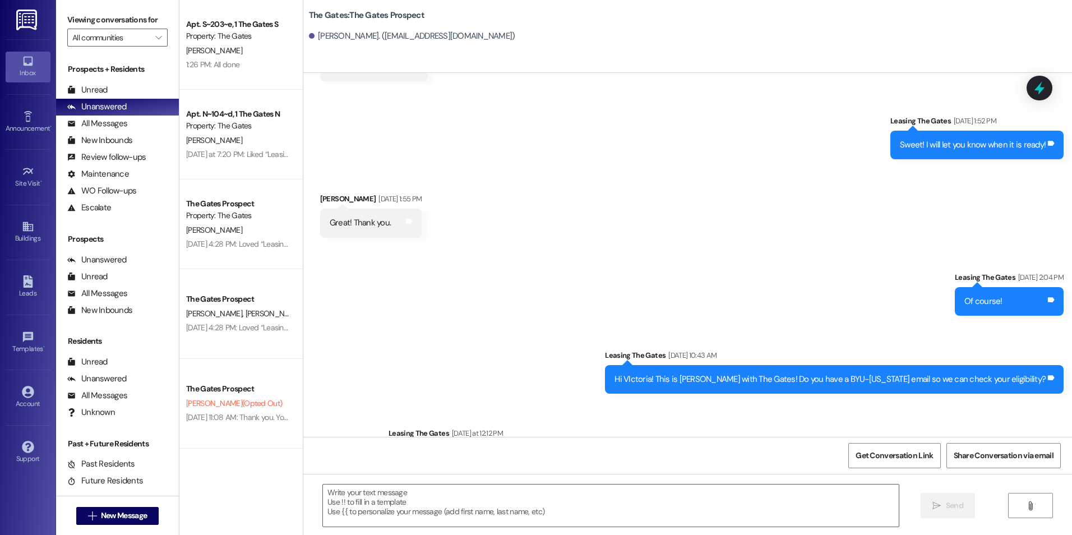
scroll to position [216, 0]
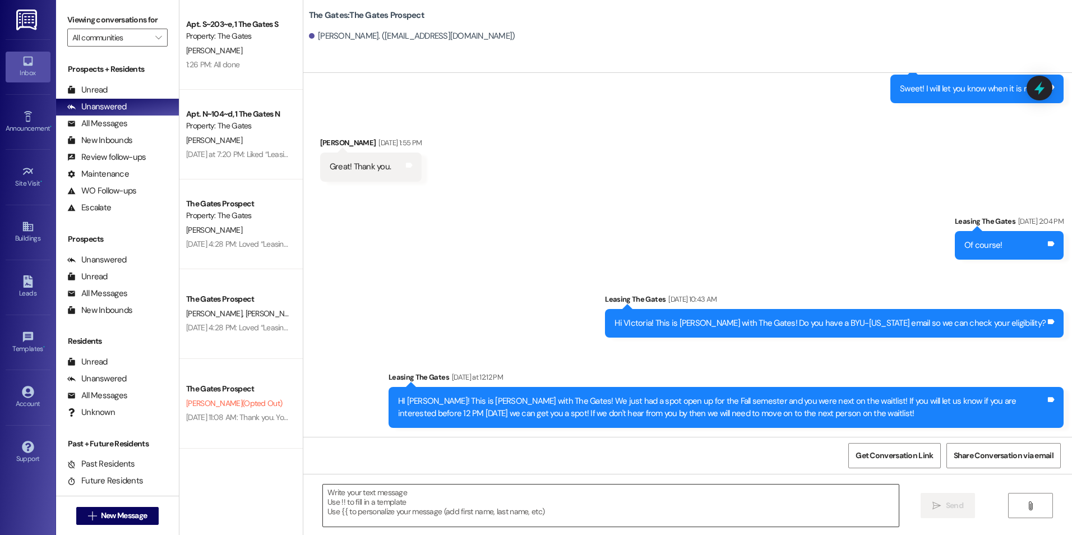
click at [442, 507] on textarea at bounding box center [610, 505] width 575 height 42
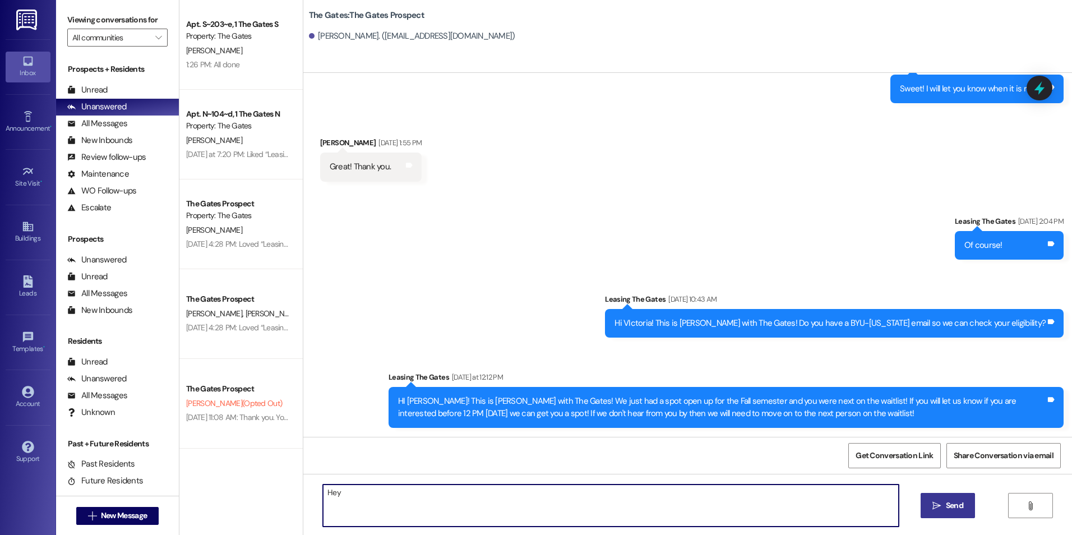
click at [371, 497] on textarea "Hey" at bounding box center [610, 505] width 575 height 42
paste textarea "It's Kali with The Gates! Just wanted to follow up and see if you saw our messa…"
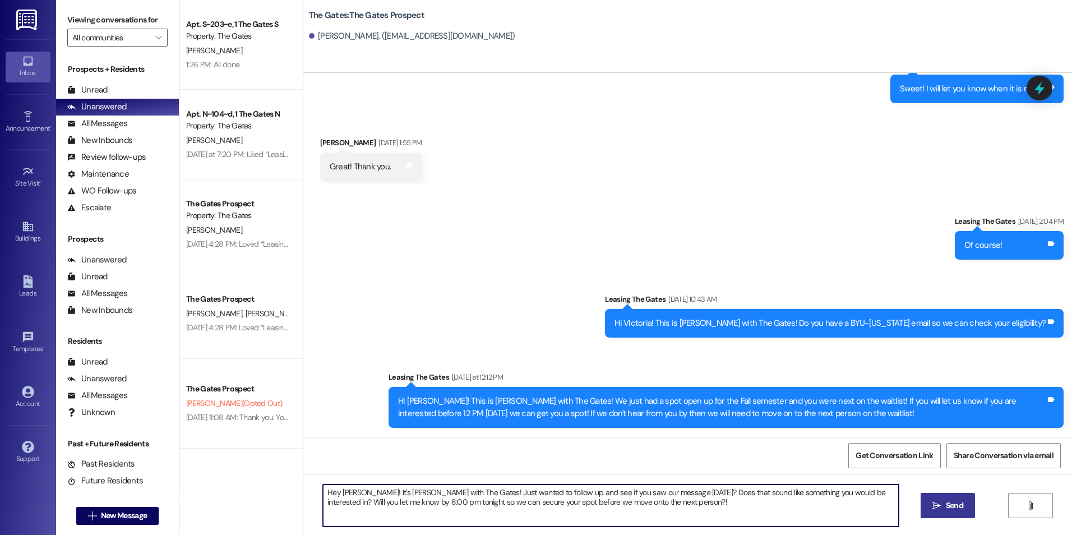
type textarea "Hey Victoria! It's Kali with The Gates! Just wanted to follow up and see if you…"
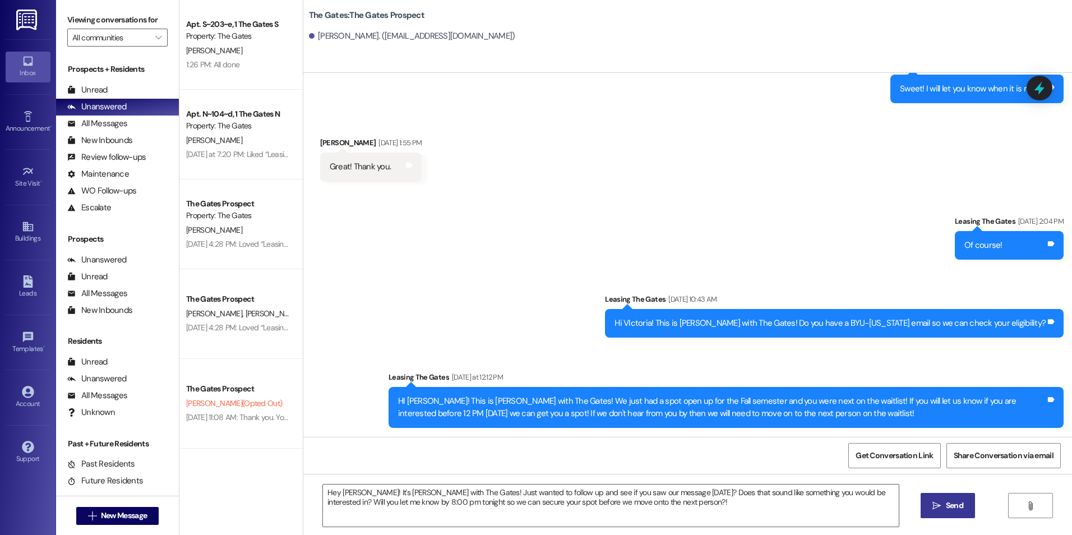
click at [951, 504] on span "Send" at bounding box center [954, 505] width 17 height 12
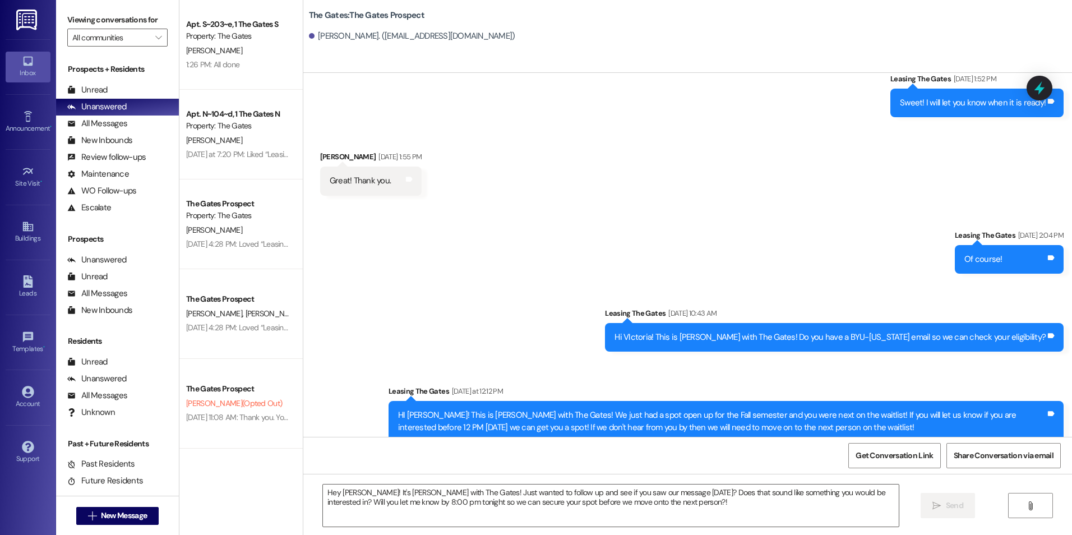
scroll to position [307, 0]
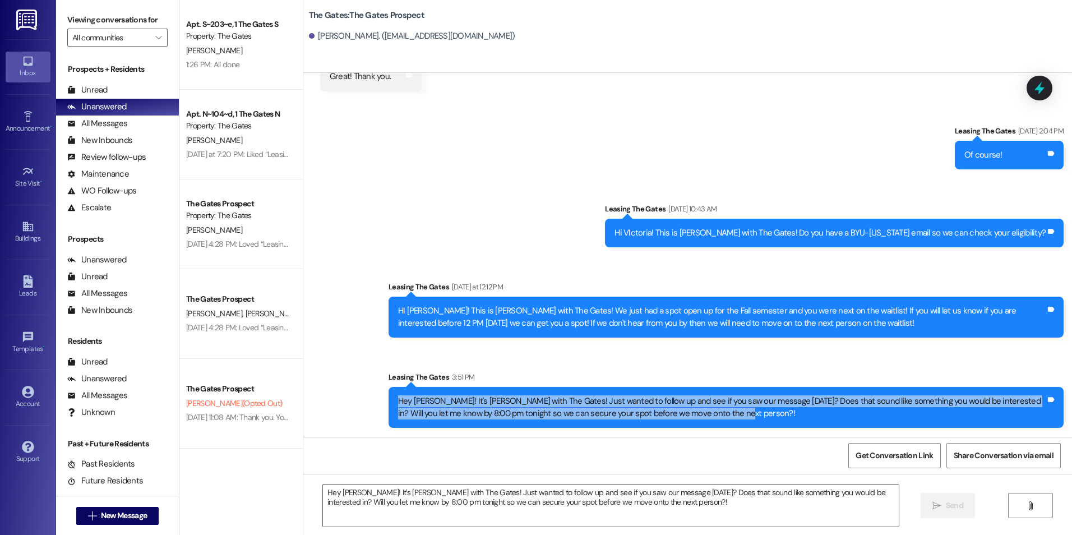
drag, startPoint x: 391, startPoint y: 398, endPoint x: 803, endPoint y: 416, distance: 413.0
click at [803, 416] on div "Hey Victoria! It's Kali with The Gates! Just wanted to follow up and see if you…" at bounding box center [721, 407] width 647 height 24
copy div "Hey Victoria! It's Kali with The Gates! Just wanted to follow up and see if you…"
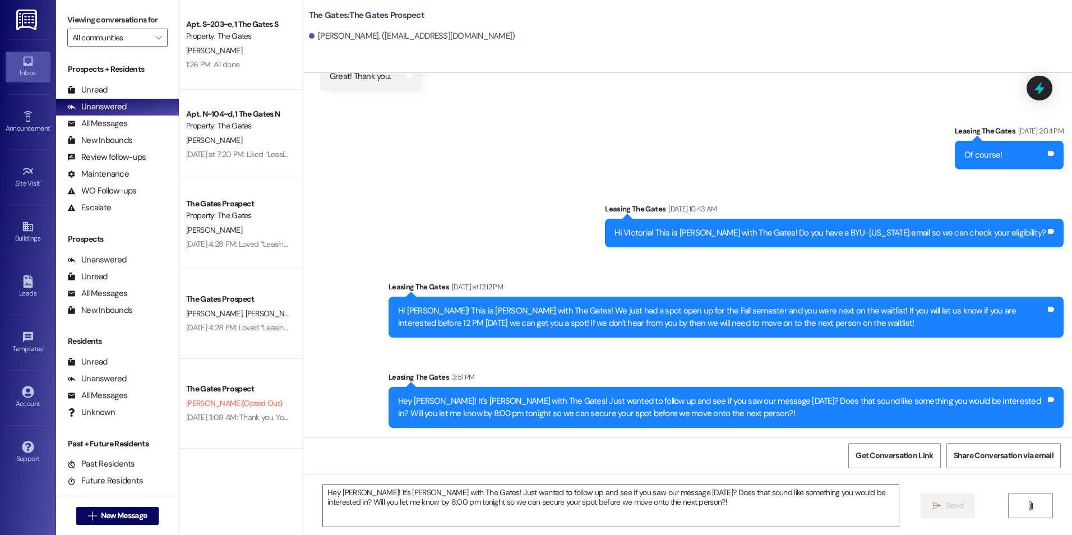
click at [675, 351] on div "Sent via SMS Leasing The Gates Jul 01, 2025 at 2:04 PM Of course! Tags and note…" at bounding box center [687, 268] width 768 height 336
click at [145, 507] on button " New Message" at bounding box center [117, 516] width 83 height 18
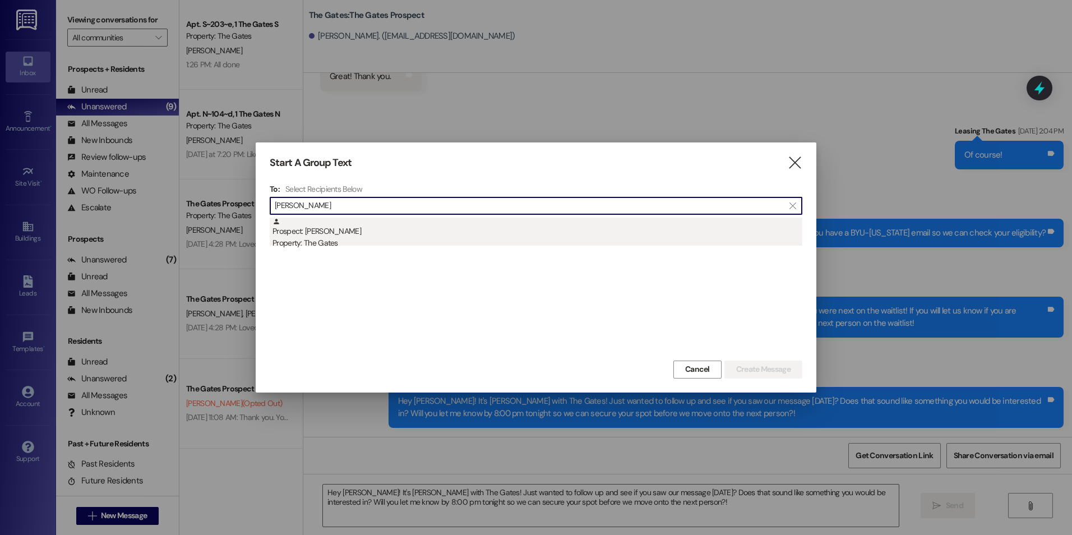
type input "Malia Roger"
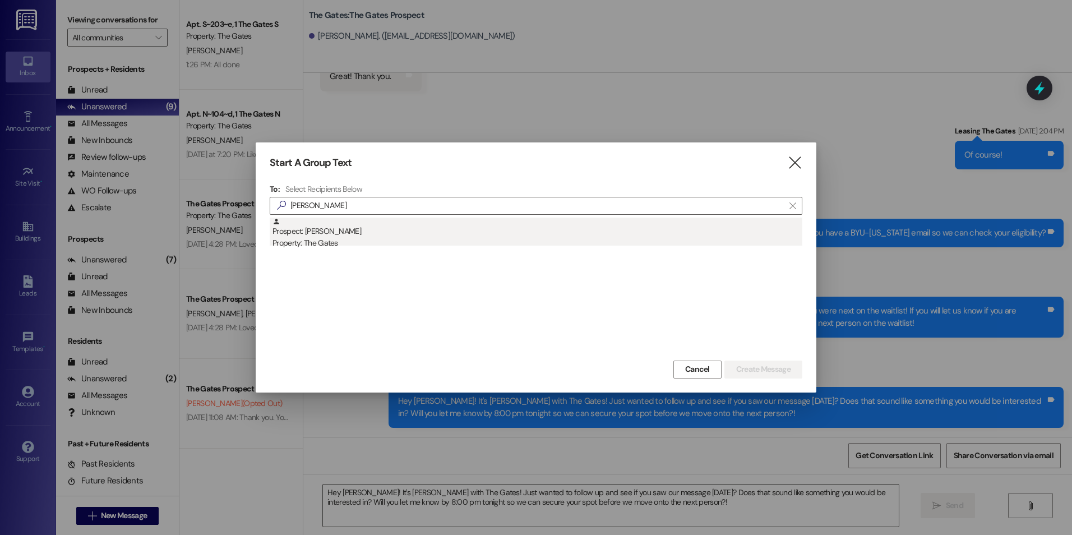
click at [423, 226] on div "Prospect: Malia Rogers Property: The Gates" at bounding box center [537, 233] width 530 height 32
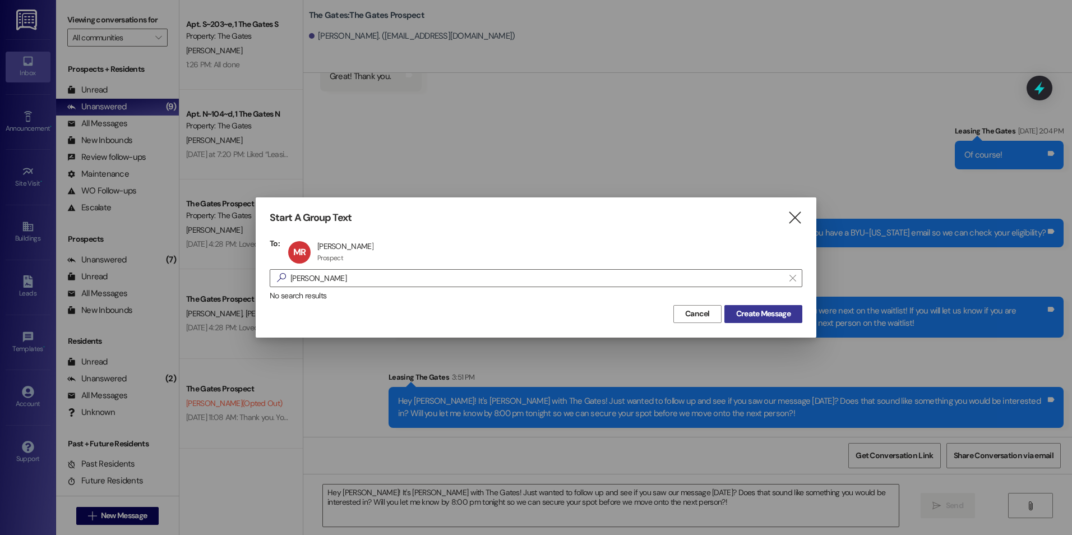
click at [764, 313] on span "Create Message" at bounding box center [763, 314] width 54 height 12
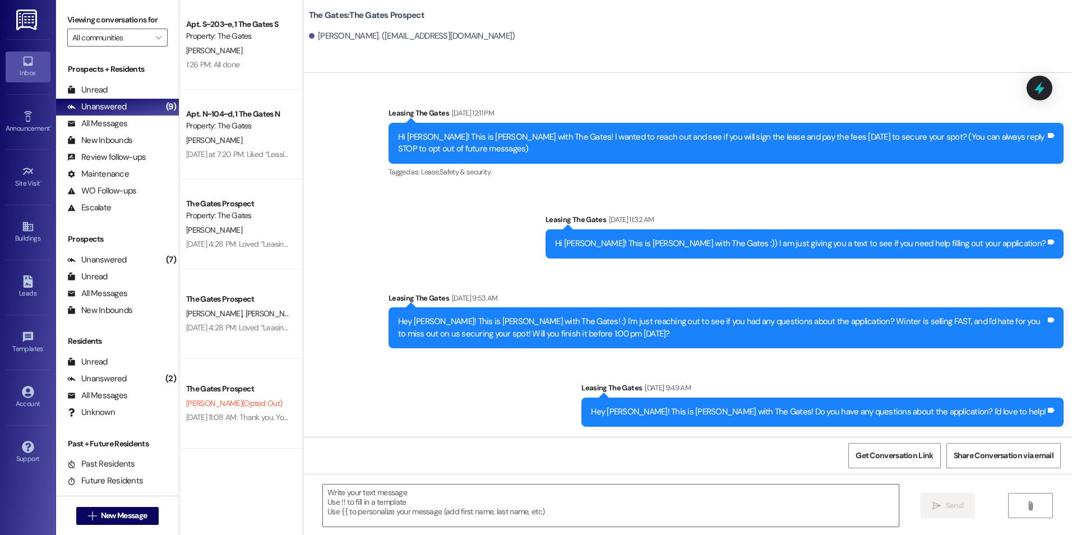
scroll to position [56, 0]
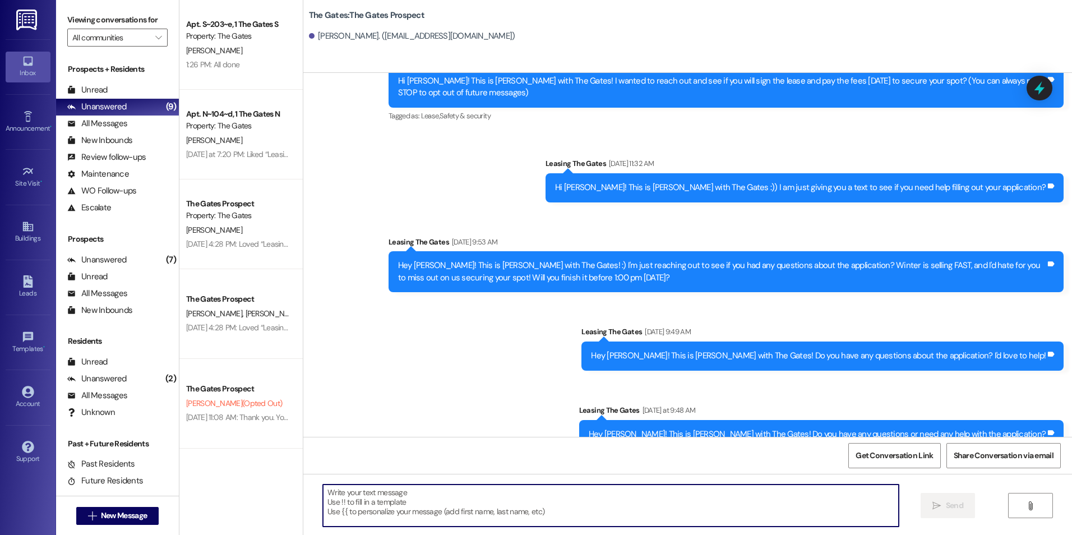
click at [389, 506] on textarea at bounding box center [610, 505] width 575 height 42
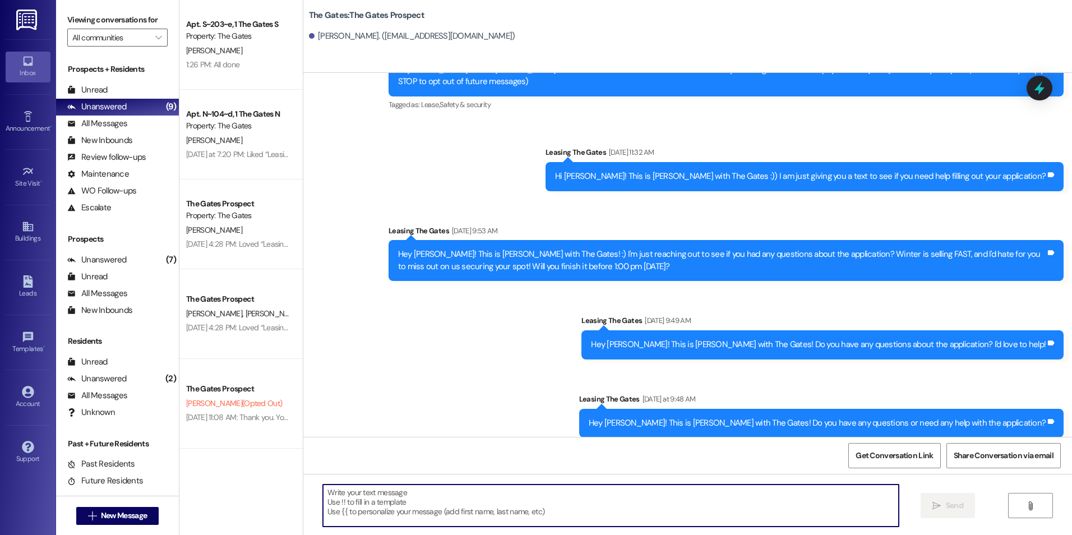
scroll to position [77, 0]
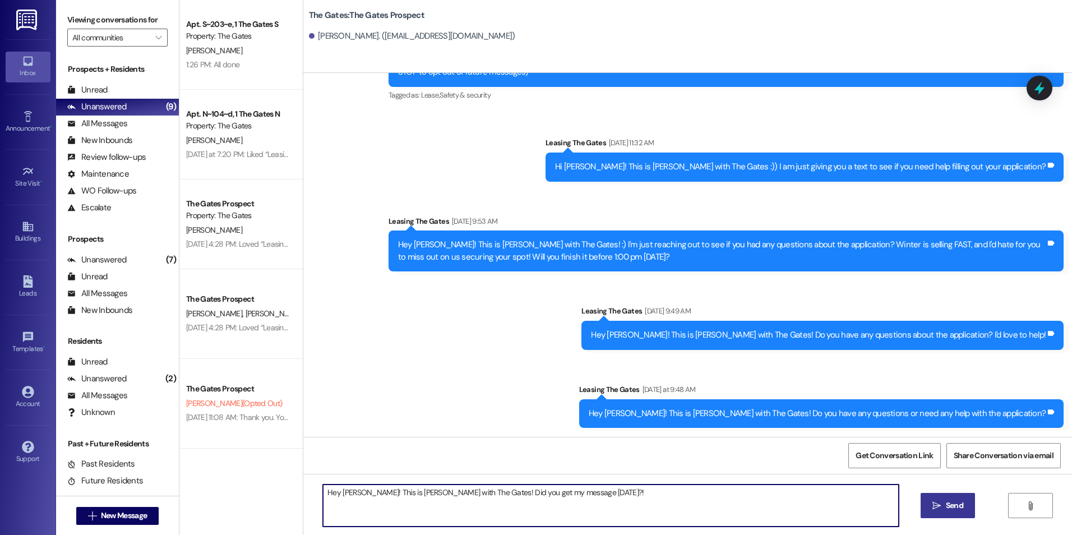
type textarea "Hey Malia! This is Kali with The Gates! Did you get my message yesterday?!"
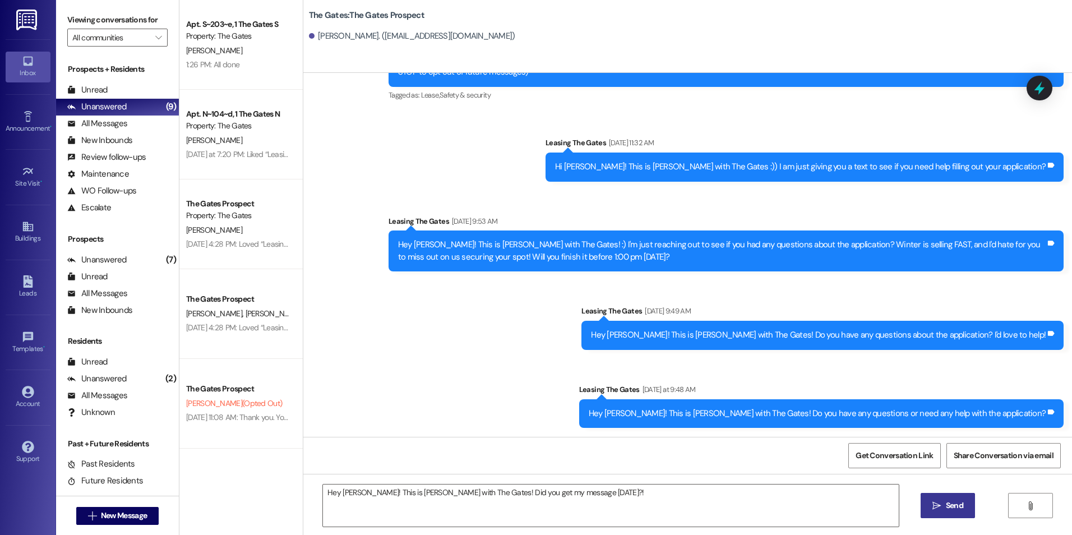
click at [927, 498] on button " Send" at bounding box center [947, 505] width 54 height 25
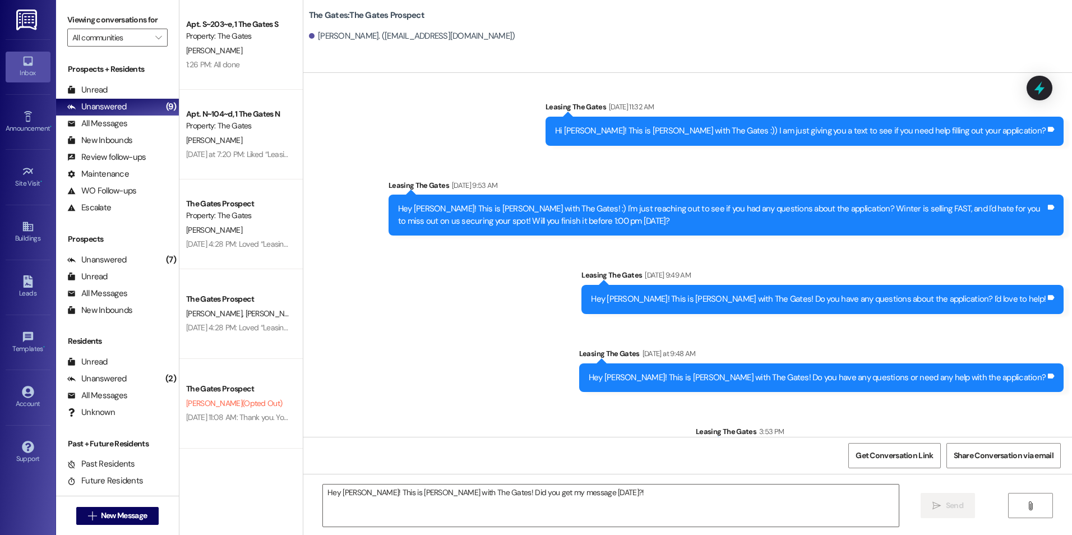
scroll to position [155, 0]
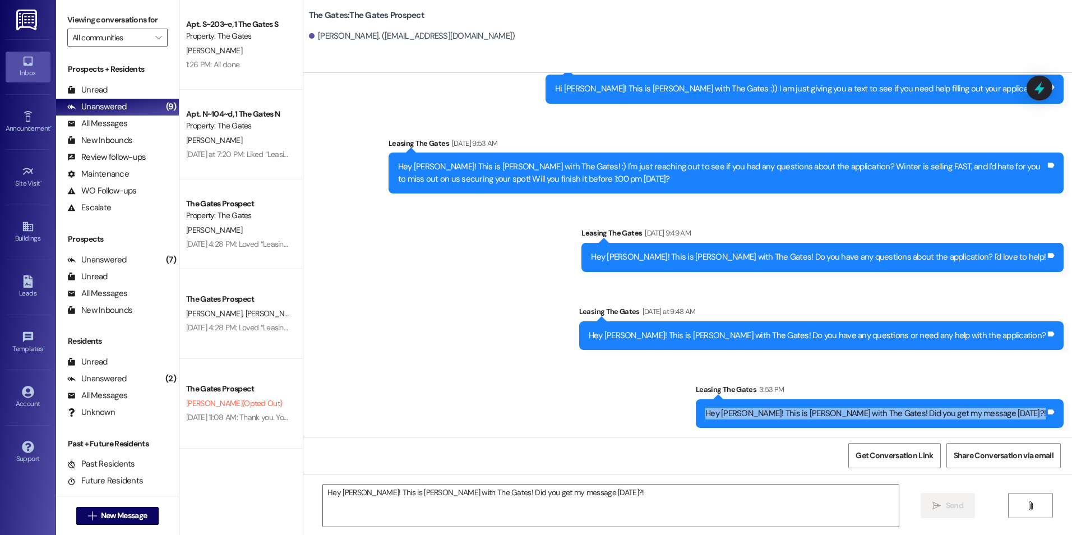
drag, startPoint x: 799, startPoint y: 413, endPoint x: 1058, endPoint y: 402, distance: 259.2
click at [1058, 402] on div "Hey Malia! This is Kali with The Gates! Did you get my message yesterday?! Tags…" at bounding box center [880, 413] width 368 height 29
drag, startPoint x: 1058, startPoint y: 402, endPoint x: 983, endPoint y: 407, distance: 75.3
copy div "Hey Malia! This is Kali with The Gates! Did you get my message yesterday?! Tags…"
click at [101, 511] on span "New Message" at bounding box center [124, 516] width 46 height 12
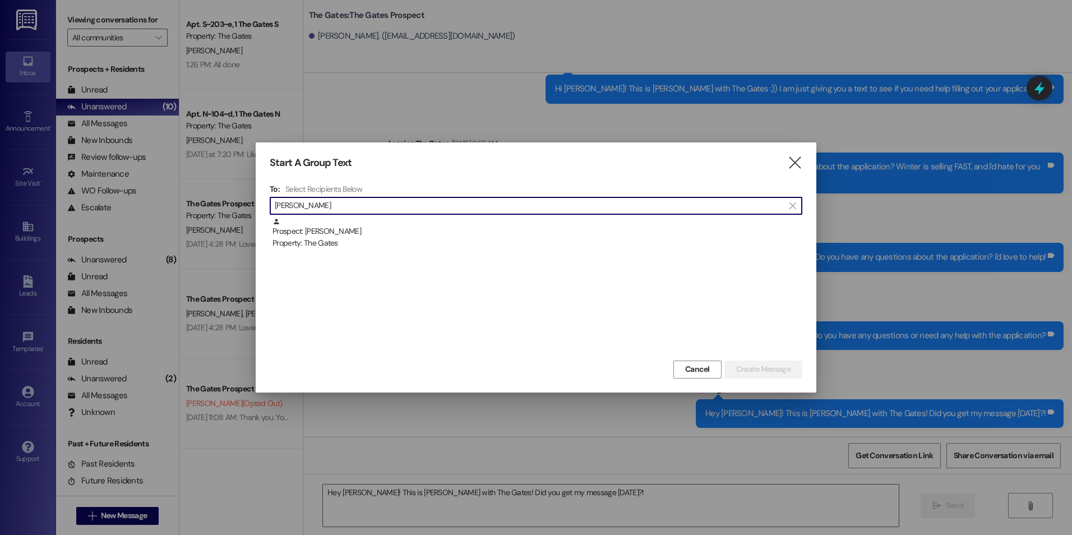
type input "Sydney Lance"
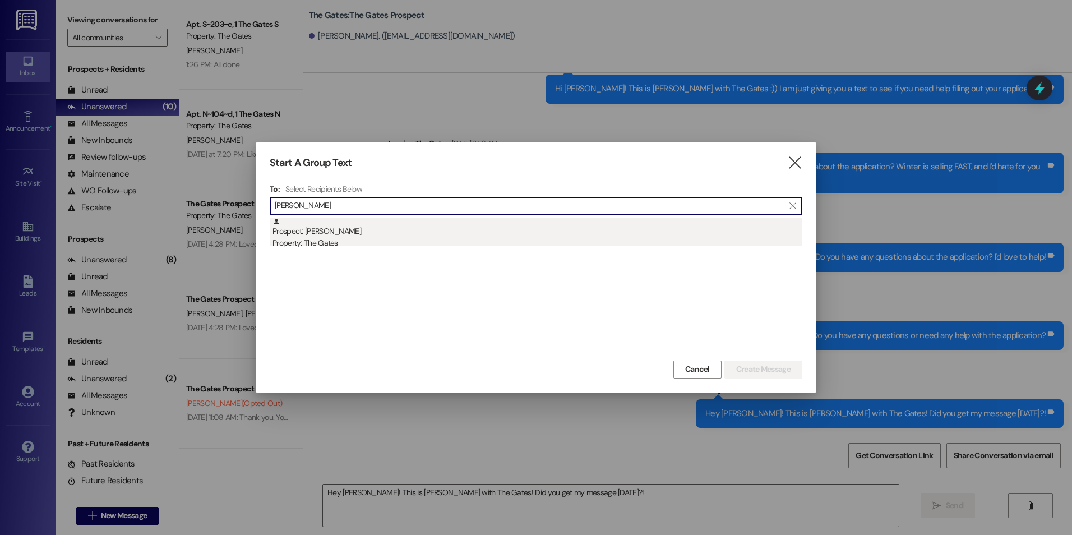
click at [328, 236] on div "Prospect: Sydney Lance Property: The Gates" at bounding box center [537, 233] width 530 height 32
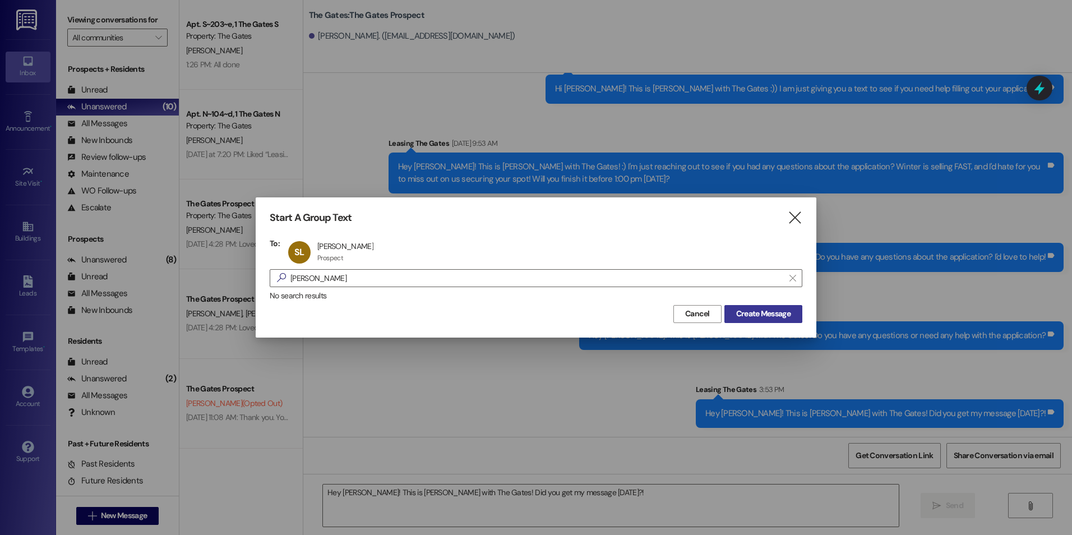
click at [781, 317] on span "Create Message" at bounding box center [763, 314] width 54 height 12
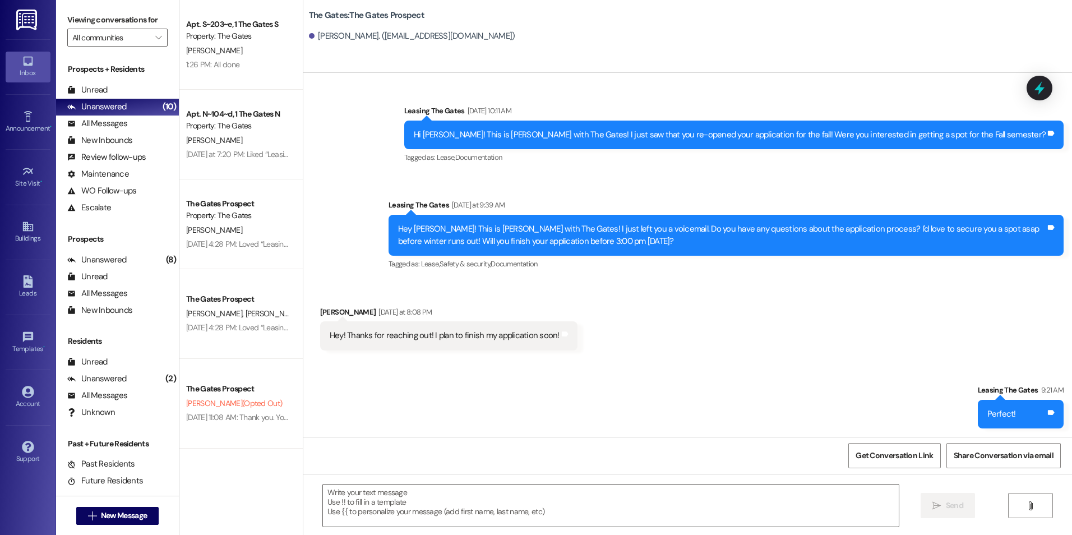
scroll to position [905, 0]
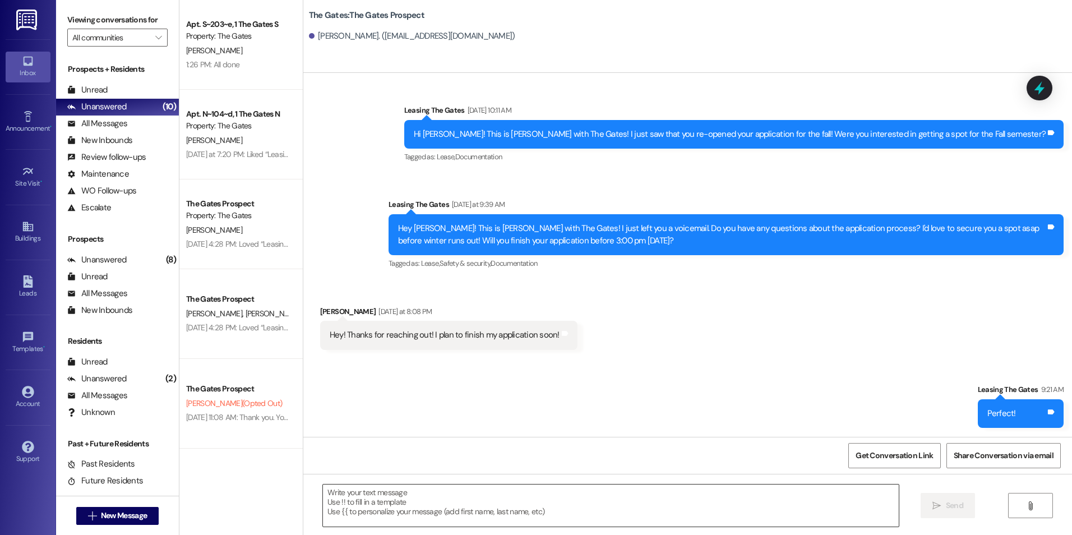
click at [454, 498] on textarea at bounding box center [610, 505] width 575 height 42
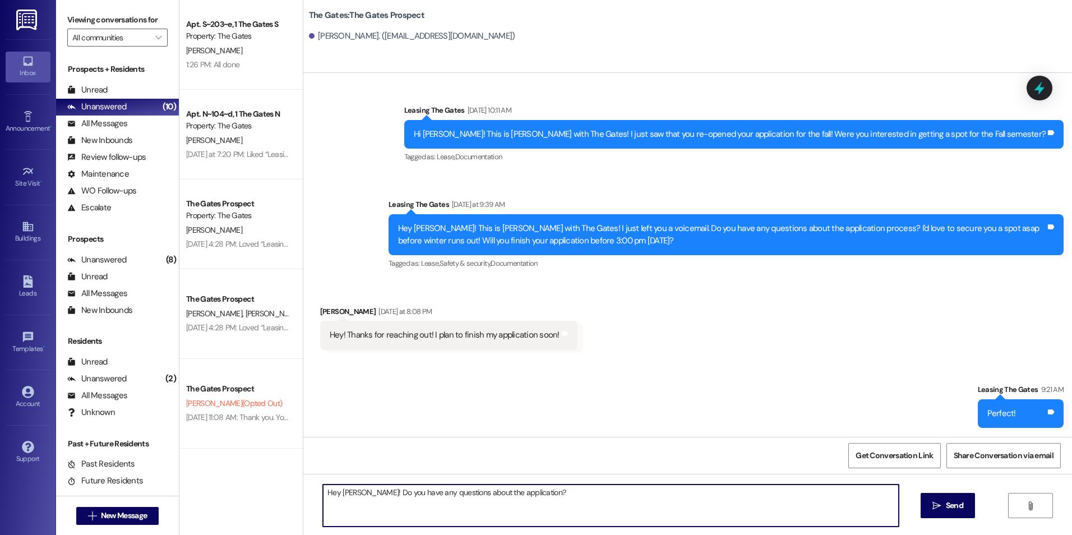
click at [360, 493] on textarea "Hey Sydney! Do you have any questions about the application?" at bounding box center [610, 505] width 575 height 42
click at [649, 493] on textarea "Hey Sydney! This is Kali with The Gates! Do you have any questions about the ap…" at bounding box center [610, 505] width 575 height 42
click at [448, 493] on textarea "Hey Sydney! This is Kali with The Gates! Do you have any questions about the ap…" at bounding box center [610, 505] width 575 height 42
type textarea "Hey Sydney! This is Kali with The Gates! :) Do you have any questions about the…"
click at [939, 501] on icon "" at bounding box center [936, 505] width 8 height 9
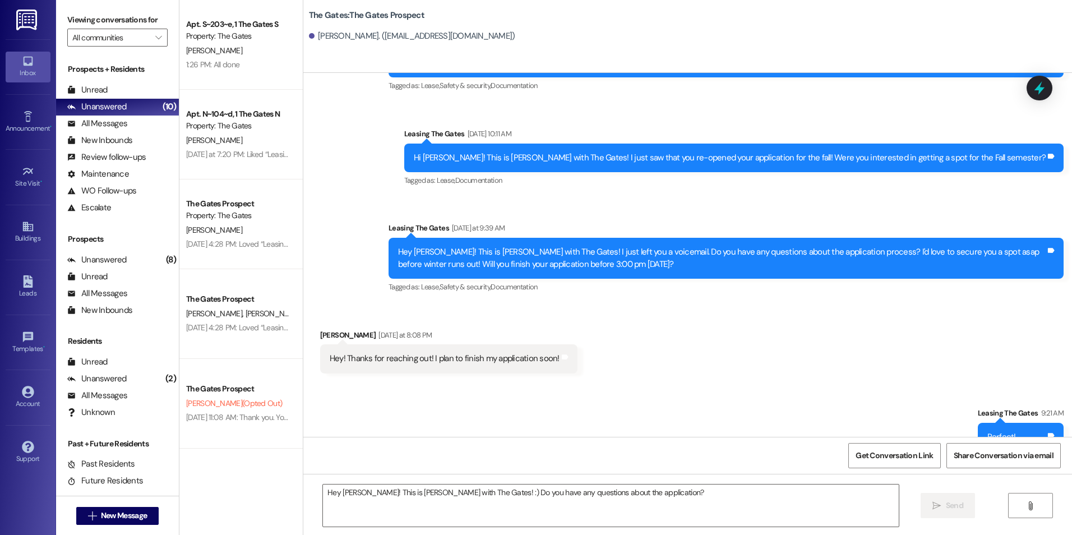
scroll to position [984, 0]
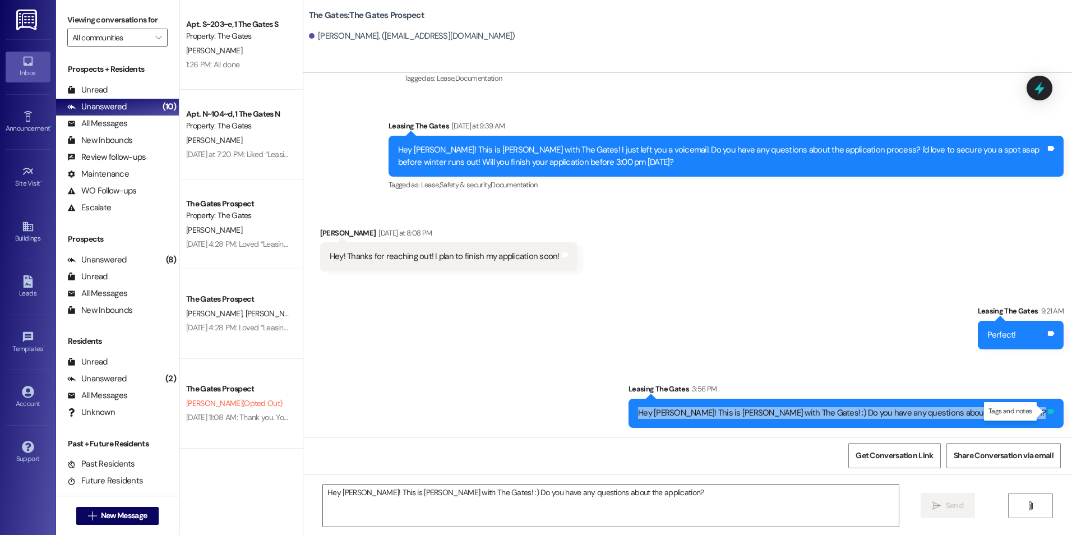
drag, startPoint x: 724, startPoint y: 410, endPoint x: 1045, endPoint y: 411, distance: 320.6
click at [1045, 411] on div "Hey Sydney! This is Kali with The Gates! :) Do you have any questions about the…" at bounding box center [845, 413] width 435 height 29
copy div "Hey Sydney! This is Kali with The Gates! :) Do you have any questions about the…"
click at [121, 517] on span "New Message" at bounding box center [124, 516] width 46 height 12
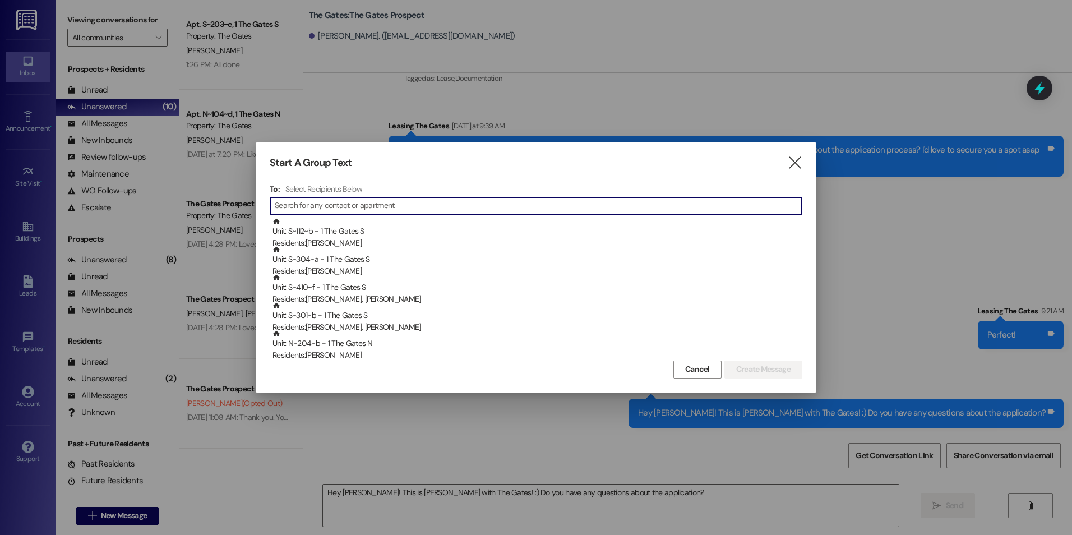
click at [311, 200] on input at bounding box center [538, 206] width 527 height 16
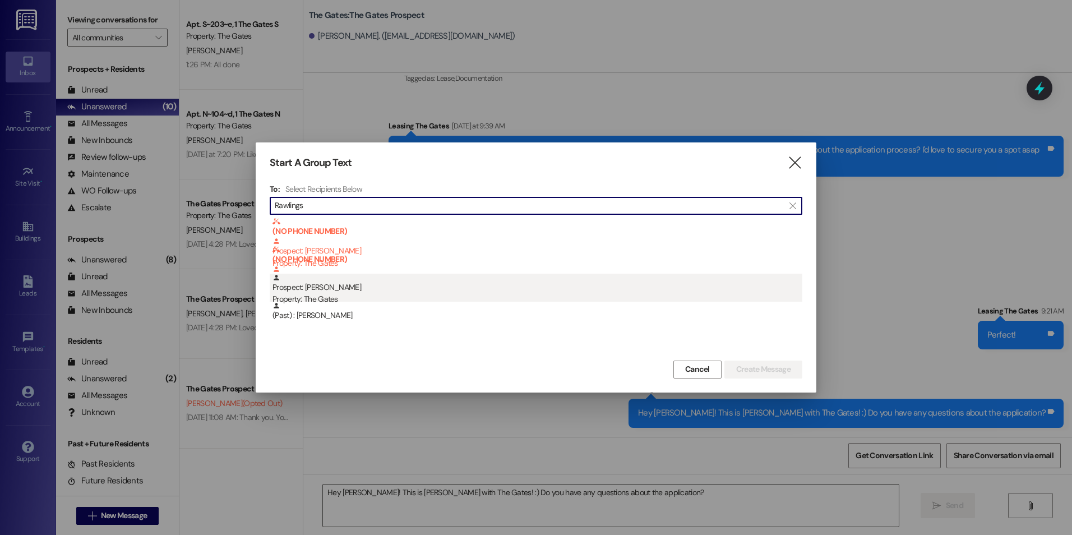
type input "Rawlings"
click at [451, 286] on div "Prospect: Hailey Rawlings Property: The Gates" at bounding box center [537, 290] width 530 height 32
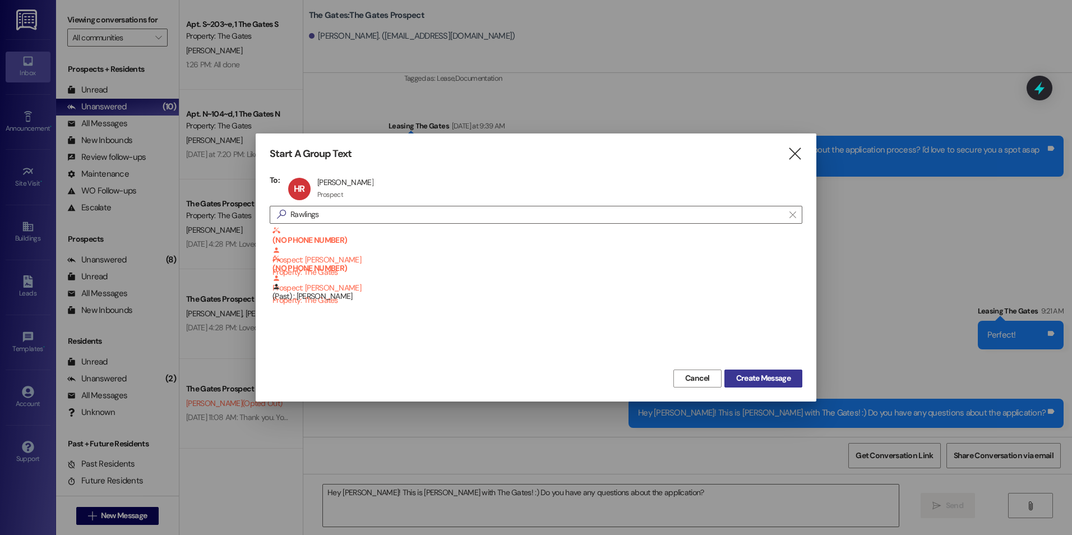
click at [771, 373] on span "Create Message" at bounding box center [763, 378] width 54 height 12
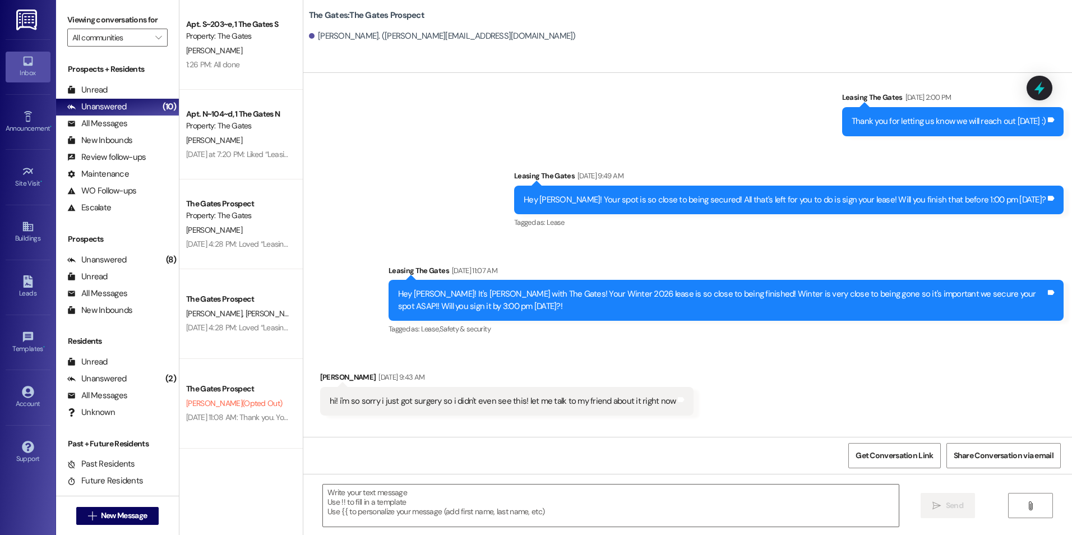
scroll to position [1862, 0]
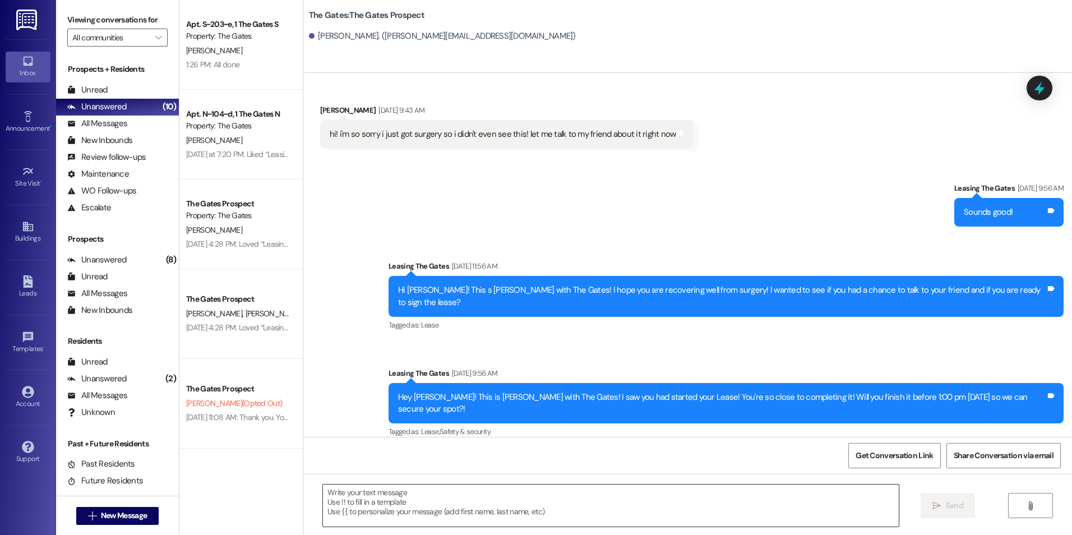
click at [540, 501] on textarea at bounding box center [610, 505] width 575 height 42
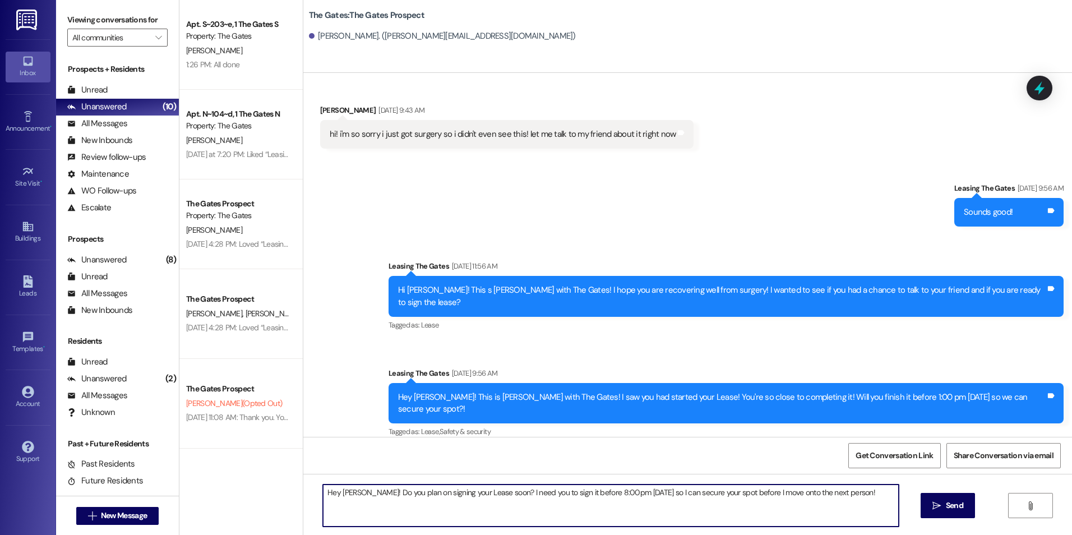
drag, startPoint x: 318, startPoint y: 494, endPoint x: 363, endPoint y: 499, distance: 45.1
click at [415, 508] on textarea "Hey Hailey! Do you plan on signing your Lease soon? I need you to sign it befor…" at bounding box center [610, 505] width 575 height 42
click at [340, 512] on textarea "Hey Hailey! Do you plan on signing your Lease soon? I need you to sign it befor…" at bounding box center [610, 505] width 575 height 42
click at [356, 492] on textarea "Hey Hailey! Do you plan on signing your Lease soon? I need you to sign it befor…" at bounding box center [610, 505] width 575 height 42
click at [507, 509] on textarea "Hey Hailey! This is Kali with The Gates! Do you plan on signing your Lease soon…" at bounding box center [610, 505] width 575 height 42
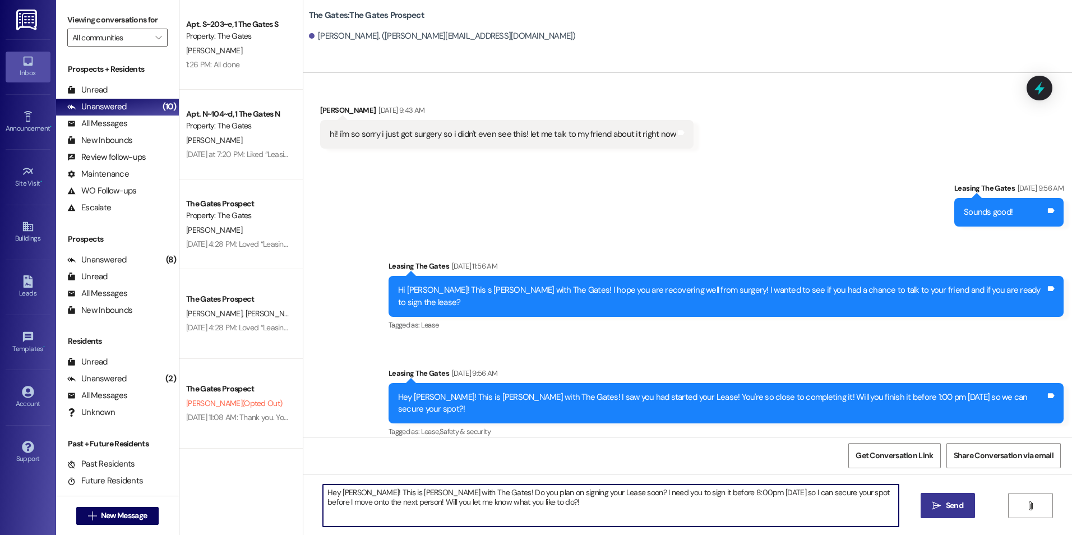
type textarea "Hey Hailey! This is Kali with The Gates! Do you plan on signing your Lease soon…"
click at [949, 504] on span "Send" at bounding box center [954, 505] width 17 height 12
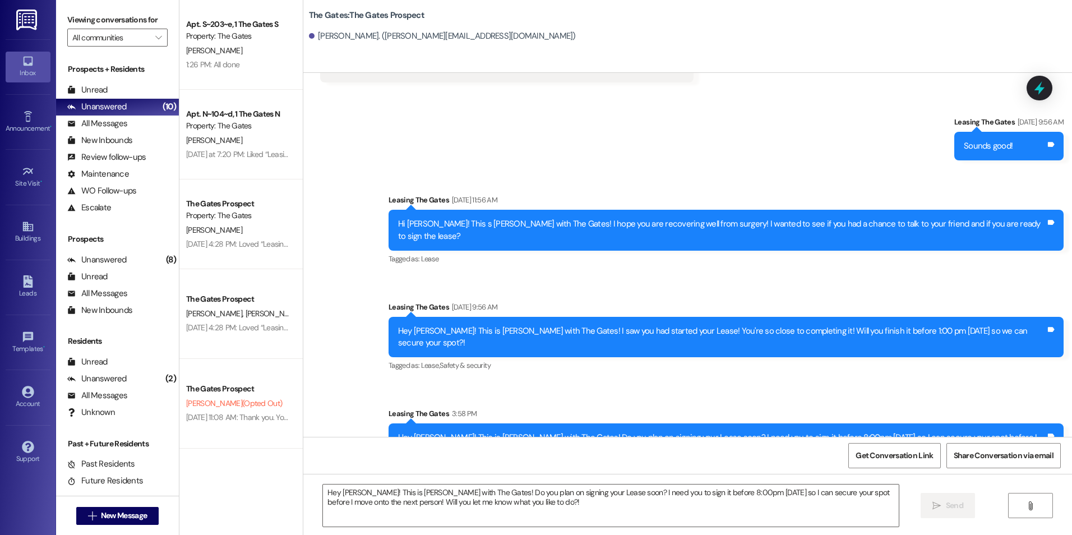
scroll to position [1952, 0]
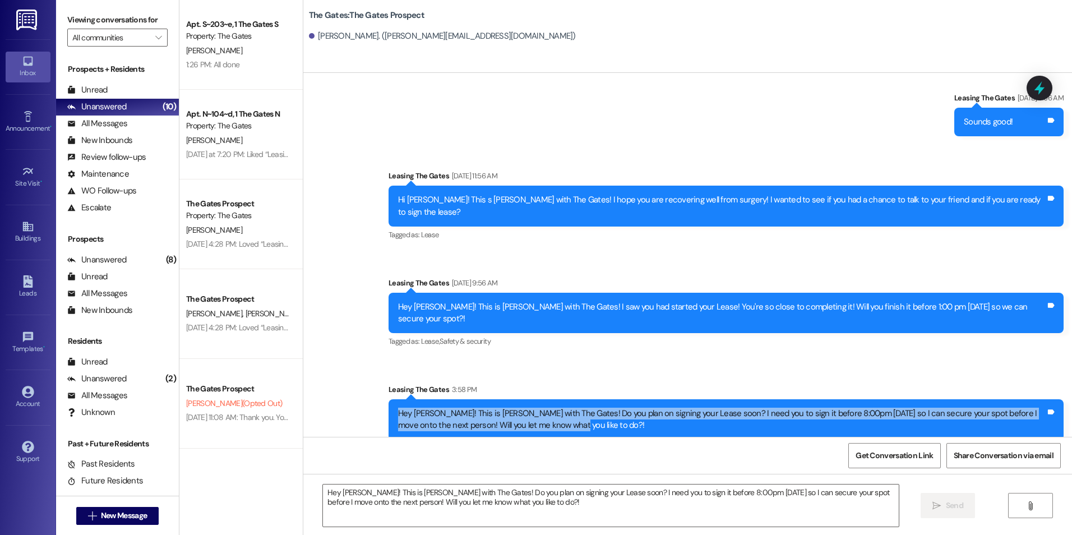
drag, startPoint x: 388, startPoint y: 397, endPoint x: 526, endPoint y: 425, distance: 140.7
click at [526, 425] on div "Hey Hailey! This is Kali with The Gates! Do you plan on signing your Lease soon…" at bounding box center [725, 419] width 675 height 41
drag, startPoint x: 526, startPoint y: 425, endPoint x: 448, endPoint y: 410, distance: 78.9
copy div "Hey Hailey! This is Kali with The Gates! Do you plan on signing your Lease soon…"
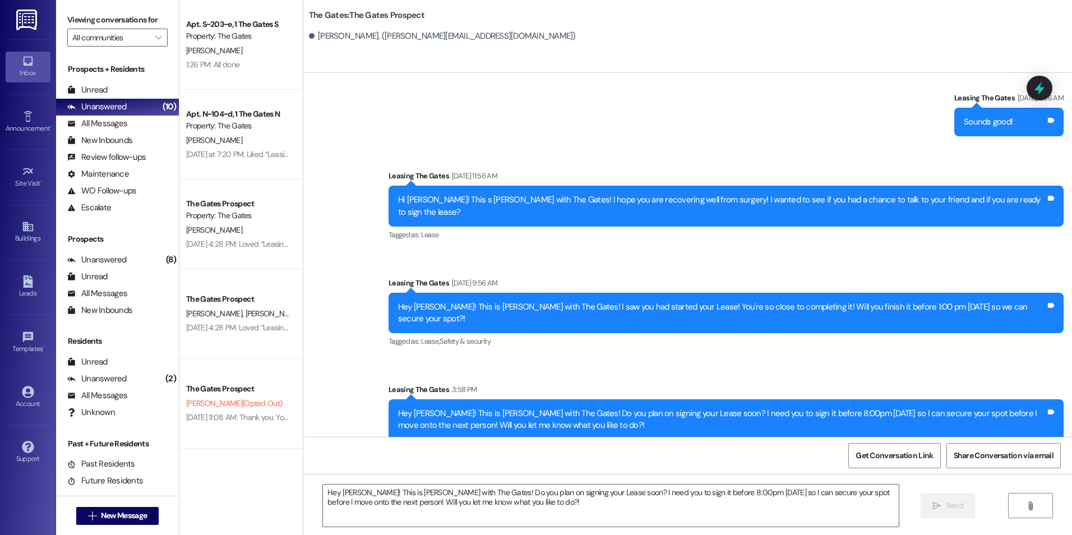
click at [841, 346] on div "Sent via SMS Leasing The Gates Aug 29, 2025 at 9:56 AM Hey Hailey! This is Kali…" at bounding box center [726, 313] width 692 height 90
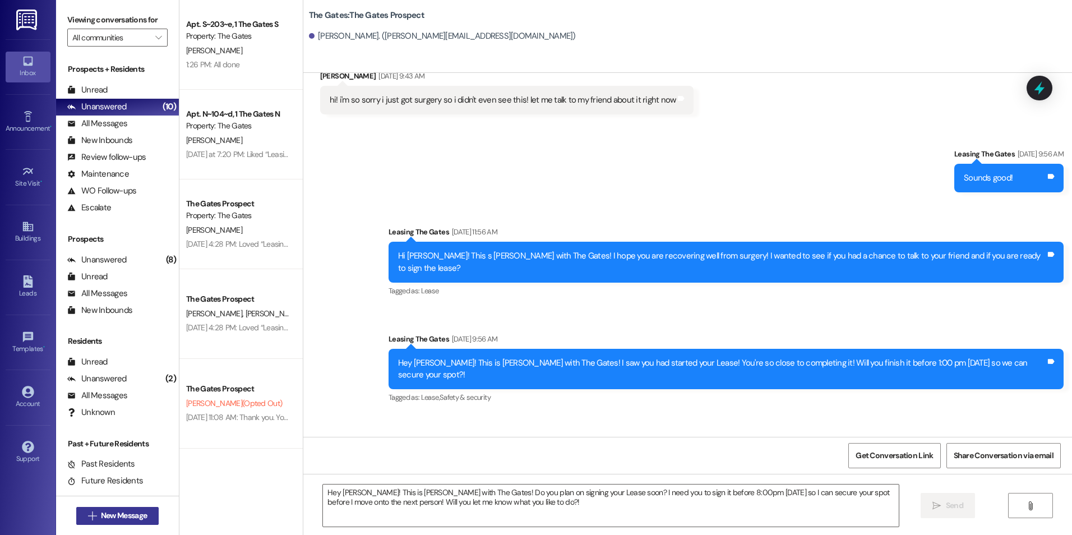
click at [101, 520] on span "New Message" at bounding box center [124, 516] width 46 height 12
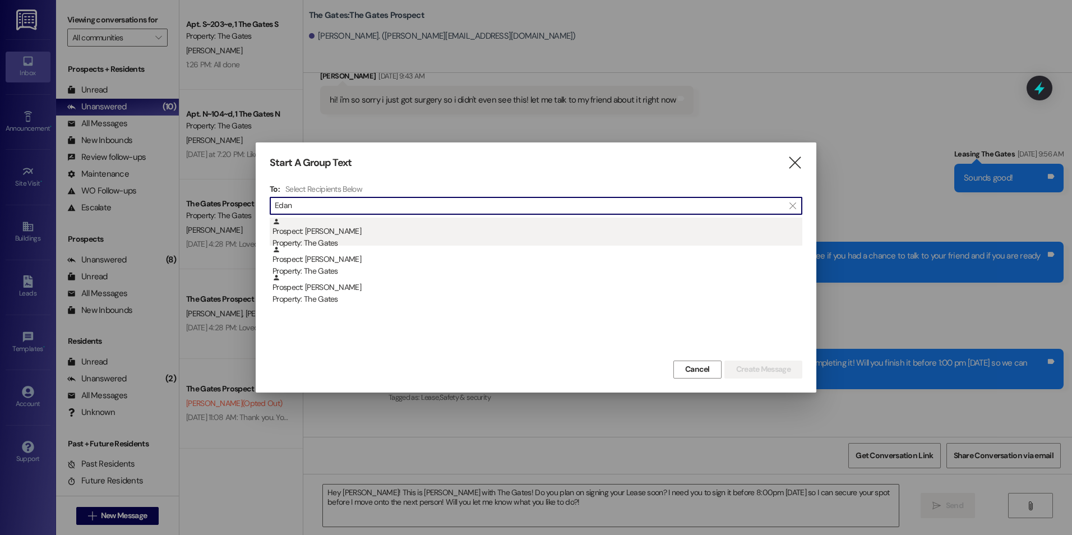
type input "Edan"
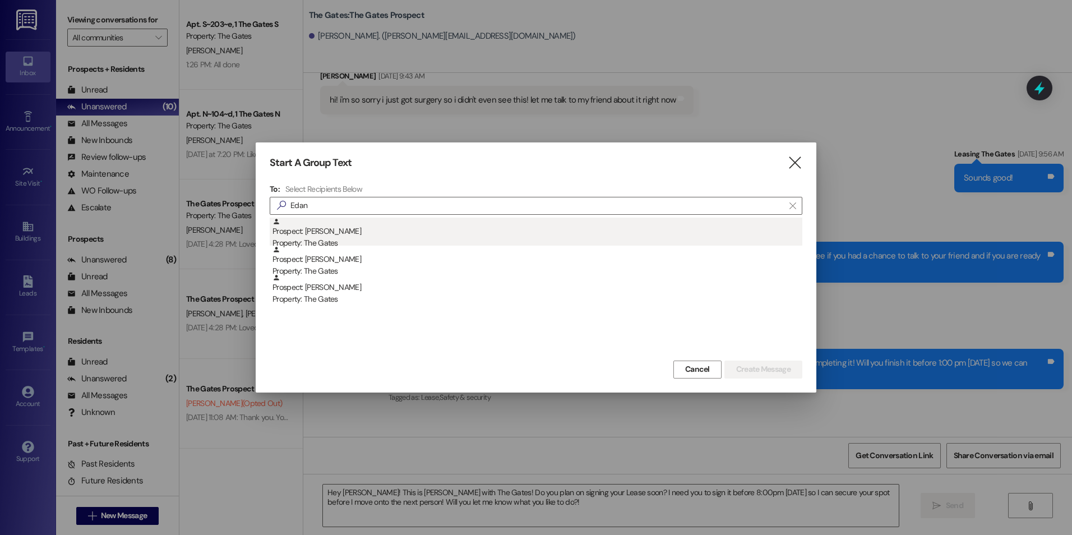
click at [479, 229] on div "Prospect: Edan Martinez Property: The Gates" at bounding box center [537, 233] width 530 height 32
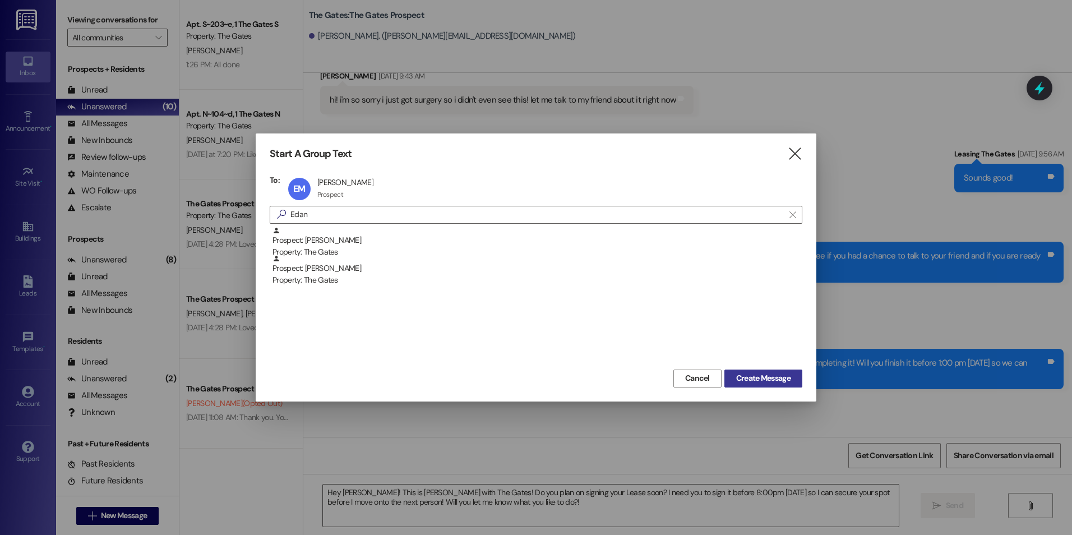
click at [746, 382] on span "Create Message" at bounding box center [763, 378] width 54 height 12
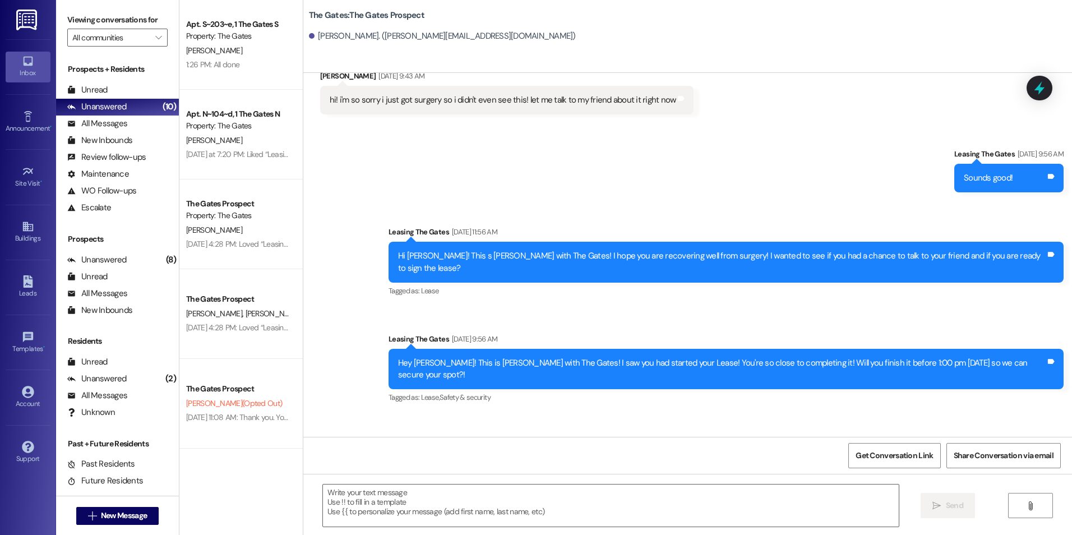
scroll to position [1573, 0]
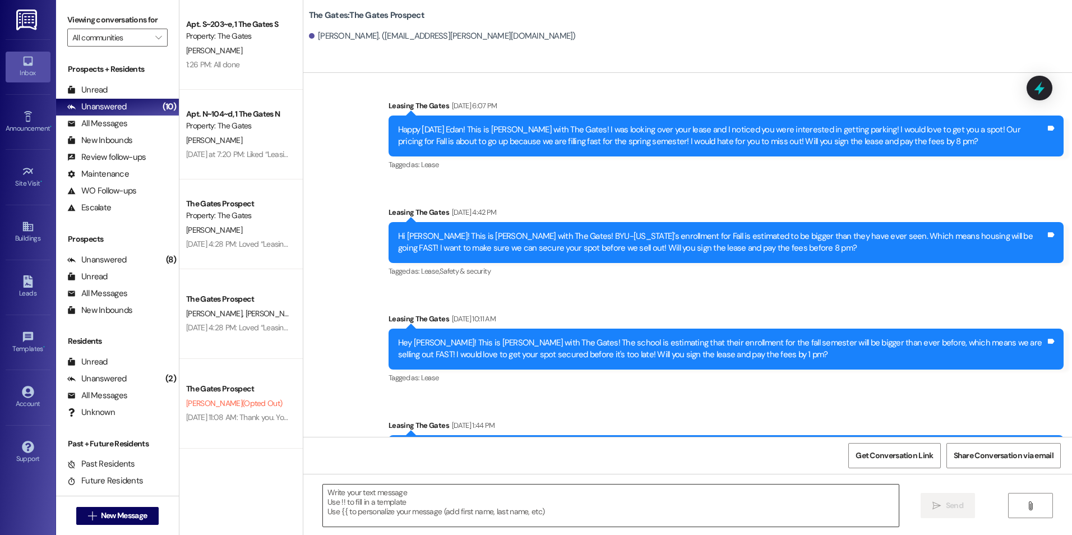
click at [584, 497] on textarea at bounding box center [610, 505] width 575 height 42
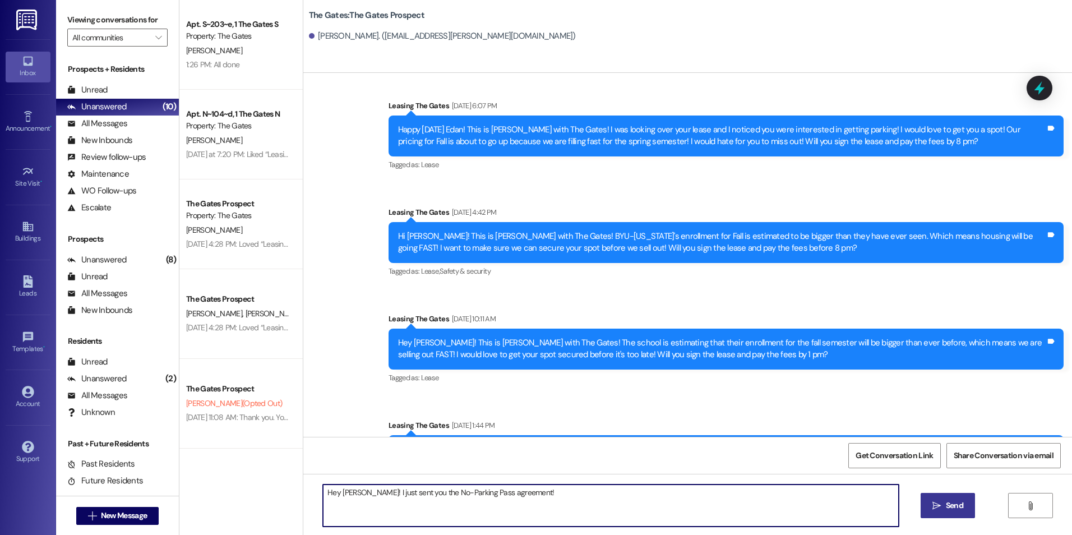
click at [353, 491] on textarea "Hey Edan! I just sent you the No-Parking Pass agreement!" at bounding box center [610, 505] width 575 height 42
type textarea "Hey Edan! This is Kali with The Gates! I just sent you the No-Parking Pass agre…"
click at [952, 515] on button " Send" at bounding box center [947, 505] width 54 height 25
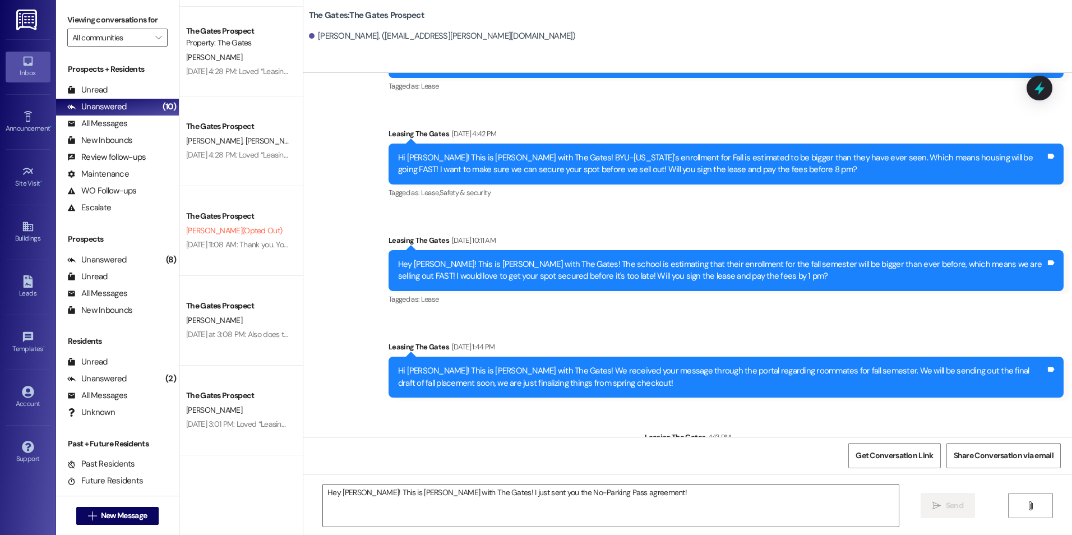
scroll to position [0, 0]
